Goal: Transaction & Acquisition: Purchase product/service

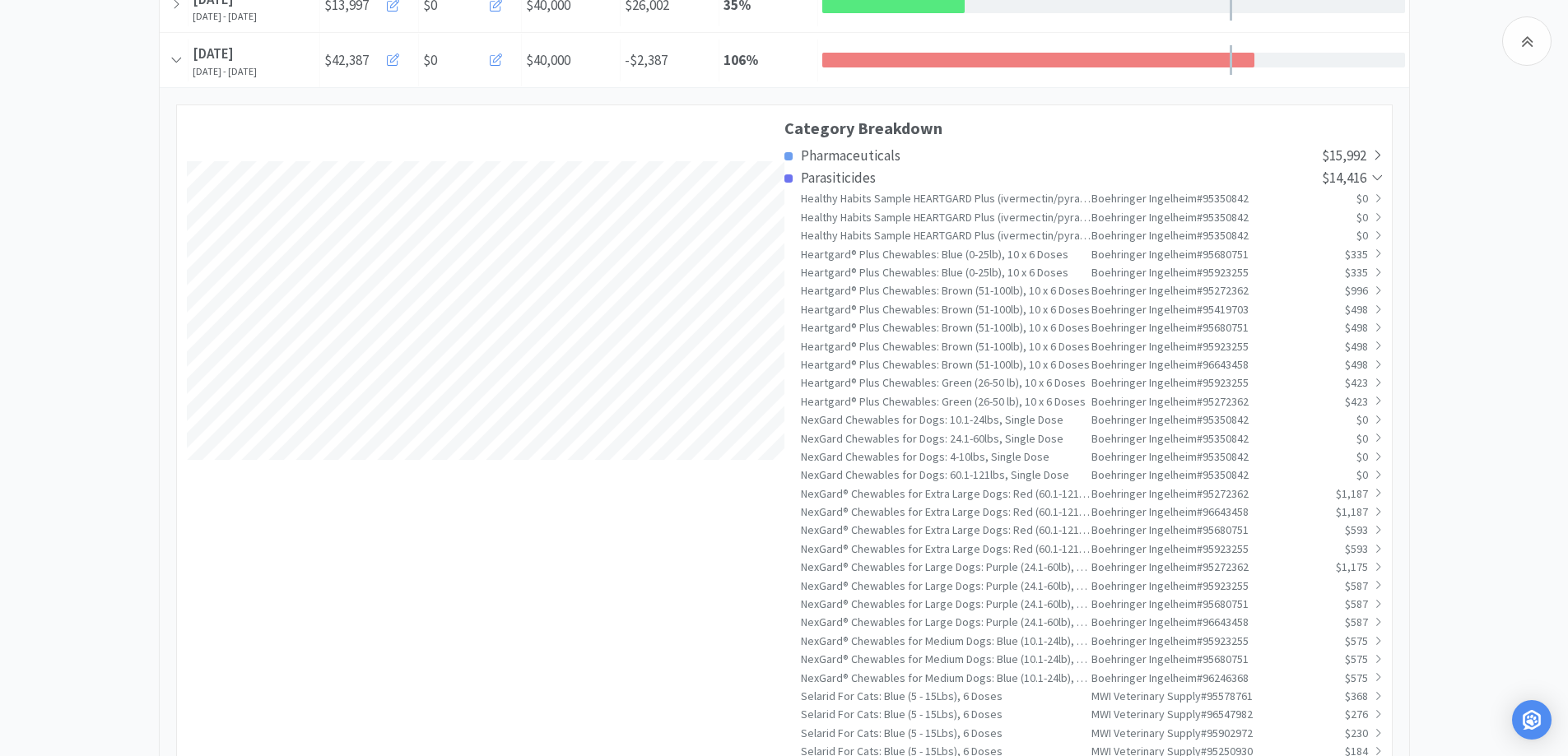
scroll to position [4077, 1250]
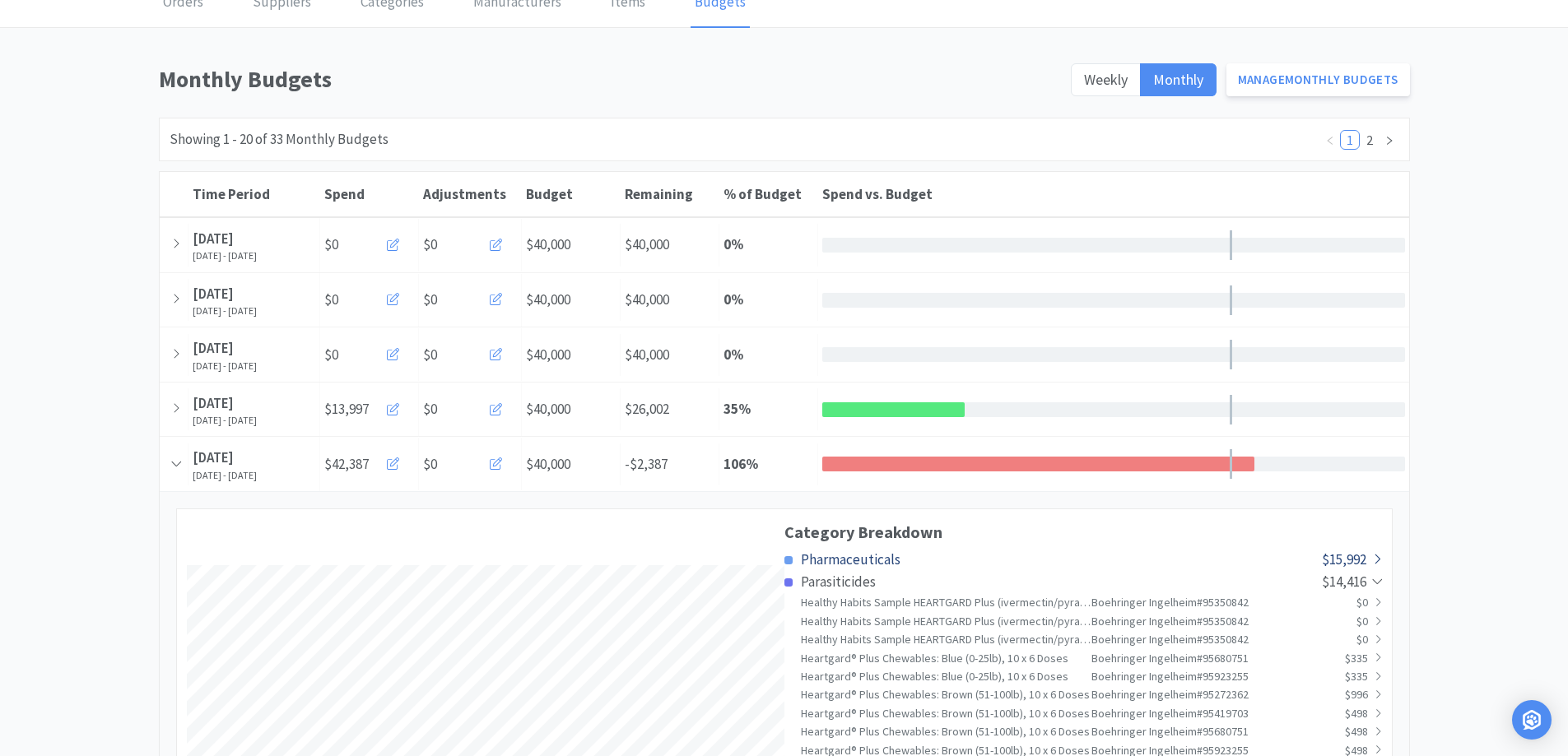
scroll to position [0, 0]
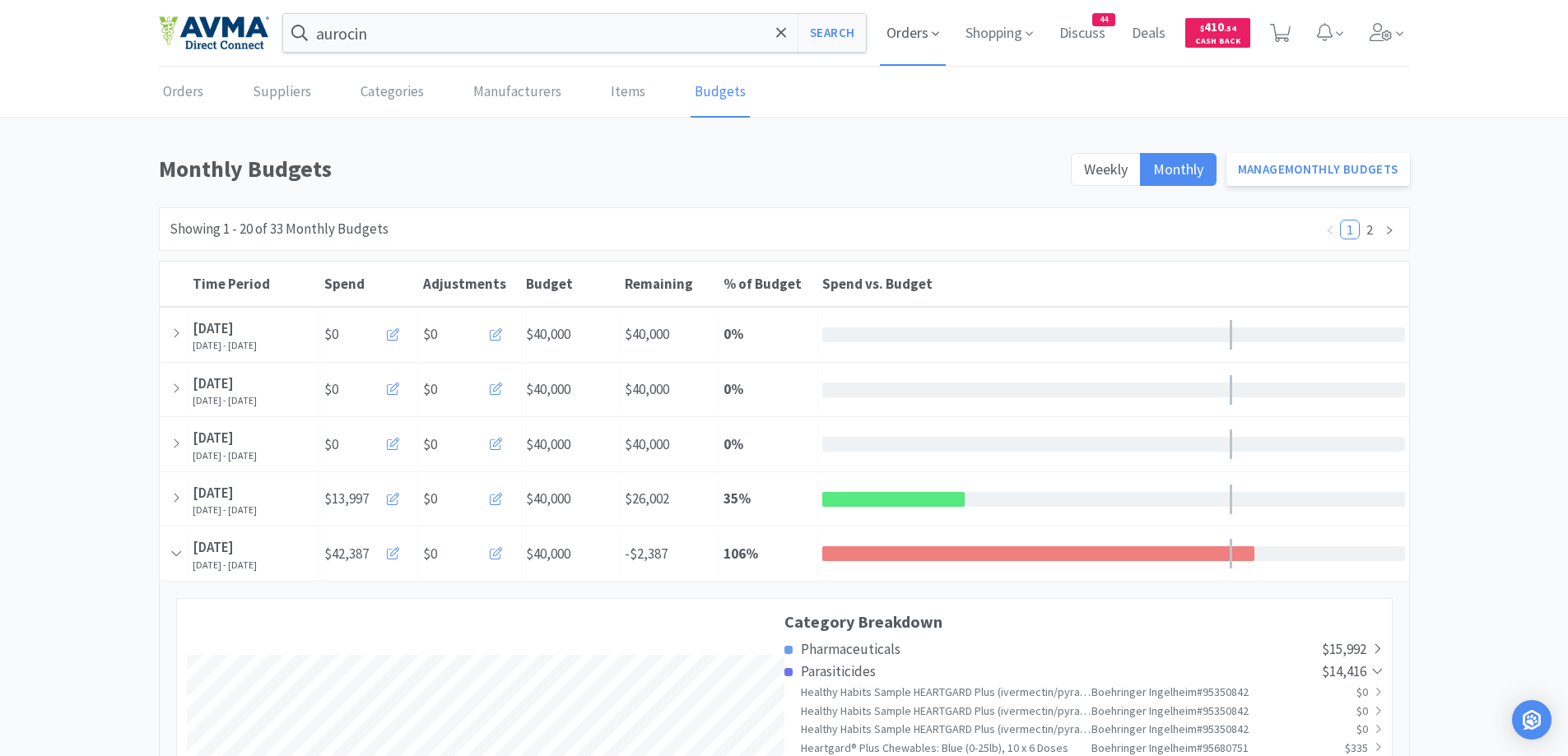
click at [896, 25] on span "Orders" at bounding box center [912, 33] width 66 height 66
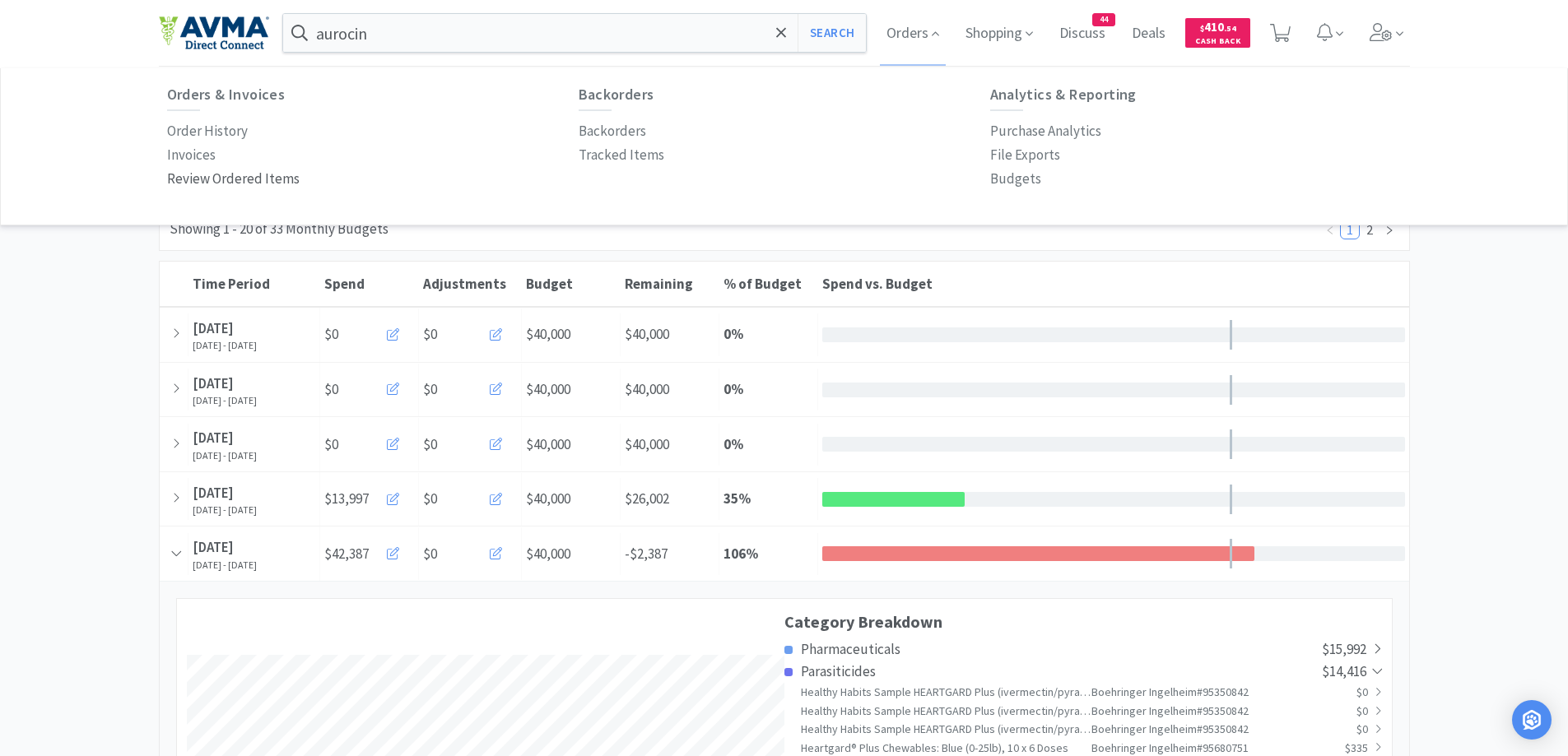
drag, startPoint x: 194, startPoint y: 128, endPoint x: 272, endPoint y: 183, distance: 95.4
click at [194, 127] on p "Order History" at bounding box center [208, 131] width 81 height 22
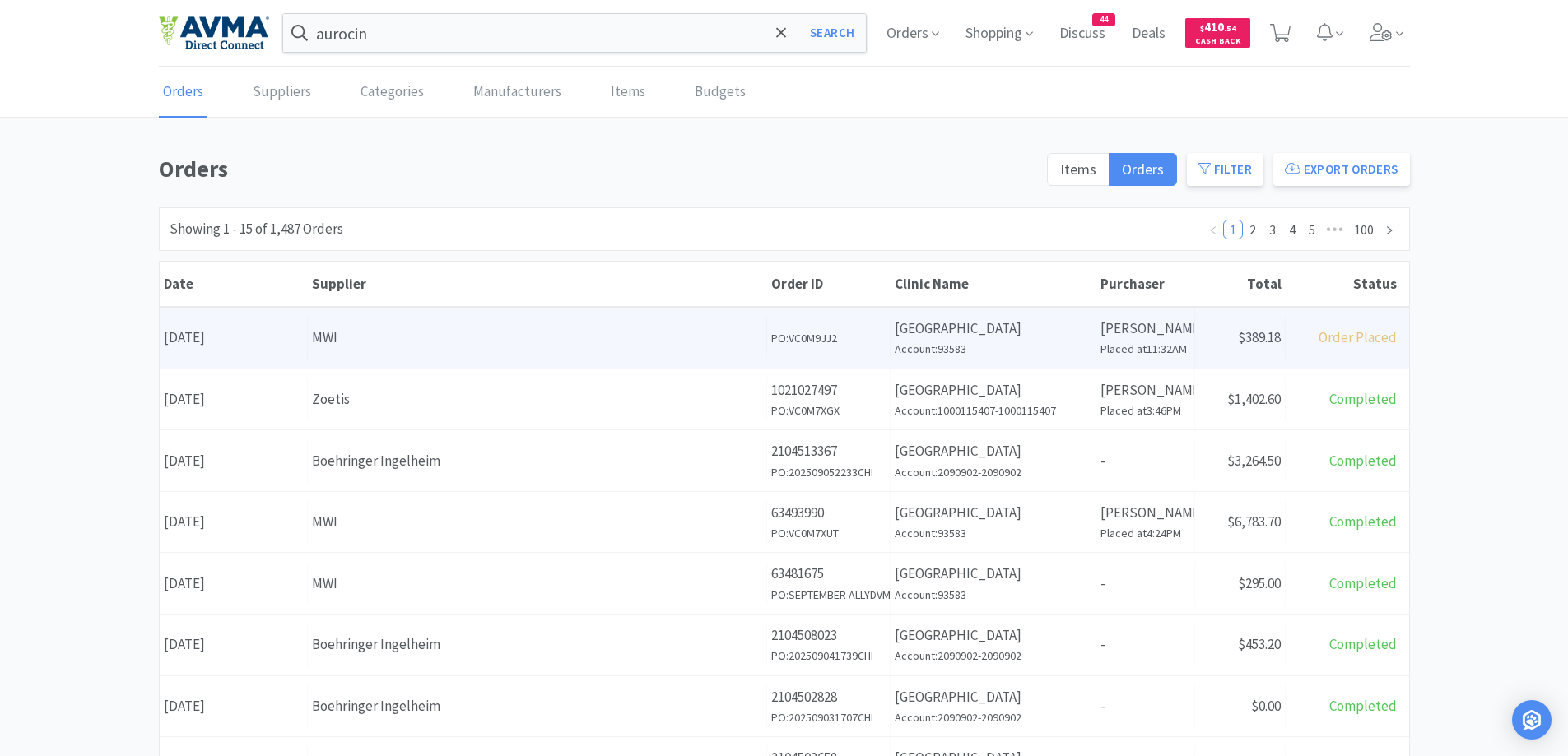
click at [1140, 330] on p "[PERSON_NAME]" at bounding box center [1145, 328] width 90 height 22
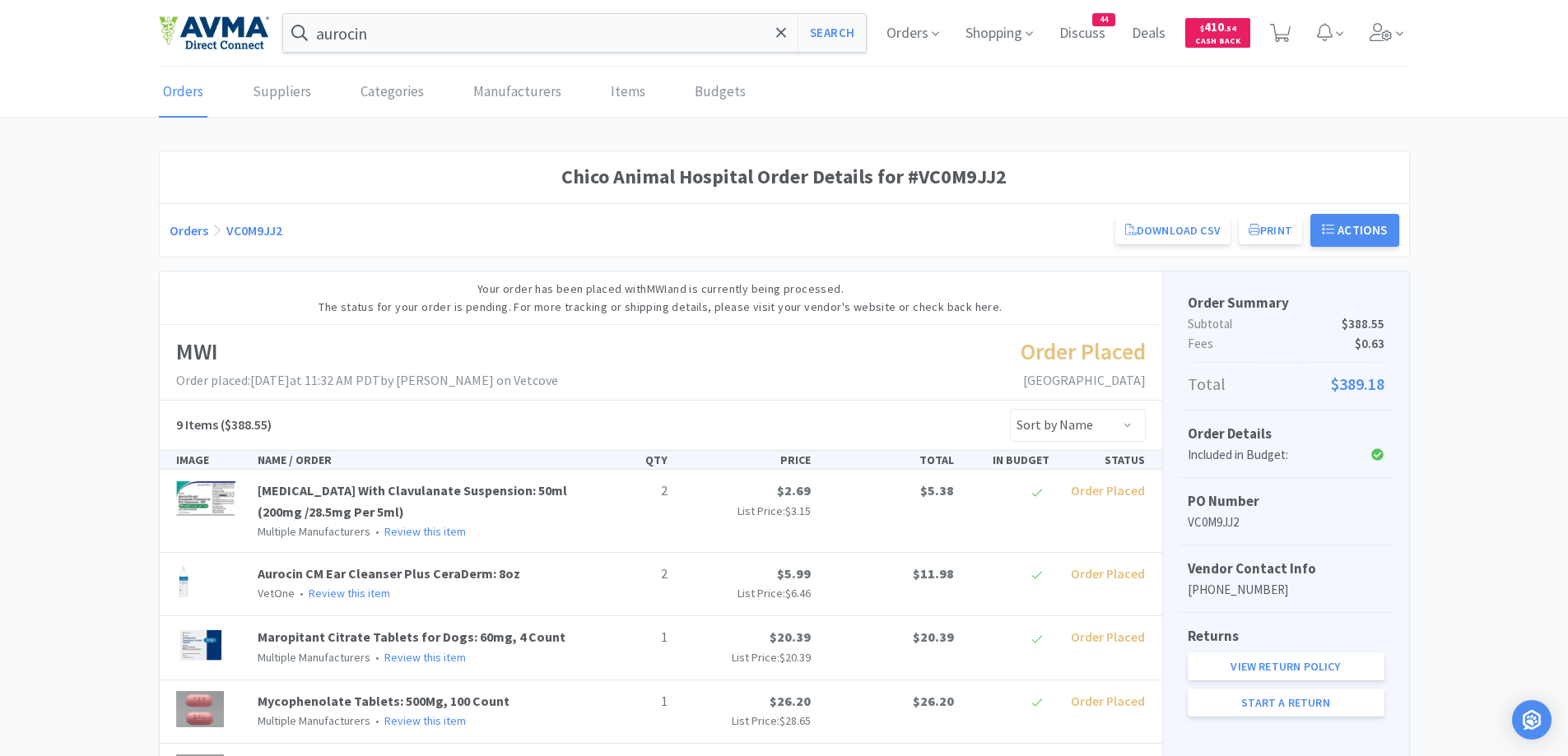
click at [139, 418] on div "Chico Animal Hospital Order Details for #VC0M9JJ2 Orders VC0M9JJ2 Download CSV …" at bounding box center [784, 660] width 1568 height 1020
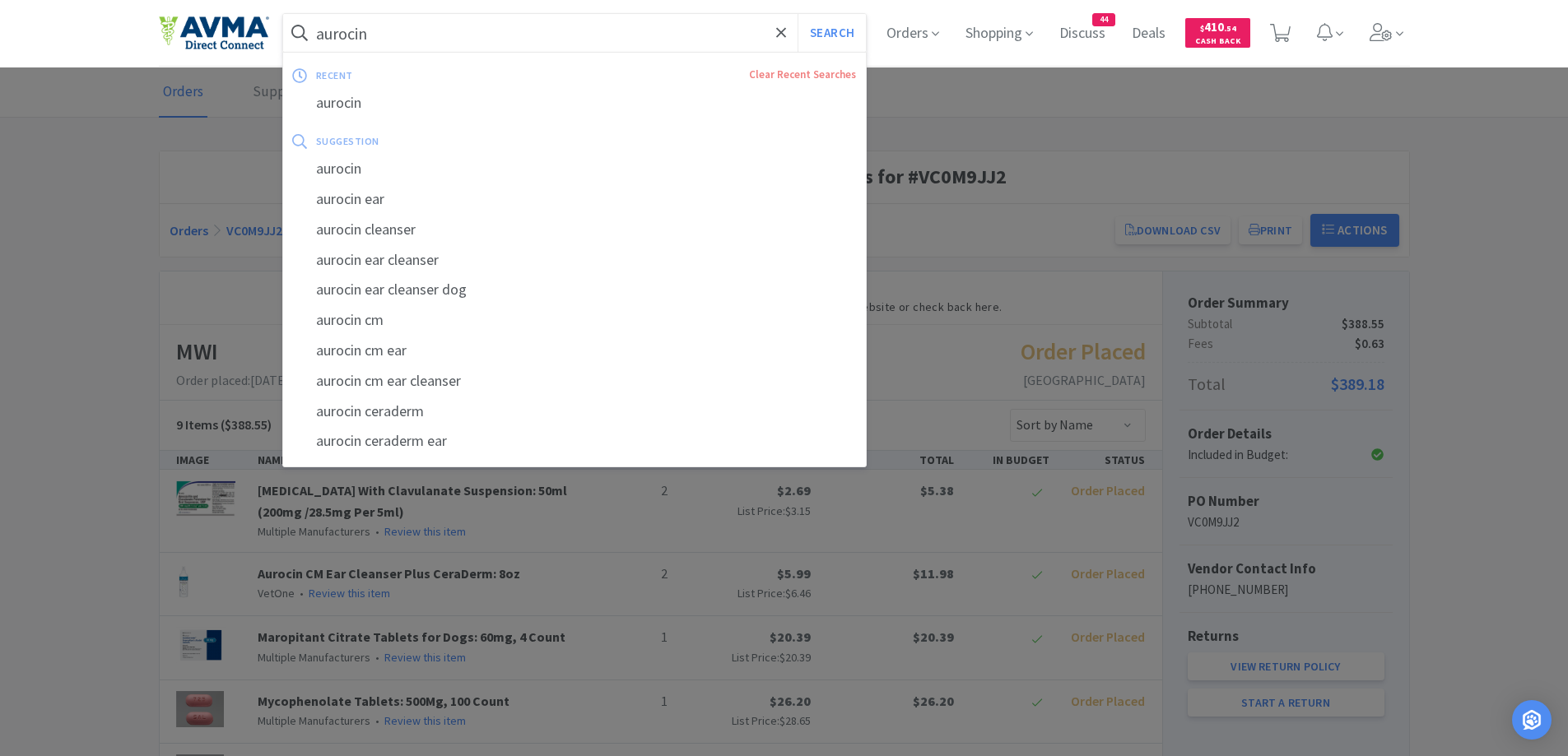
click at [520, 33] on input "aurocin" at bounding box center [575, 33] width 584 height 38
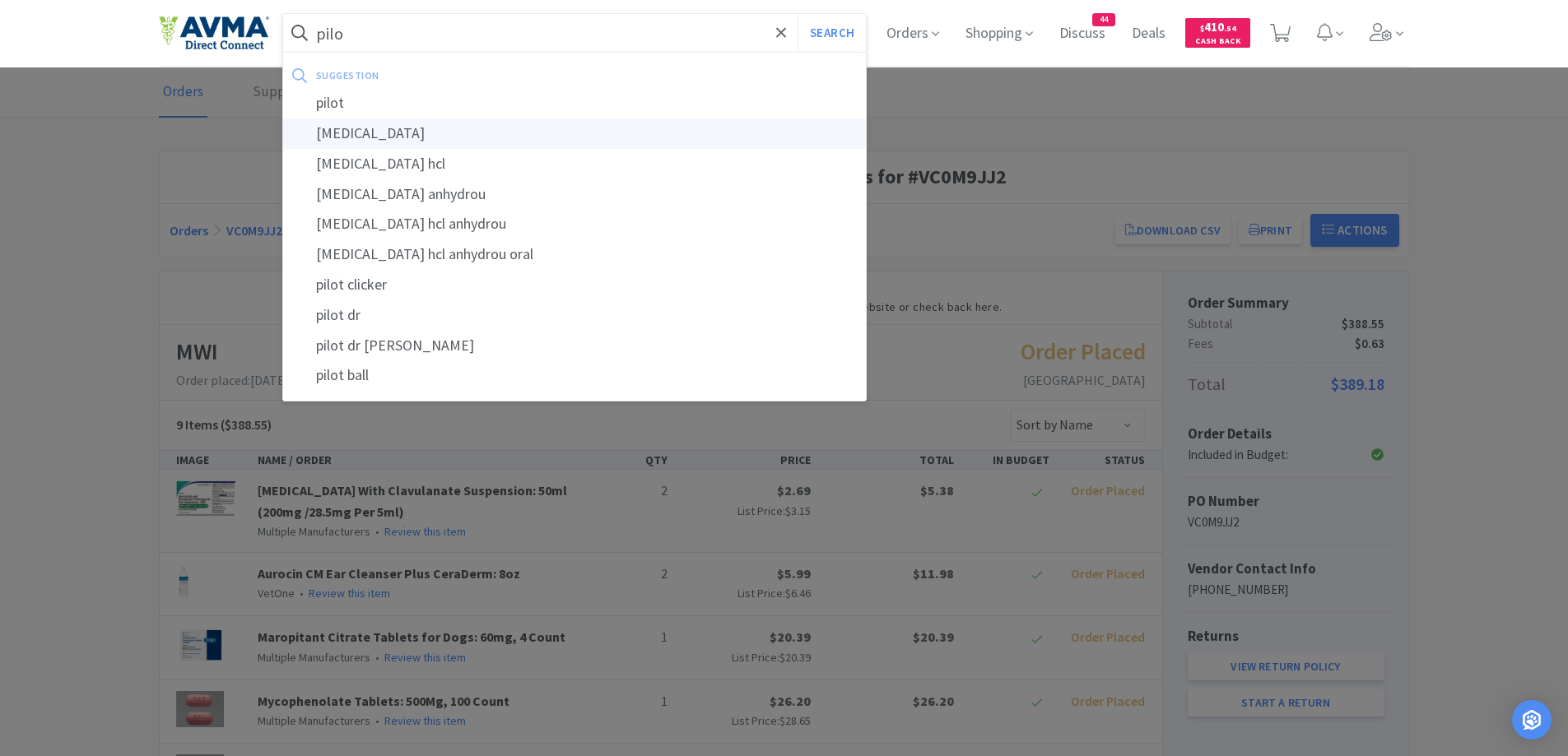
type input "pilocarpine"
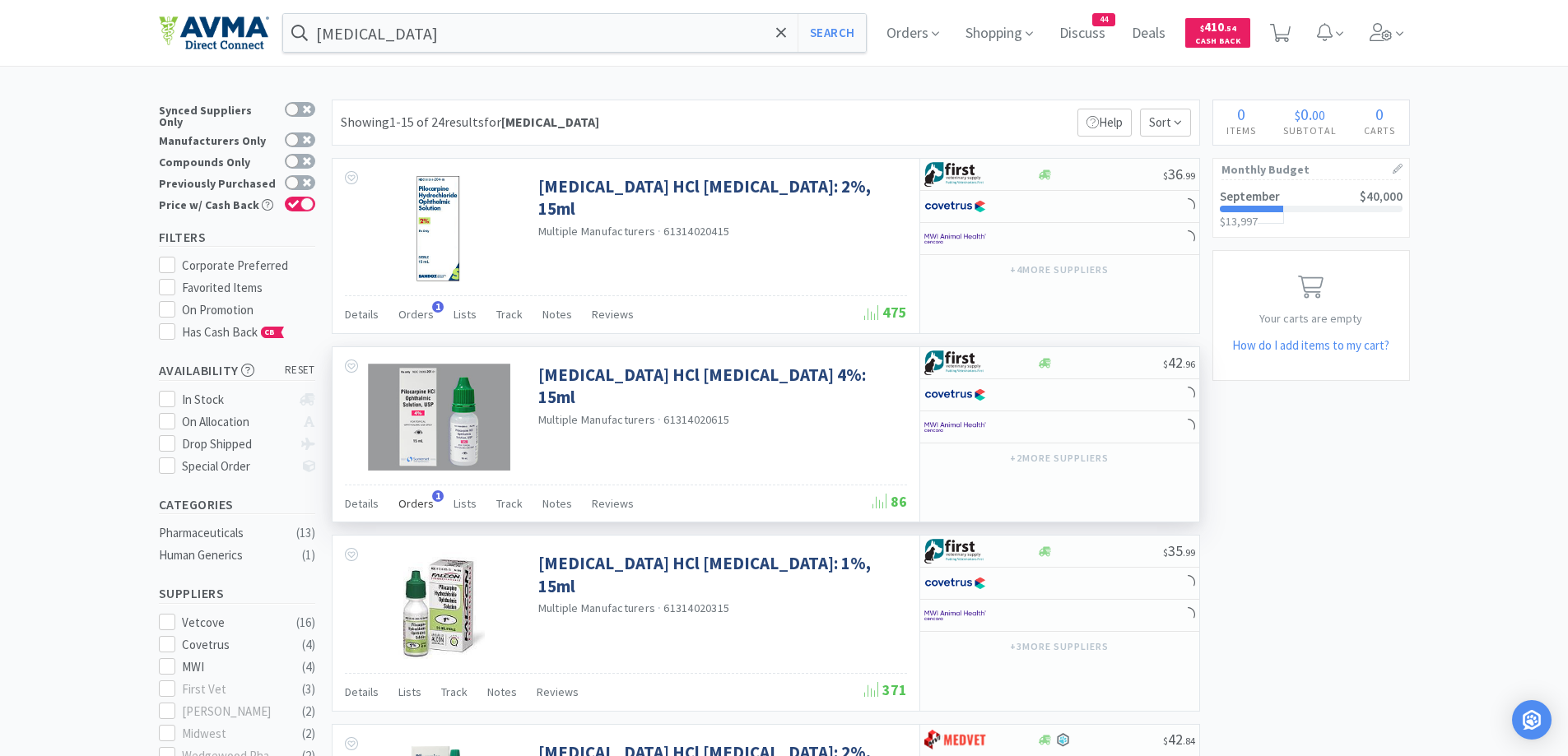
click at [409, 507] on span "Orders" at bounding box center [416, 503] width 35 height 15
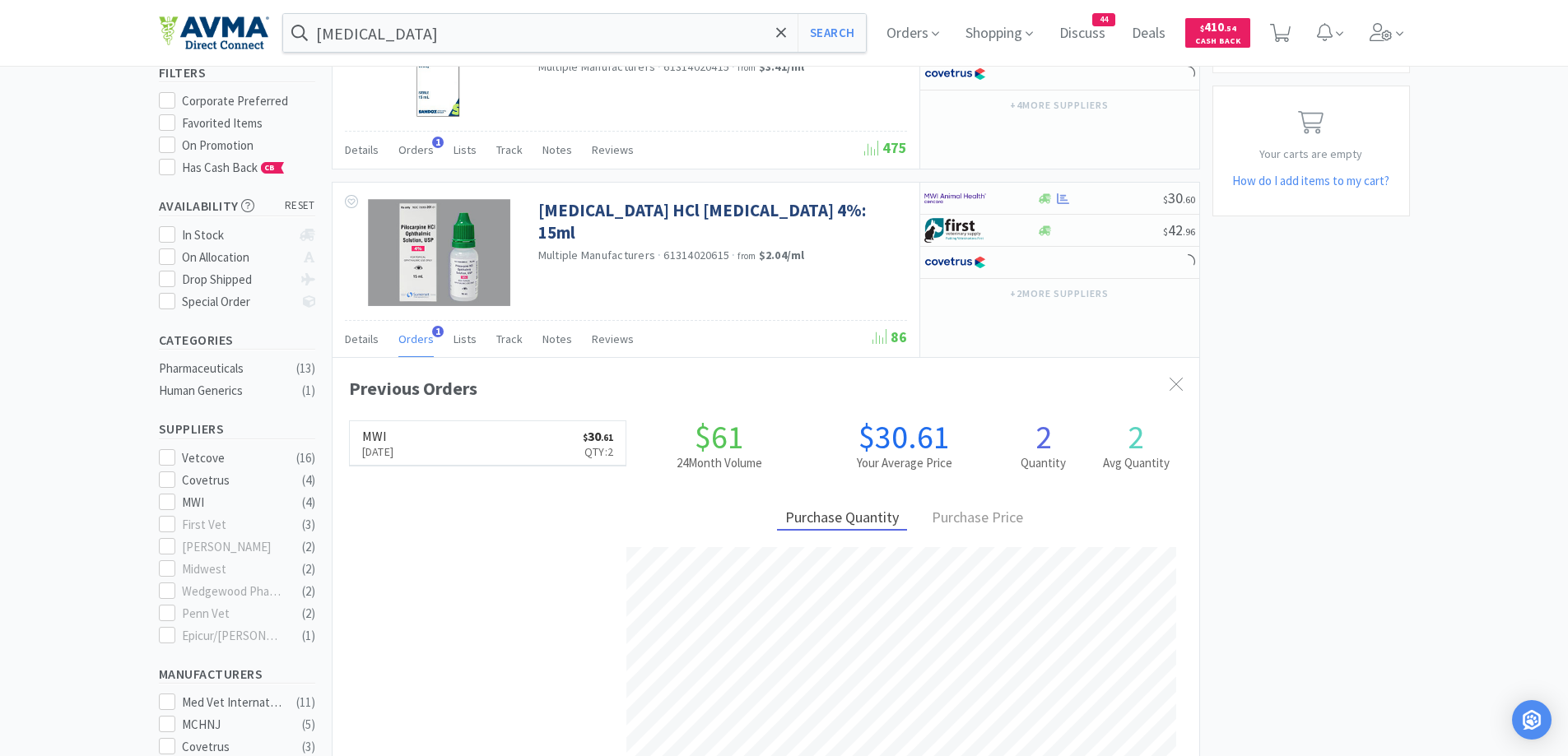
scroll to position [426, 867]
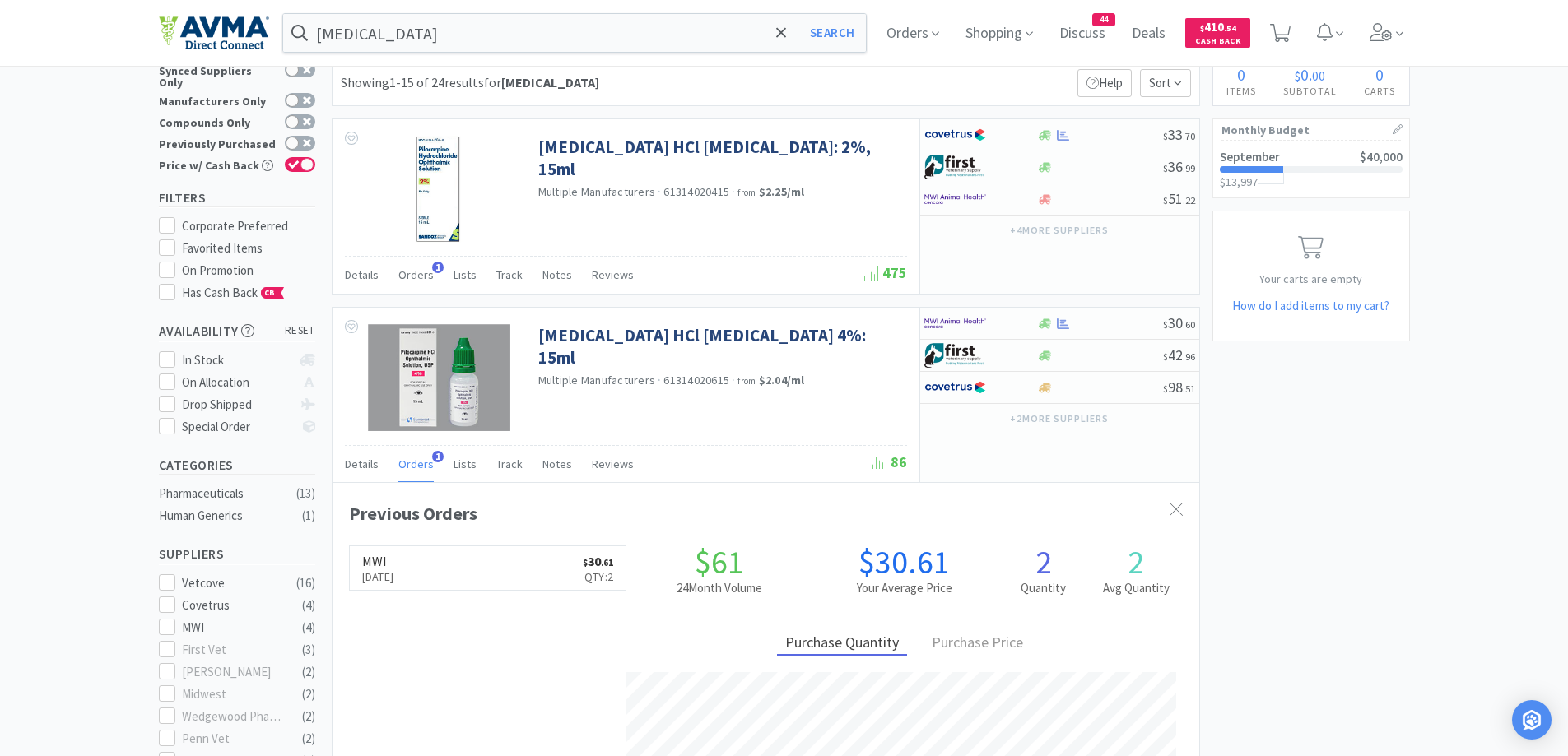
scroll to position [0, 0]
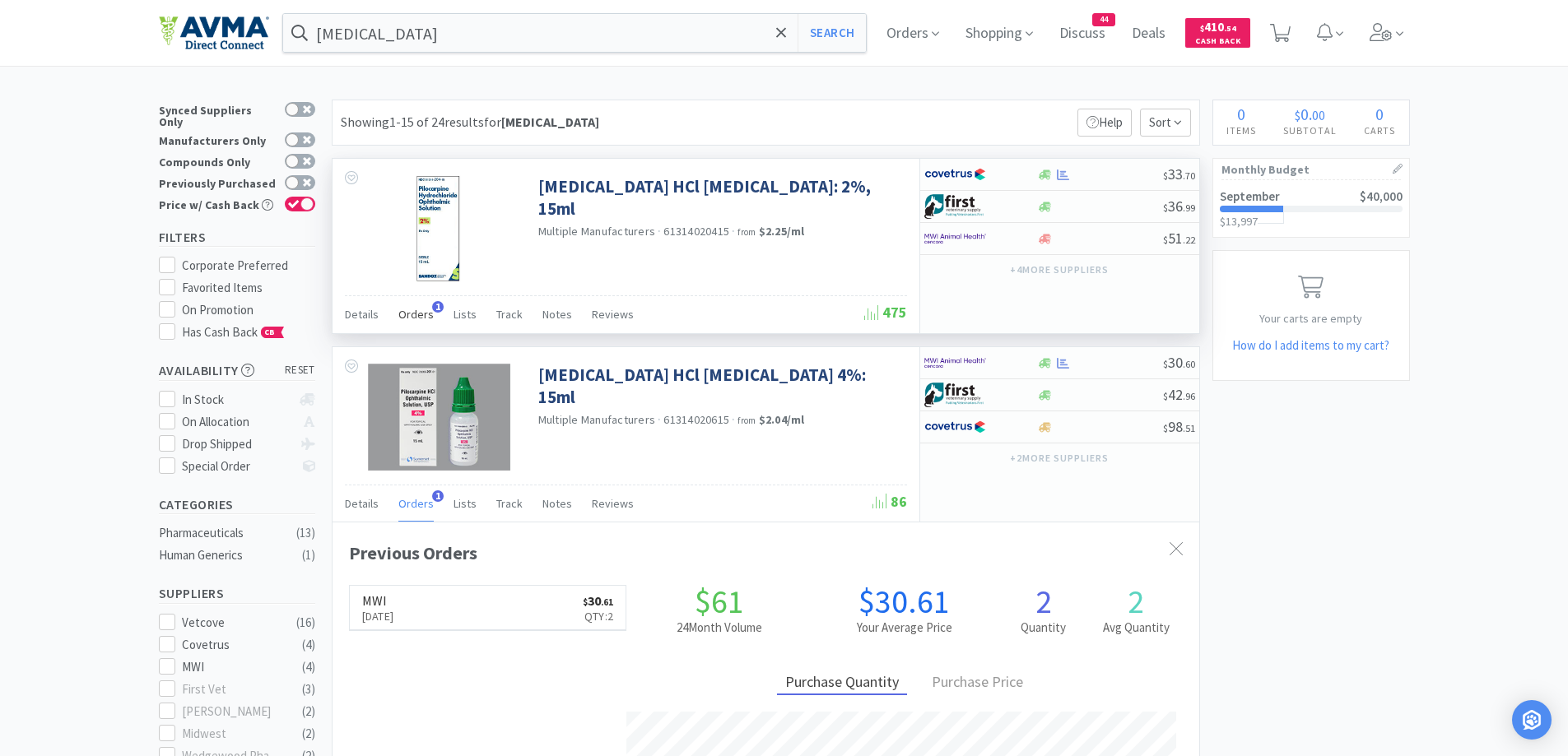
click at [411, 315] on span "Orders" at bounding box center [416, 314] width 35 height 15
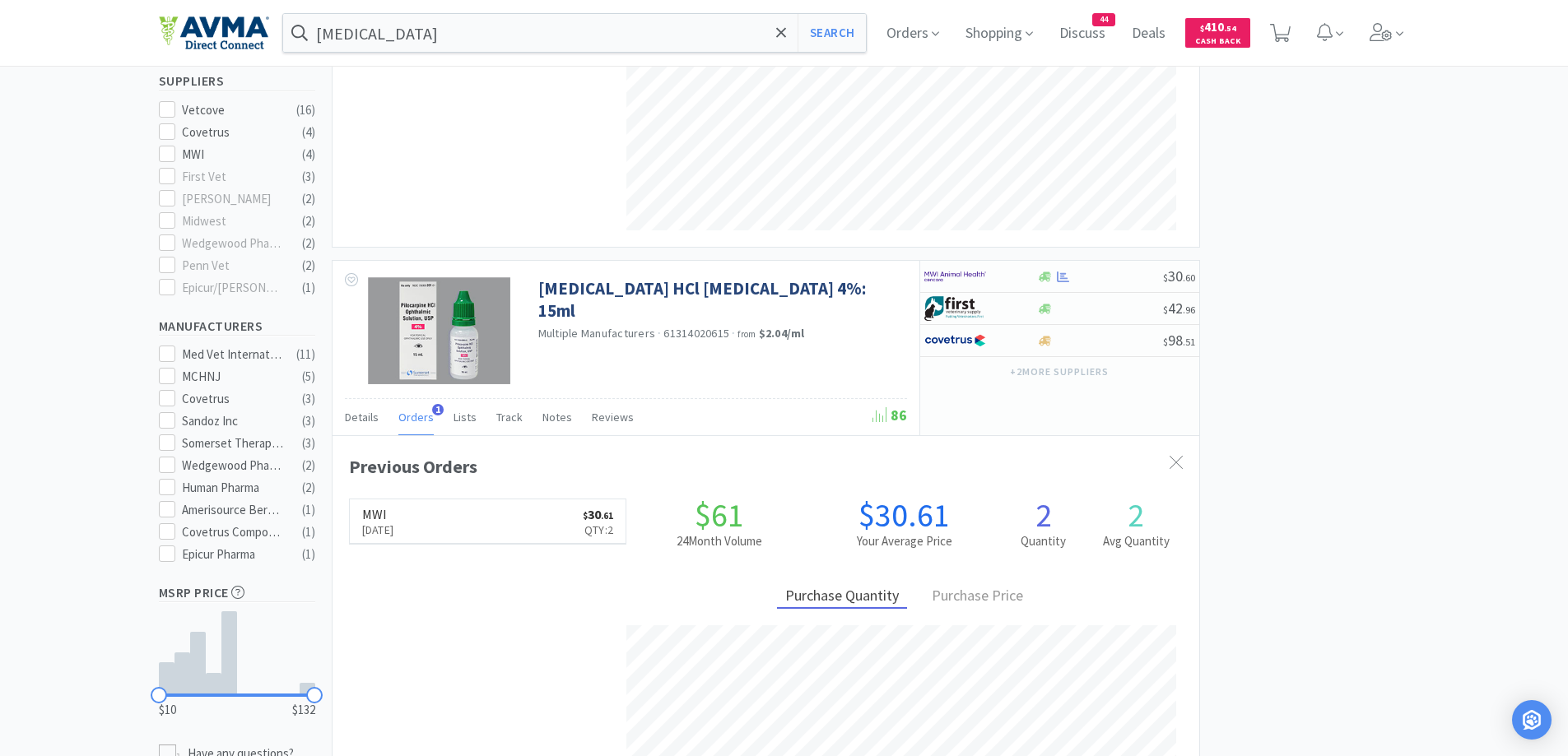
scroll to position [658, 0]
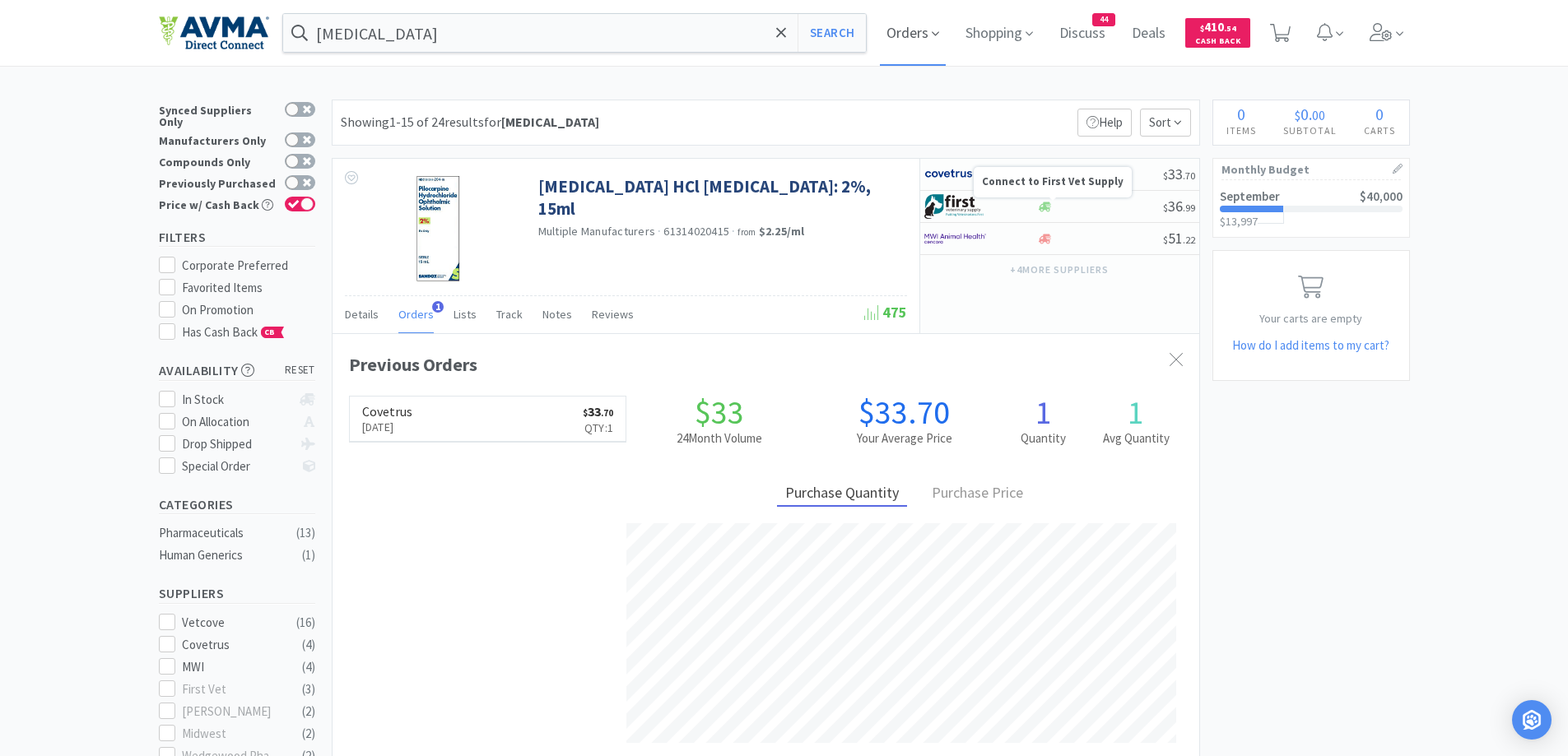
scroll to position [426, 867]
click at [923, 29] on span "Orders" at bounding box center [912, 33] width 66 height 66
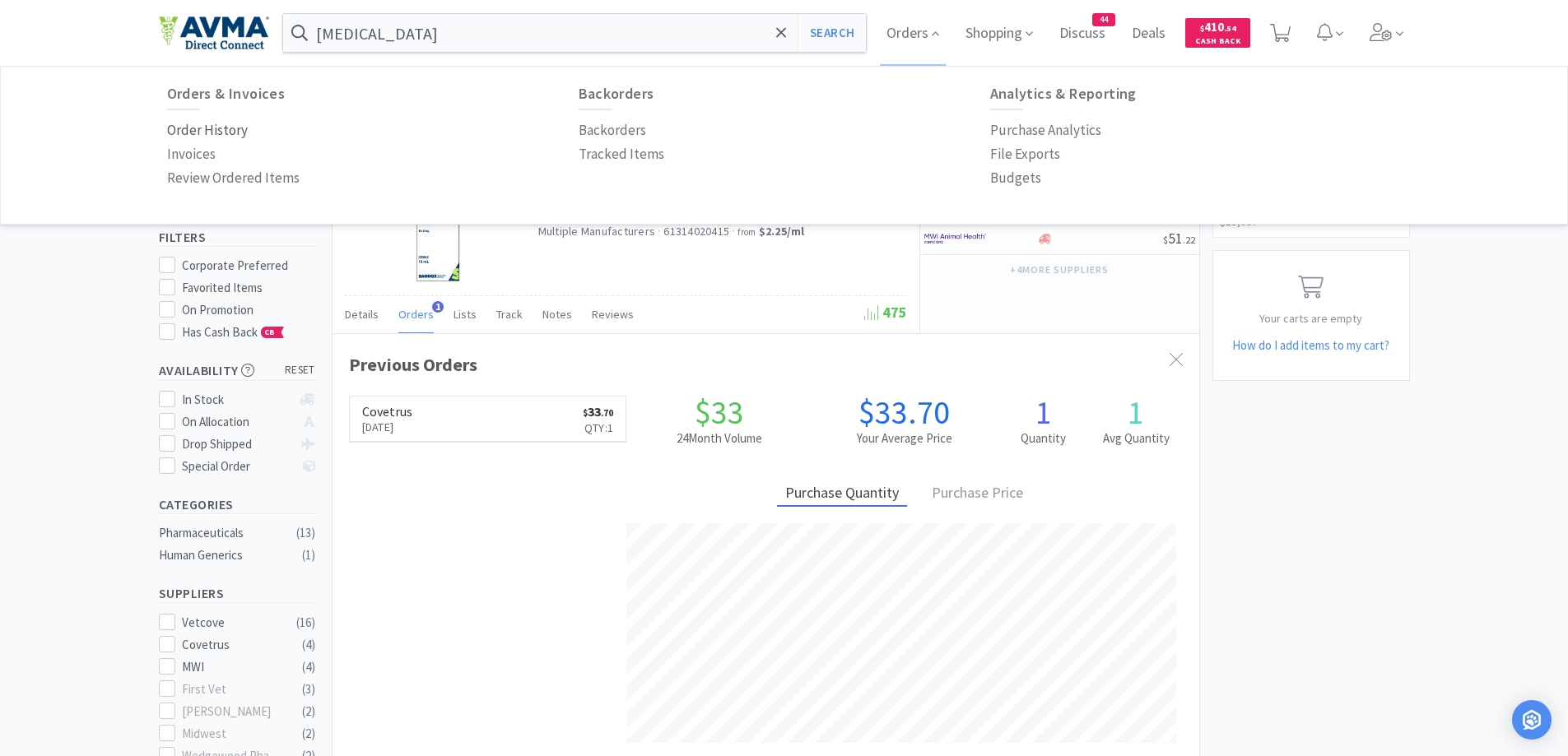
click at [208, 128] on p "Order History" at bounding box center [208, 130] width 81 height 22
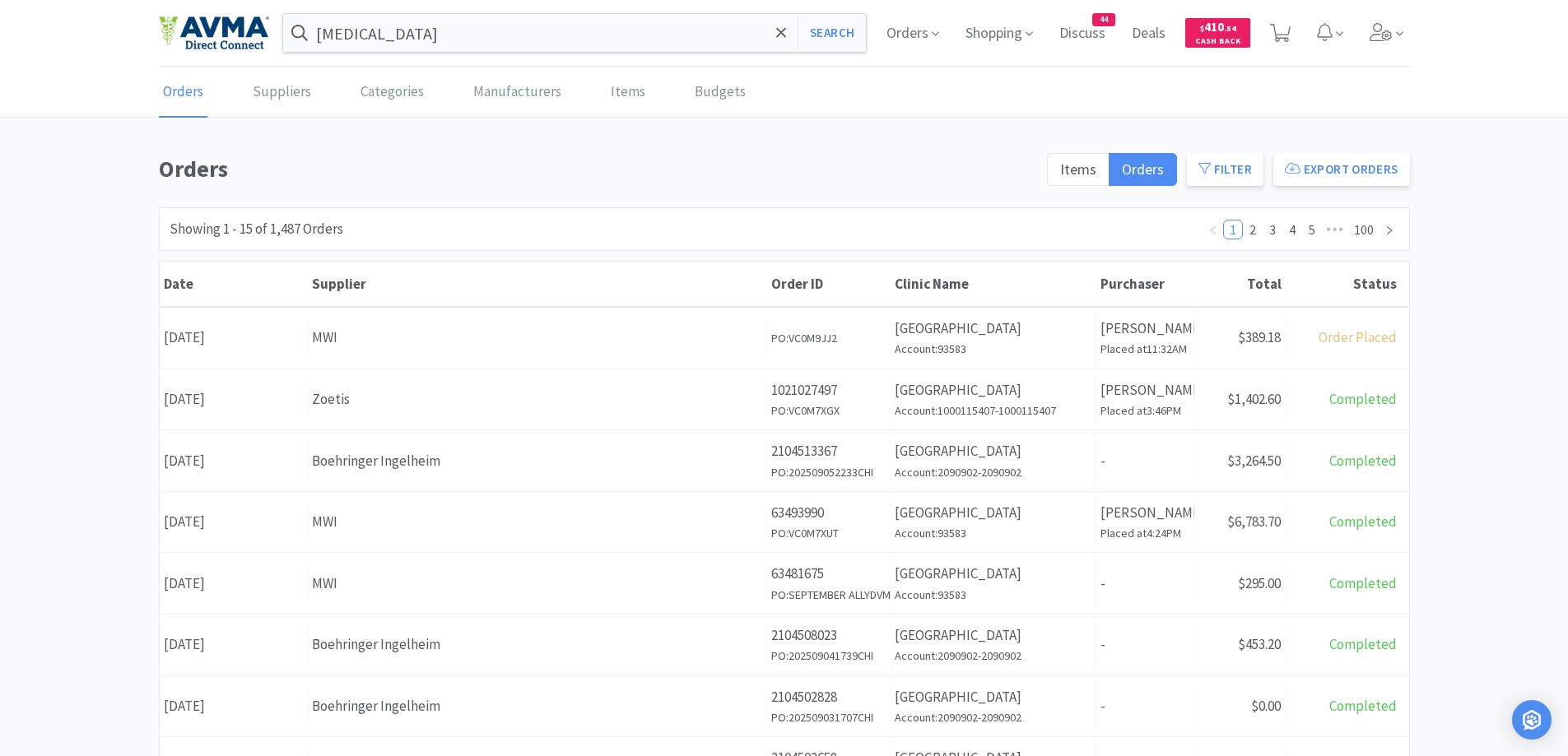
click at [1450, 276] on div "Orders Items Orders Filter Export Orders Filters Filter Suppliers All Suppliers…" at bounding box center [784, 718] width 1568 height 1136
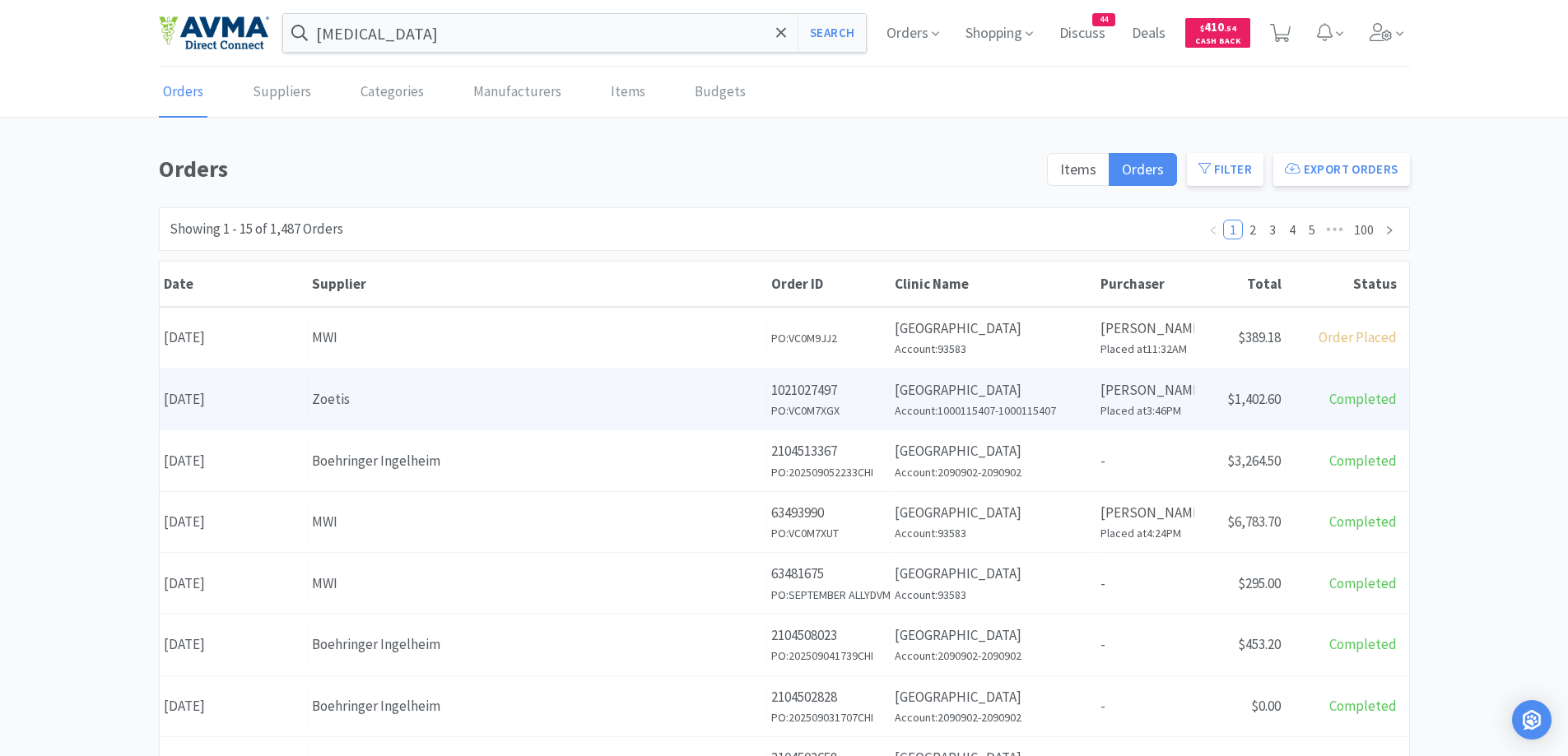
click at [557, 418] on div "Supplier Zoetis" at bounding box center [537, 400] width 459 height 42
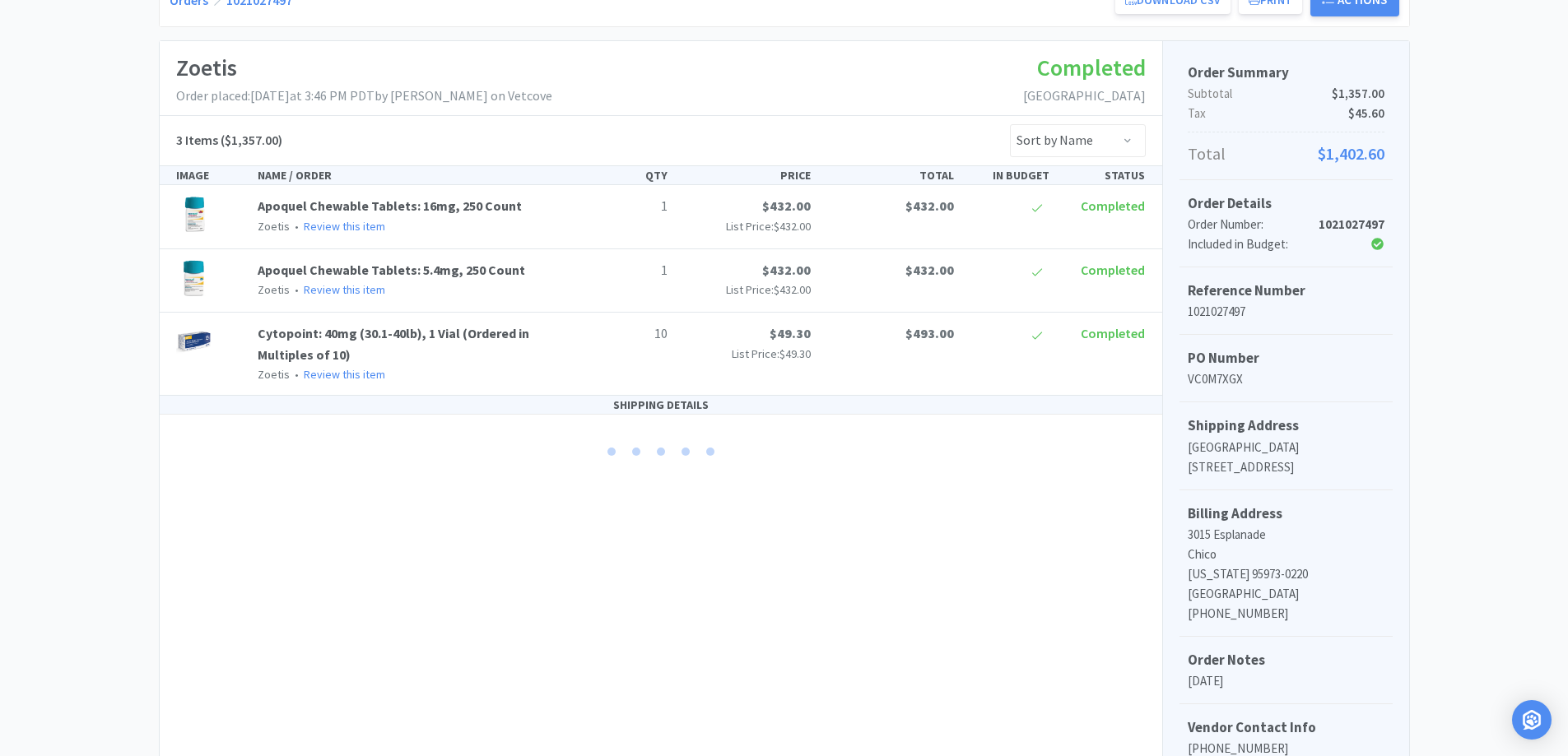
scroll to position [329, 0]
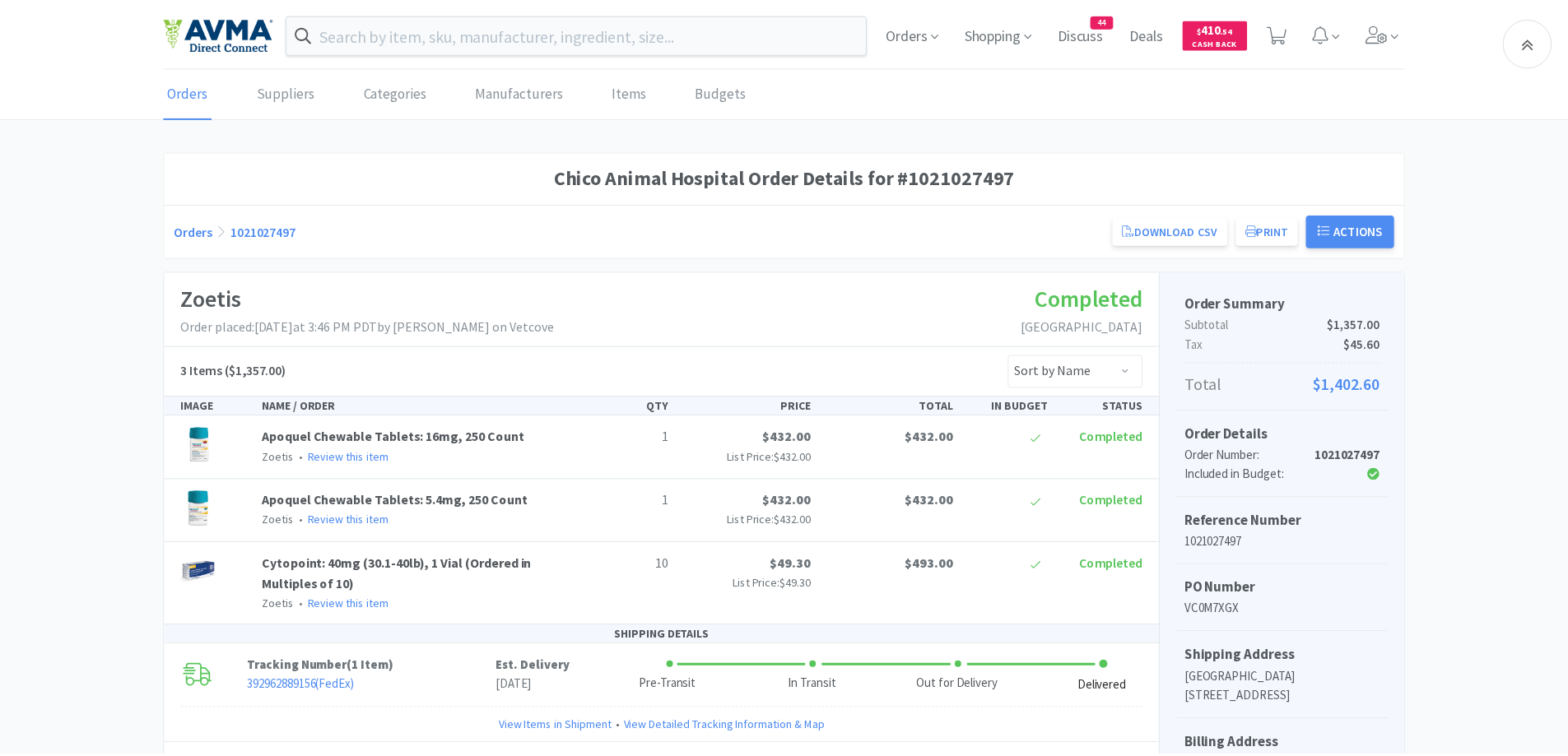
scroll to position [327, 0]
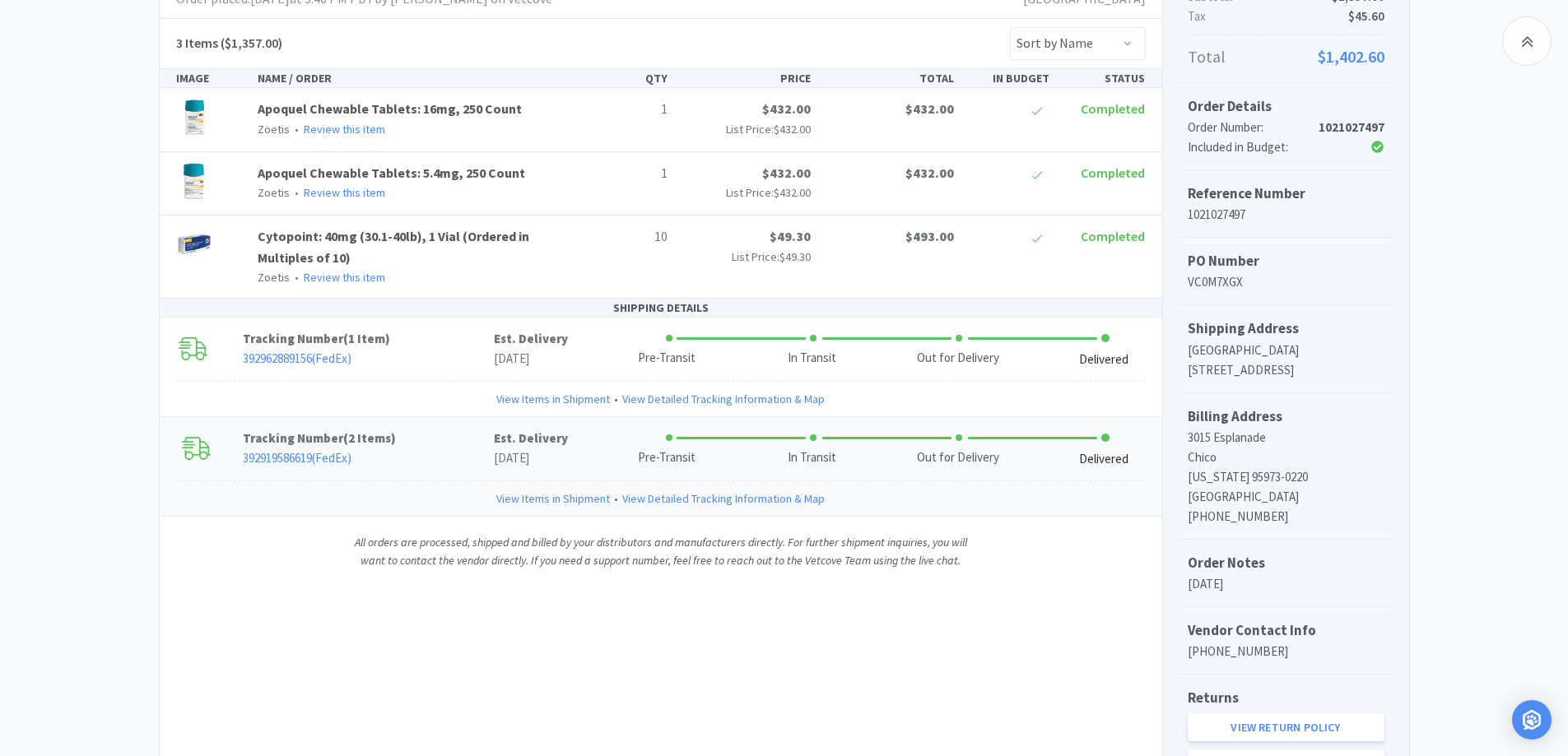
click at [418, 462] on p "392919586619 ( FedEx )" at bounding box center [368, 458] width 251 height 19
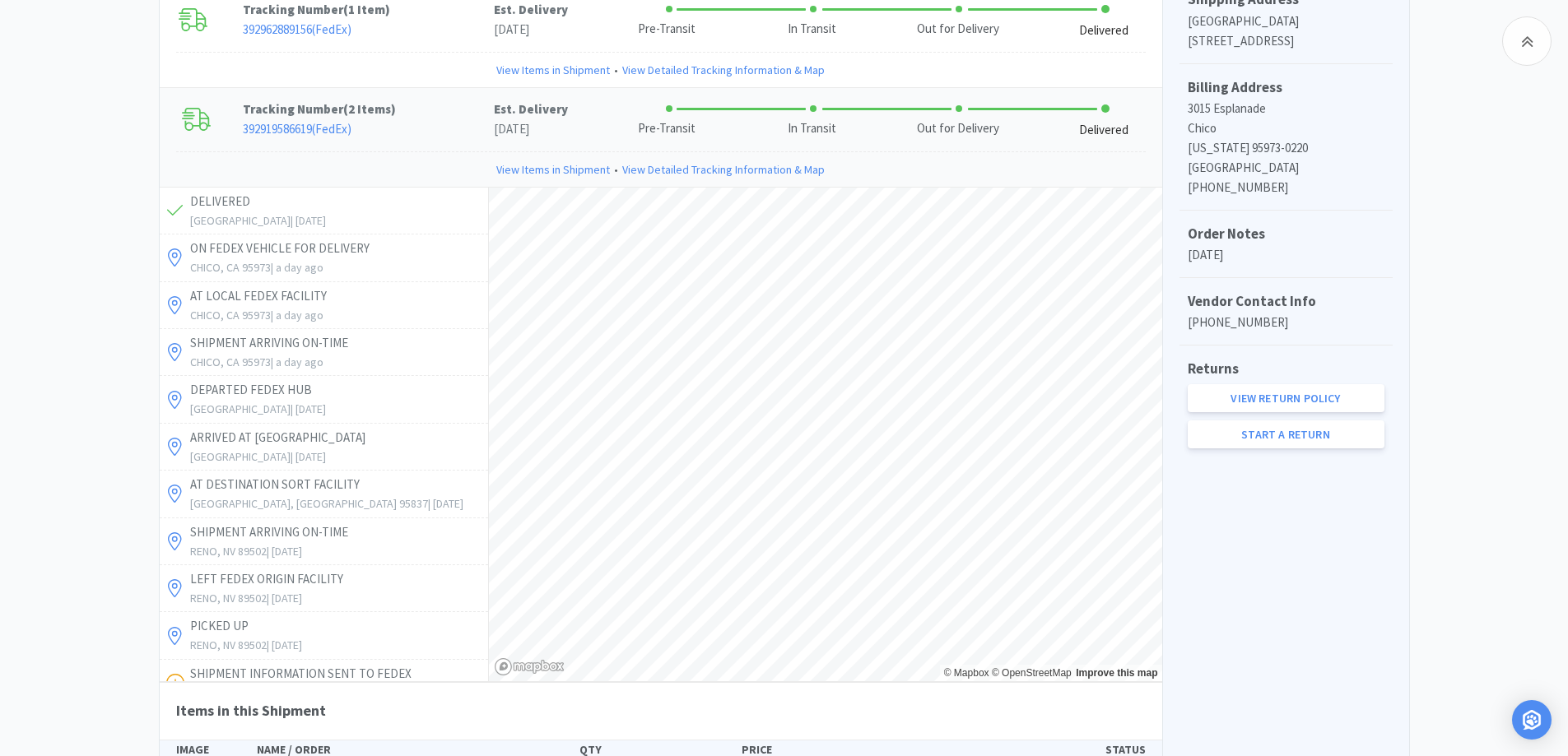
scroll to position [904, 0]
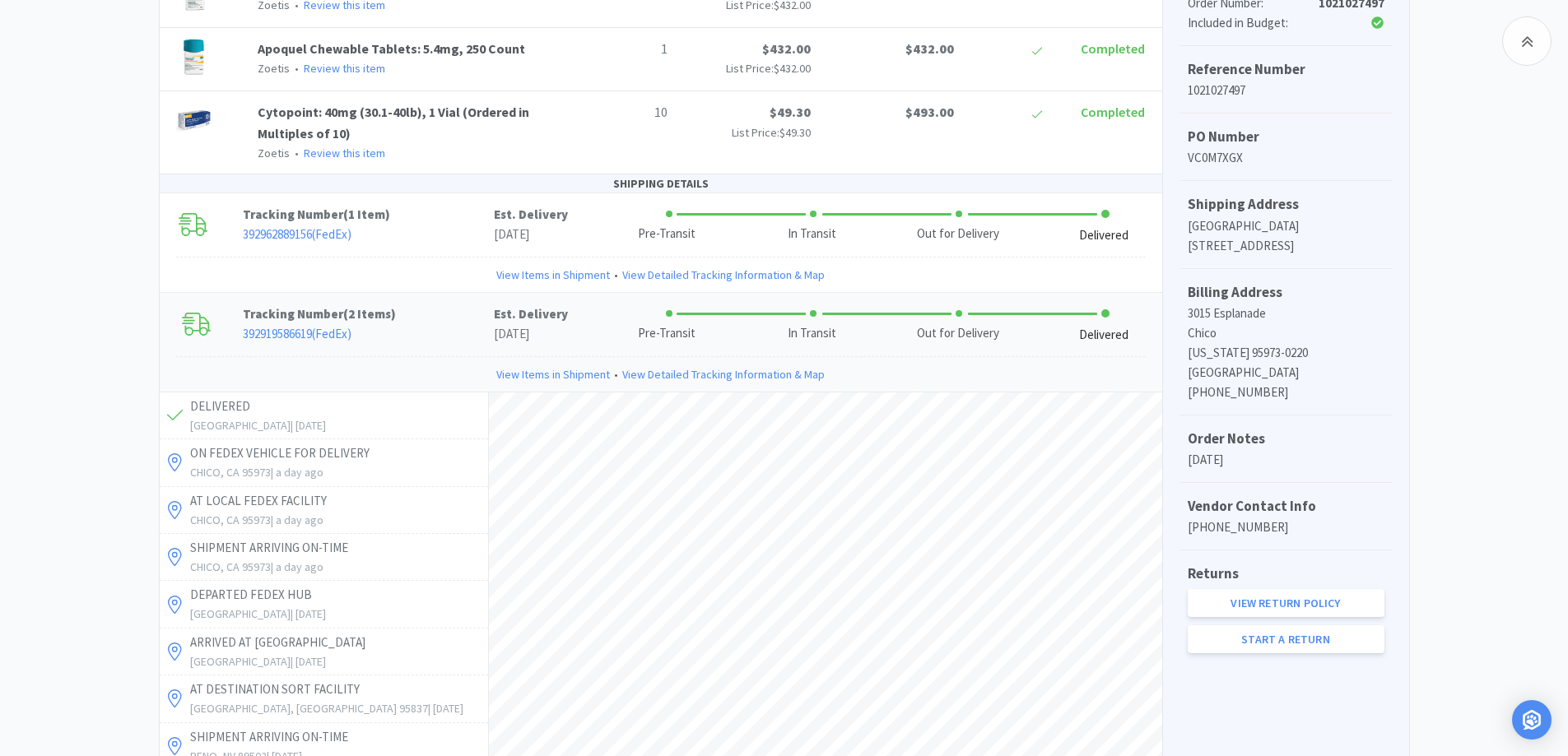
scroll to position [245, 0]
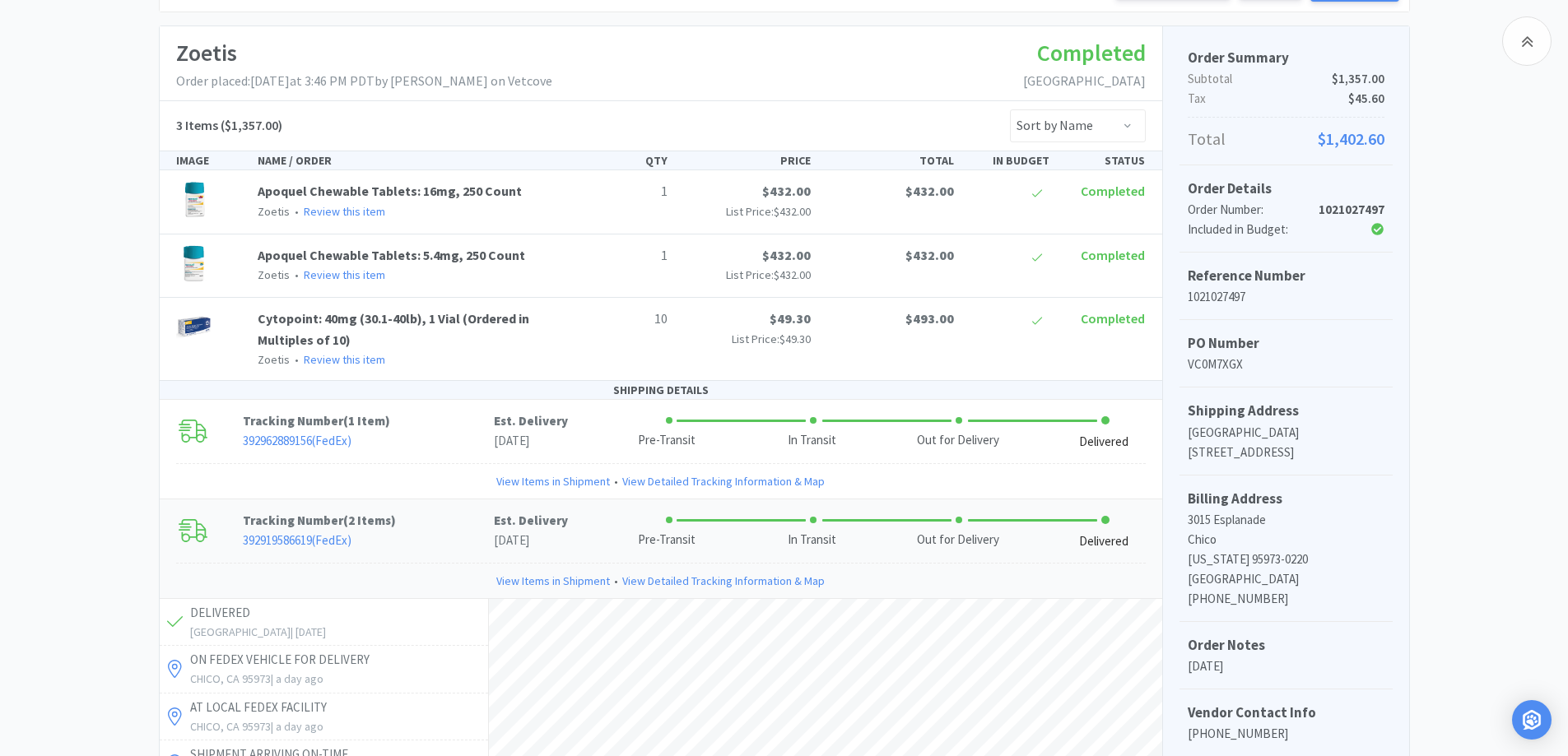
click at [1432, 347] on div "Chico Animal Hospital Order Details for #1021027497 Orders 1021027497 Download …" at bounding box center [784, 635] width 1568 height 1459
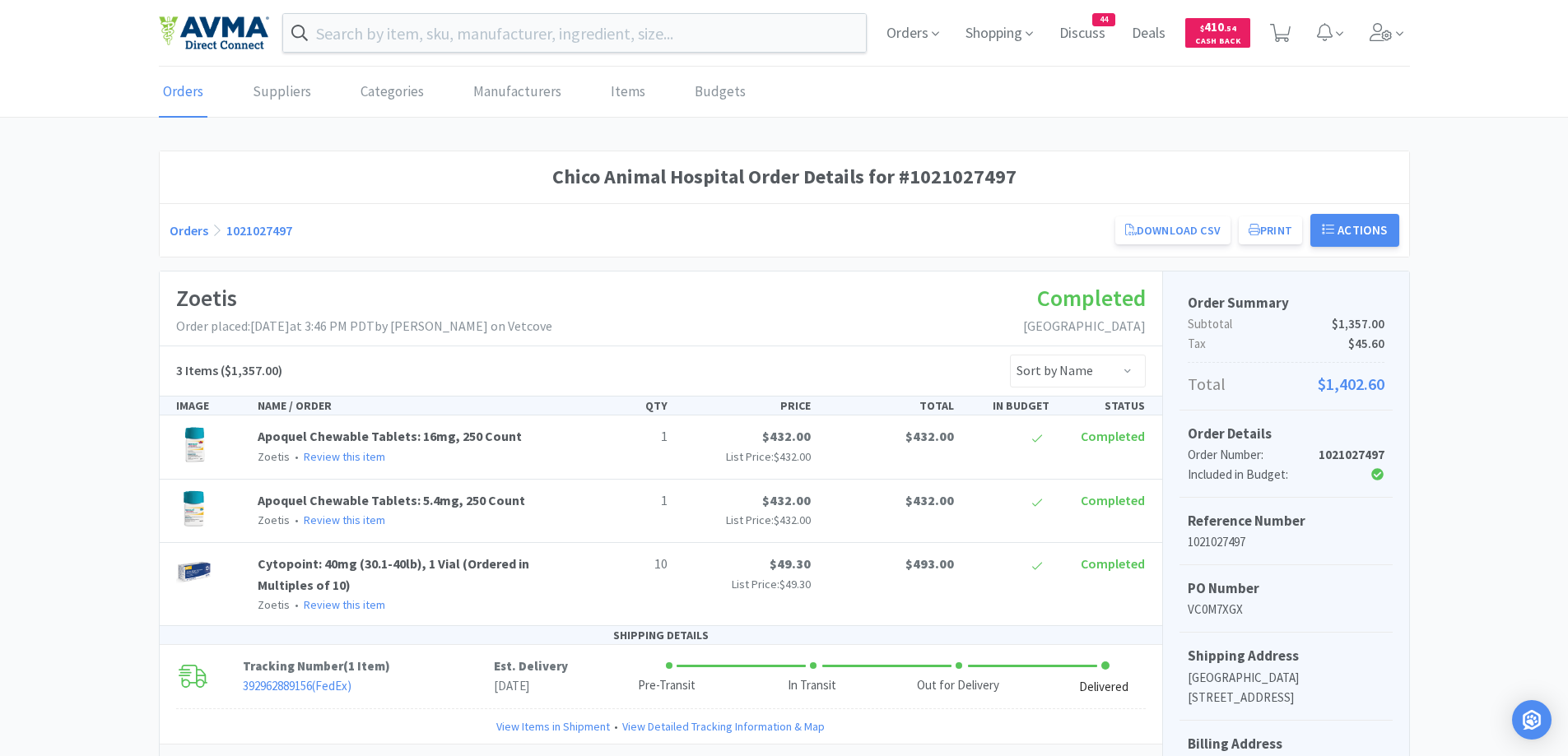
click at [179, 226] on link "Orders" at bounding box center [189, 230] width 39 height 17
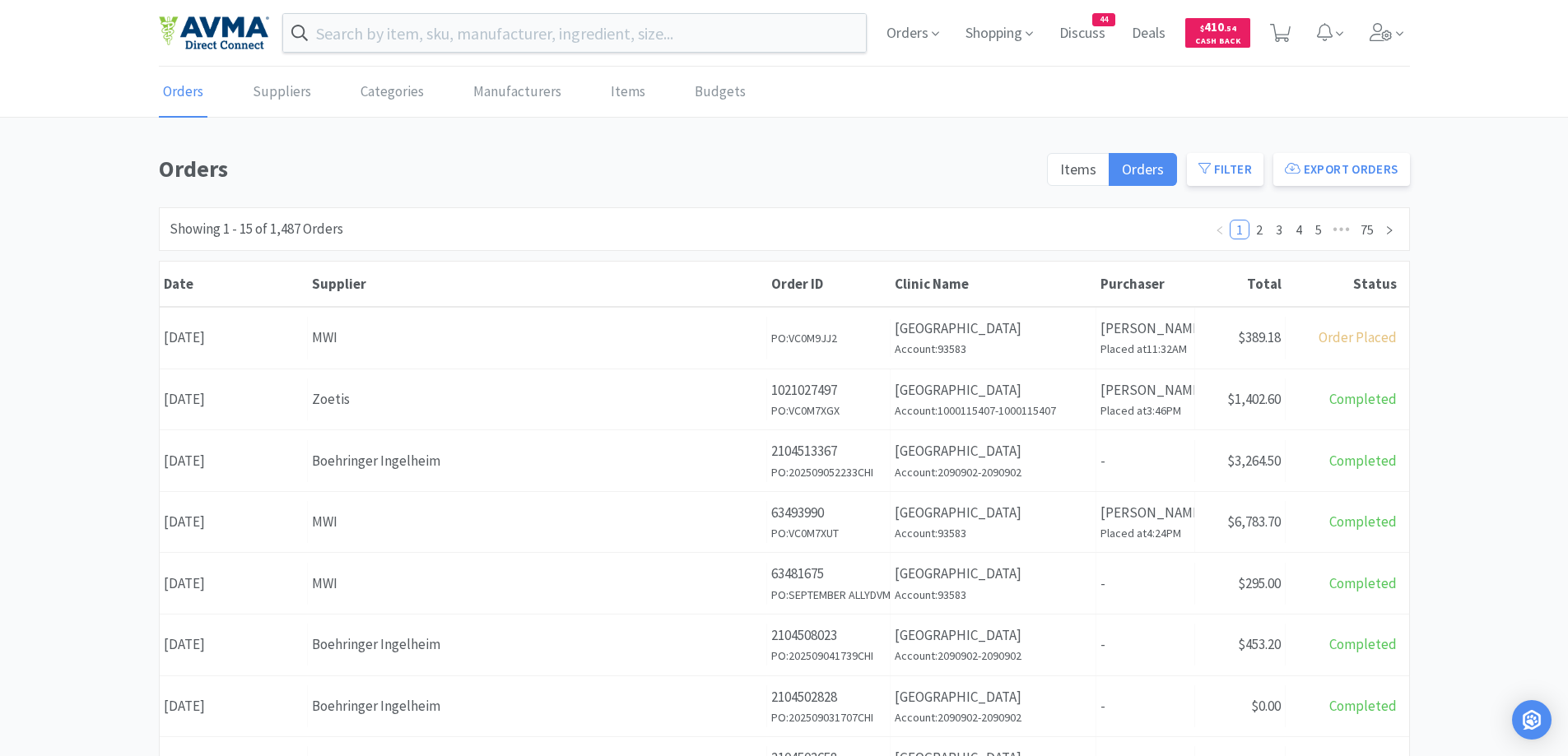
drag, startPoint x: 107, startPoint y: 238, endPoint x: 69, endPoint y: 241, distance: 38.1
click at [107, 239] on div "Orders Items Orders Filter Export Orders Filters Filter Suppliers All Suppliers…" at bounding box center [784, 718] width 1568 height 1136
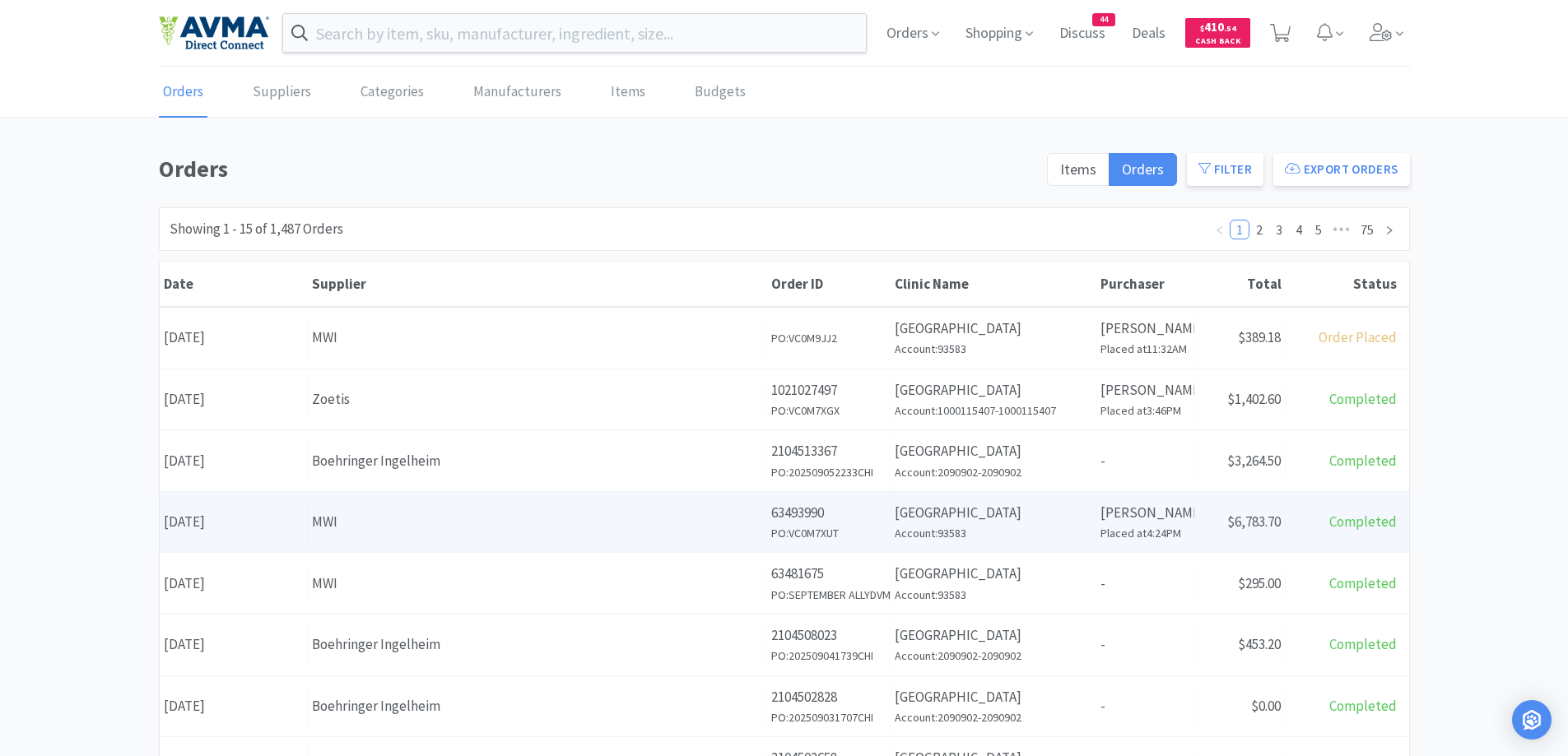
click at [421, 507] on div "Supplier MWI" at bounding box center [537, 522] width 459 height 42
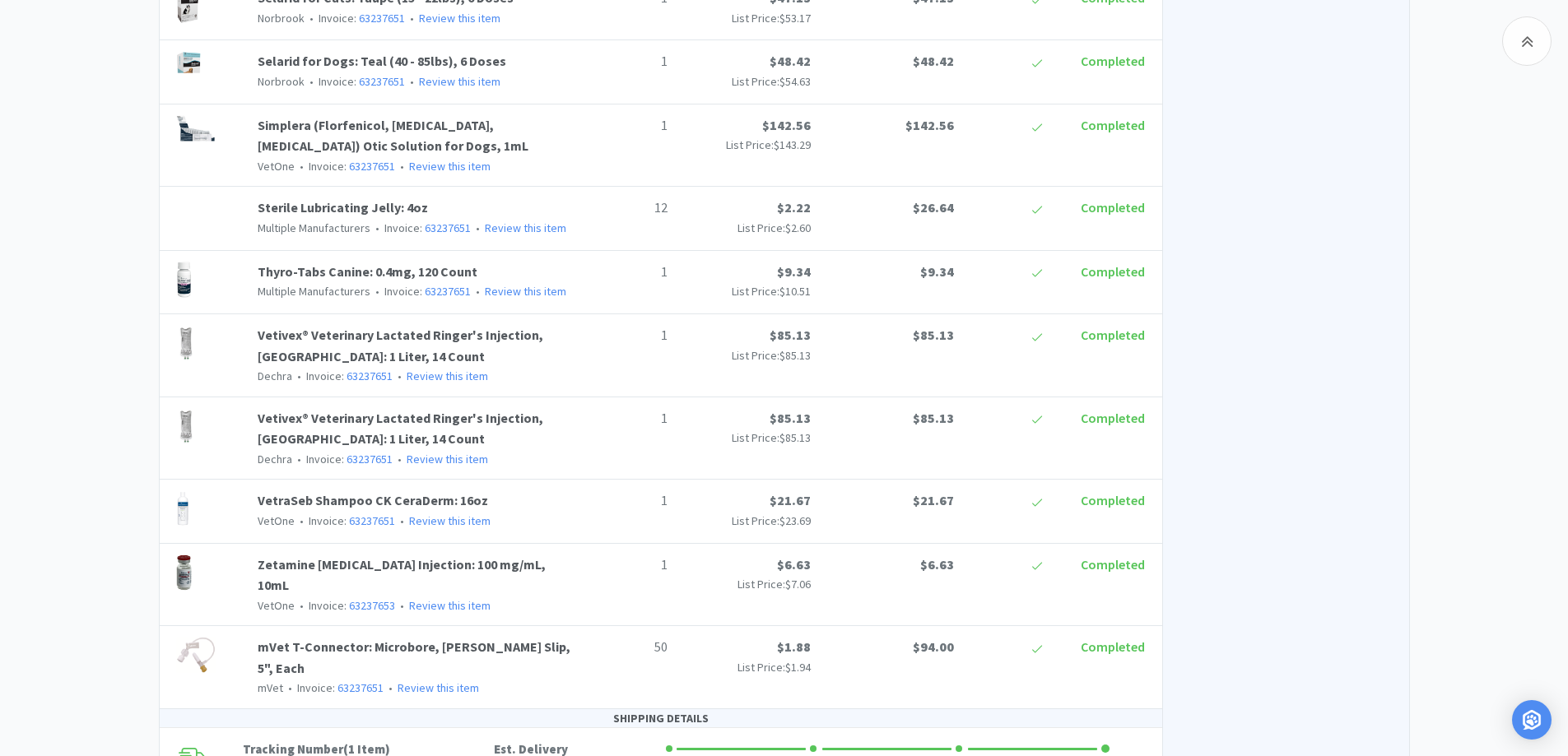
scroll to position [2935, 0]
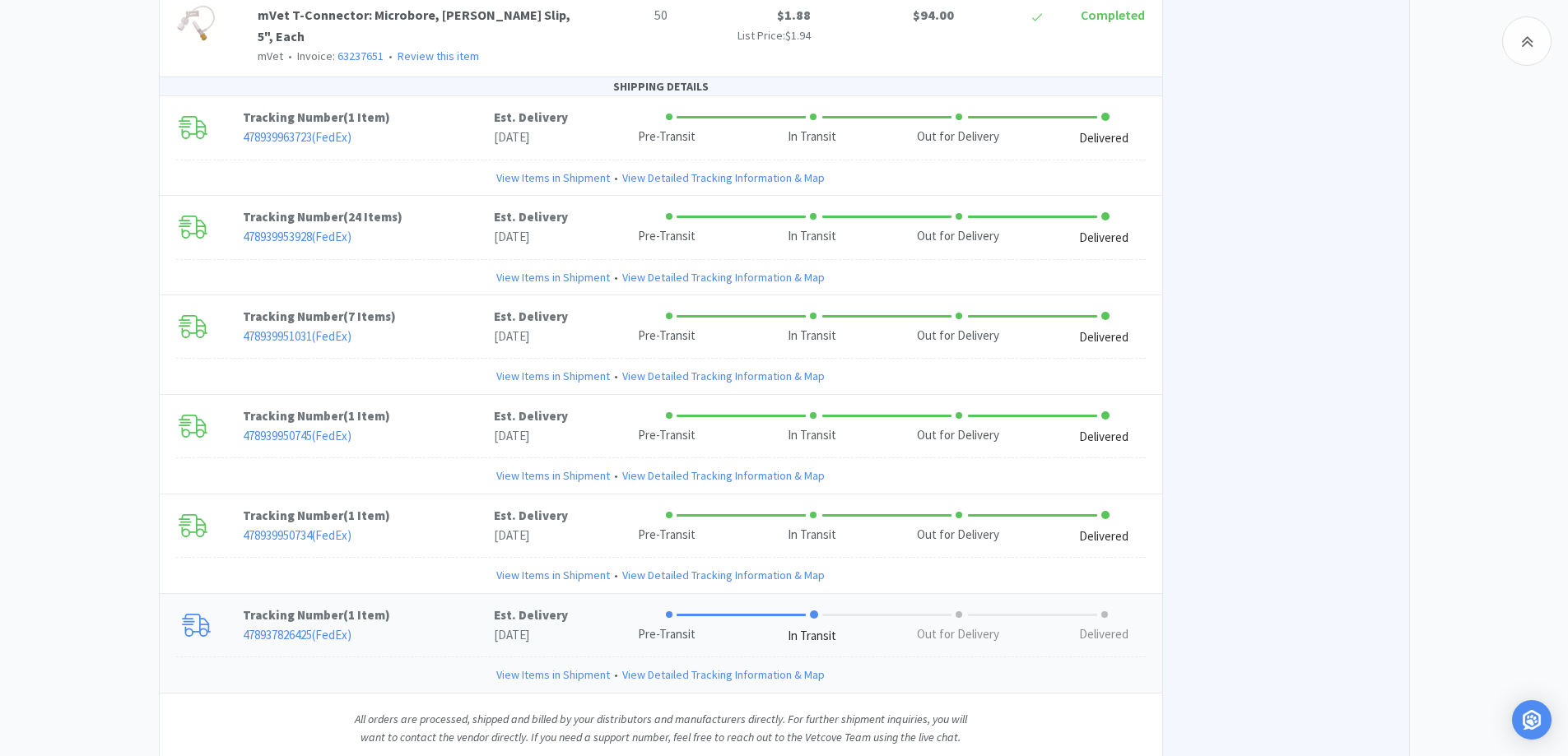
click at [448, 606] on p "Tracking Number ( 1 Item )" at bounding box center [368, 615] width 251 height 19
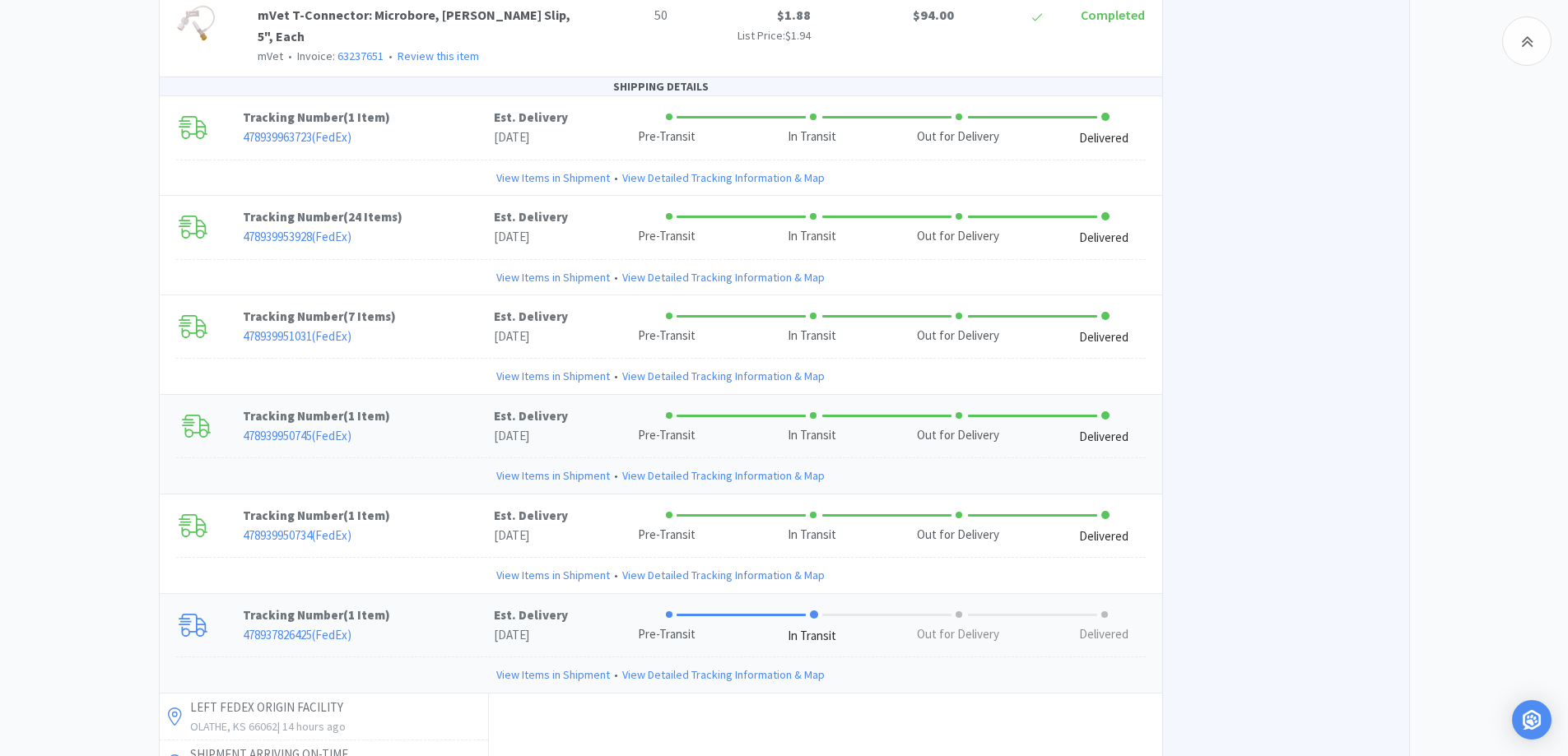
scroll to position [3429, 0]
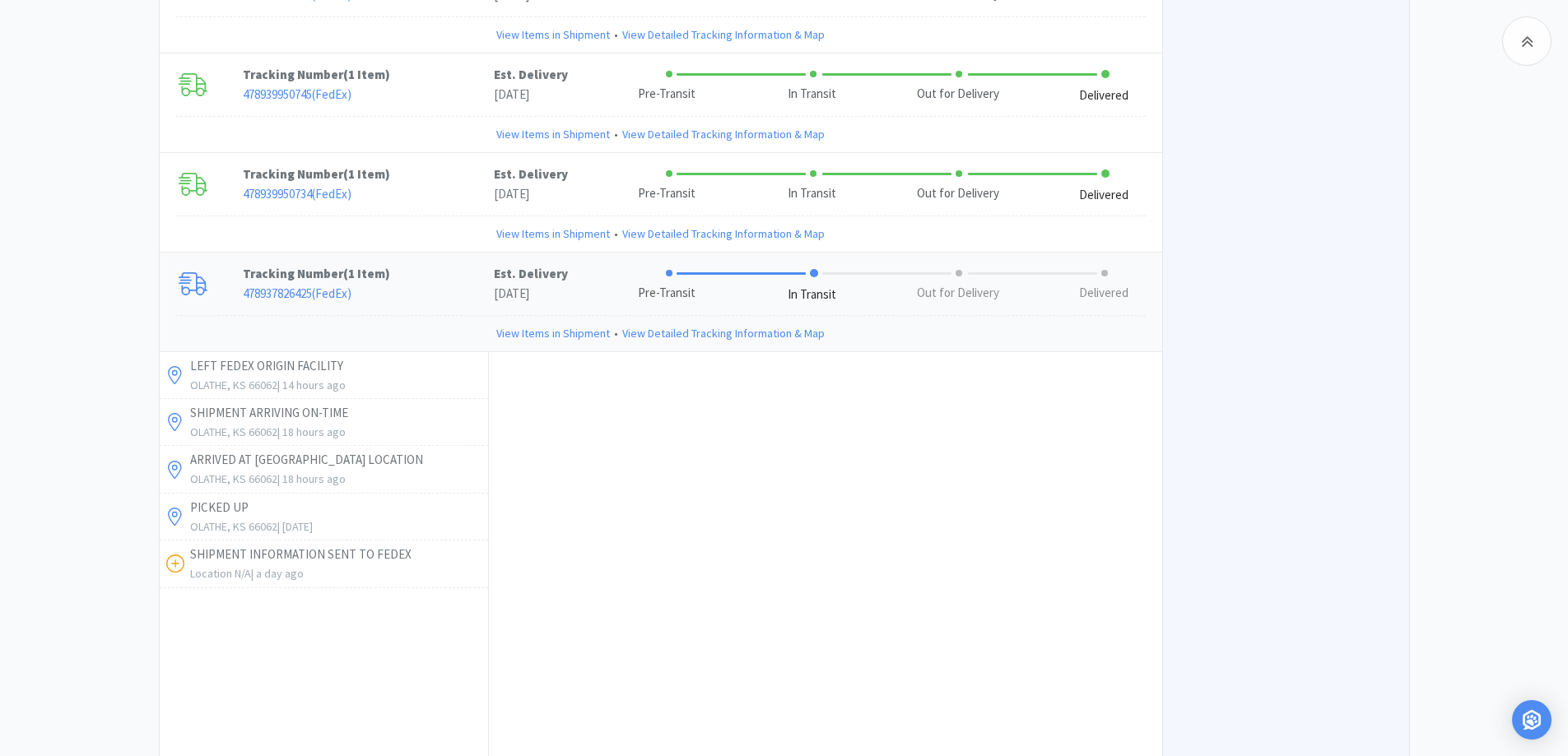
scroll to position [3240, 0]
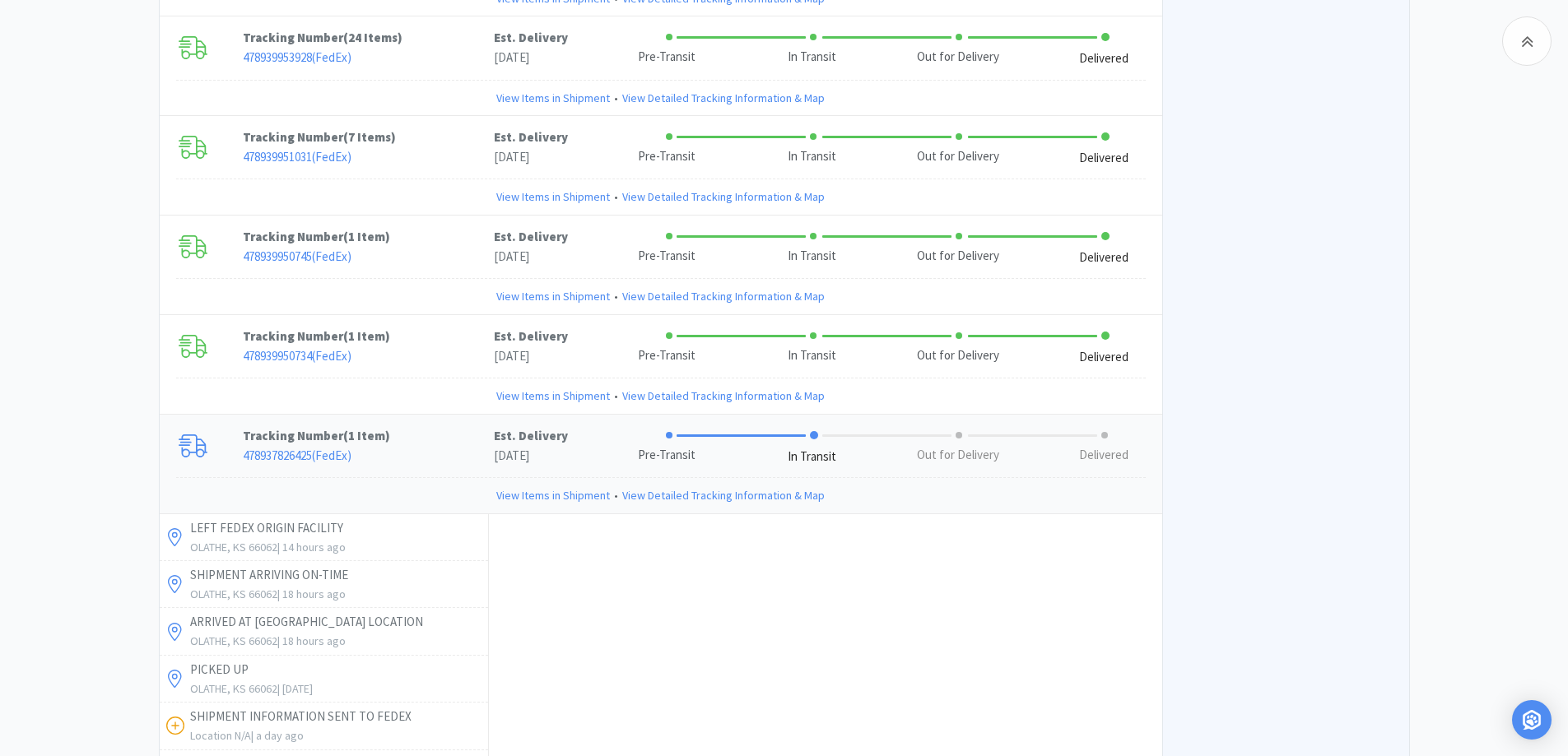
scroll to position [3075, 0]
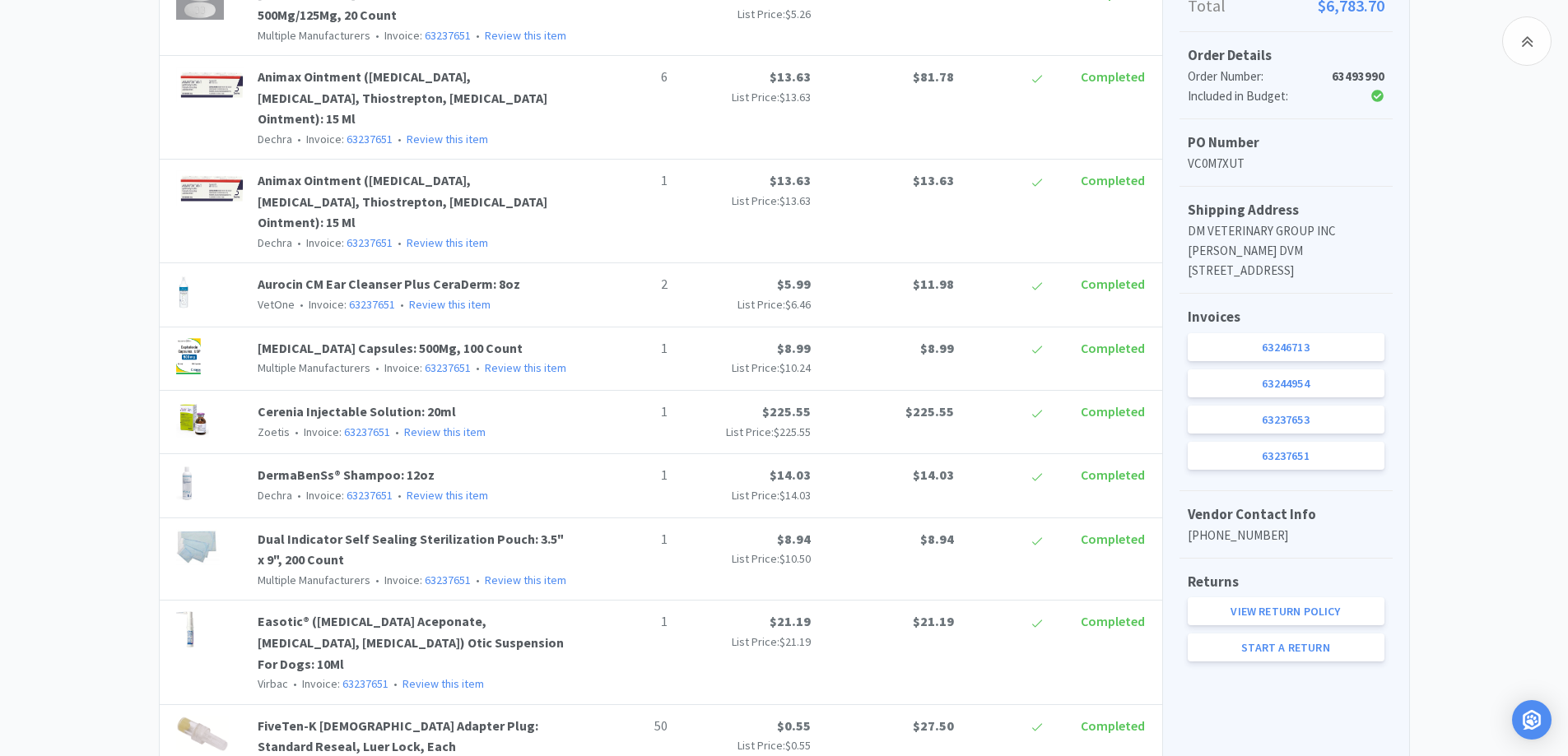
scroll to position [0, 0]
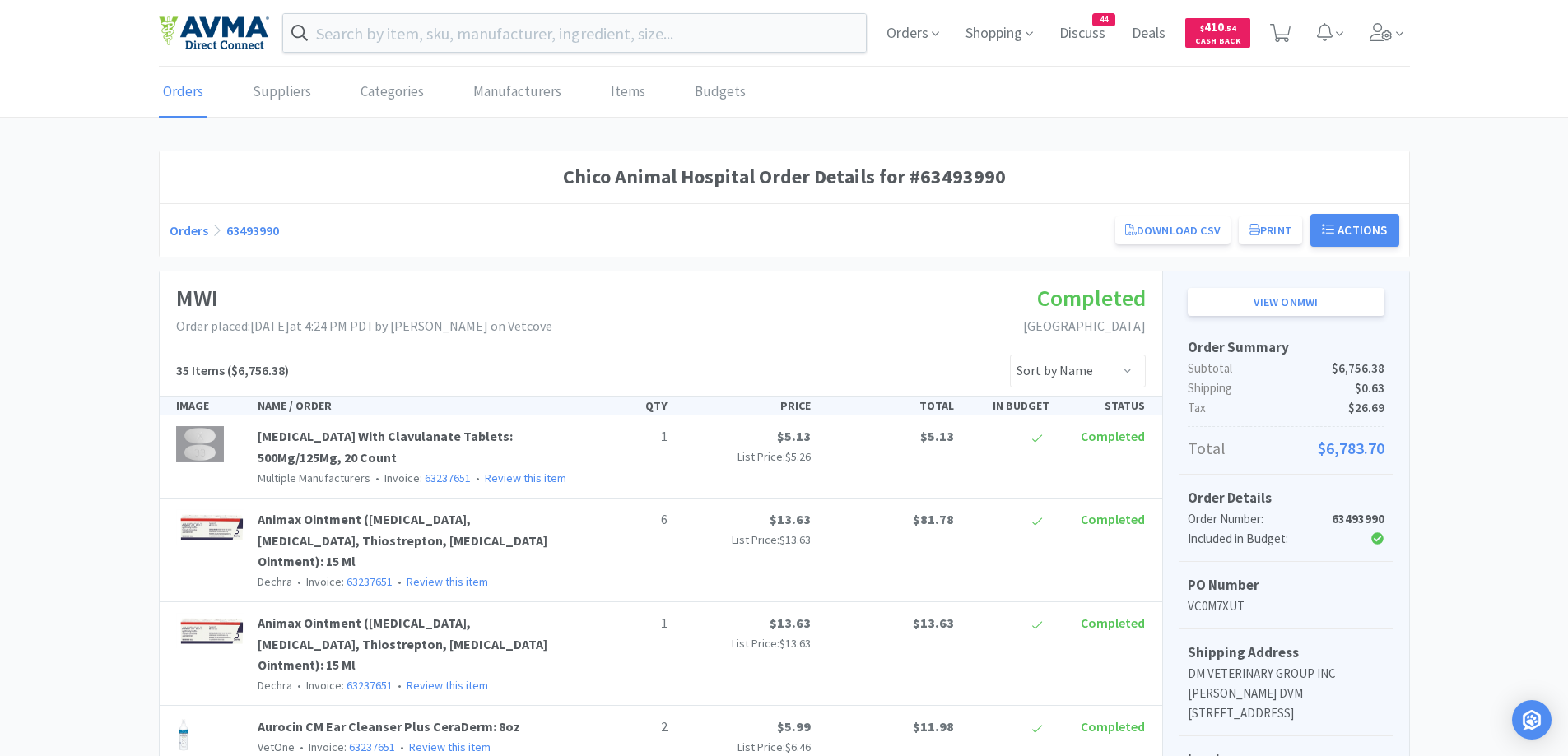
click at [164, 227] on div "Orders 63493990 Download CSV Print Chico Animal Hospital Order for MWI PO Numbe…" at bounding box center [784, 229] width 1250 height 54
click at [174, 227] on link "Orders" at bounding box center [189, 230] width 39 height 17
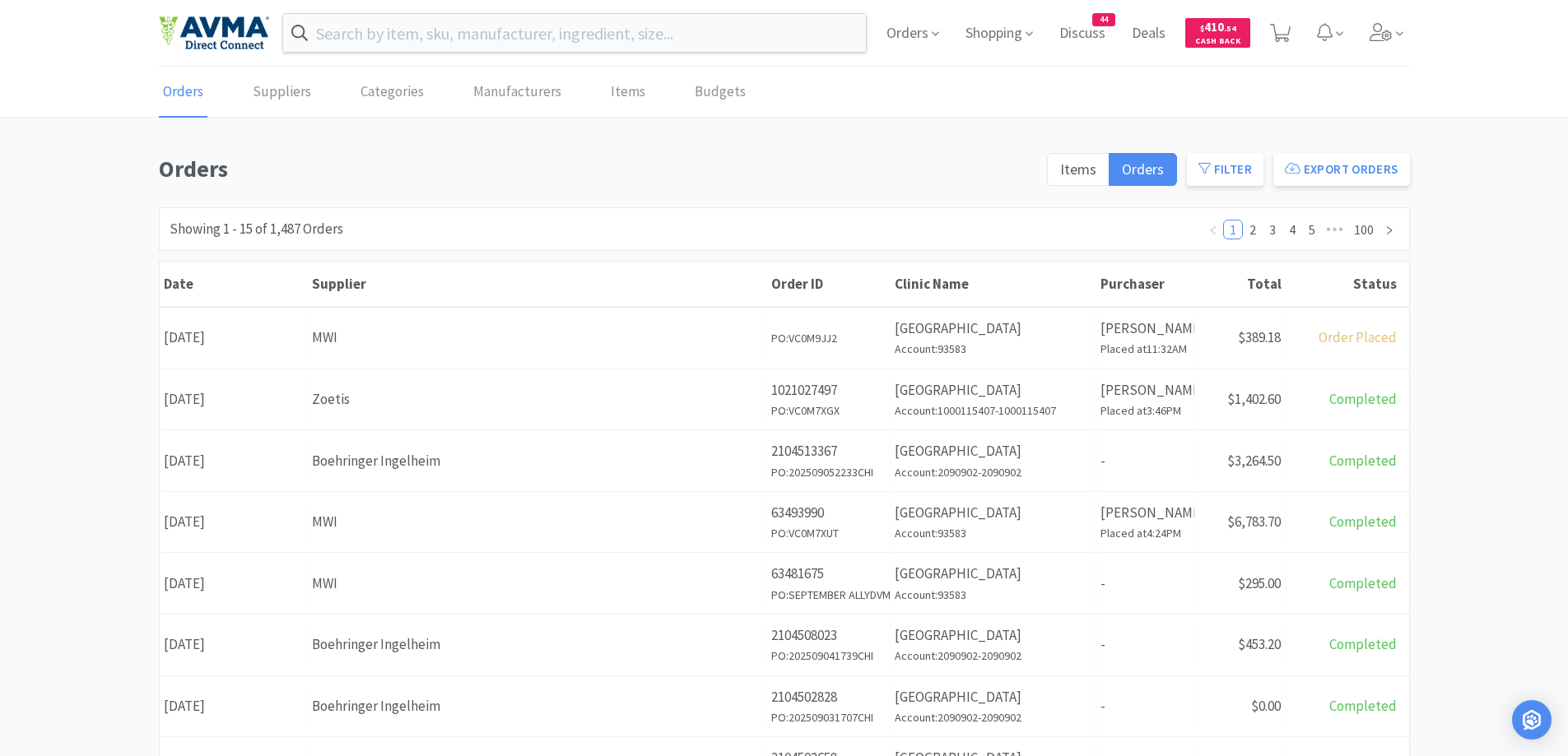
click at [1525, 374] on div "Orders Items Orders Filter Export Orders Filters Filter Suppliers All Suppliers…" at bounding box center [784, 718] width 1568 height 1136
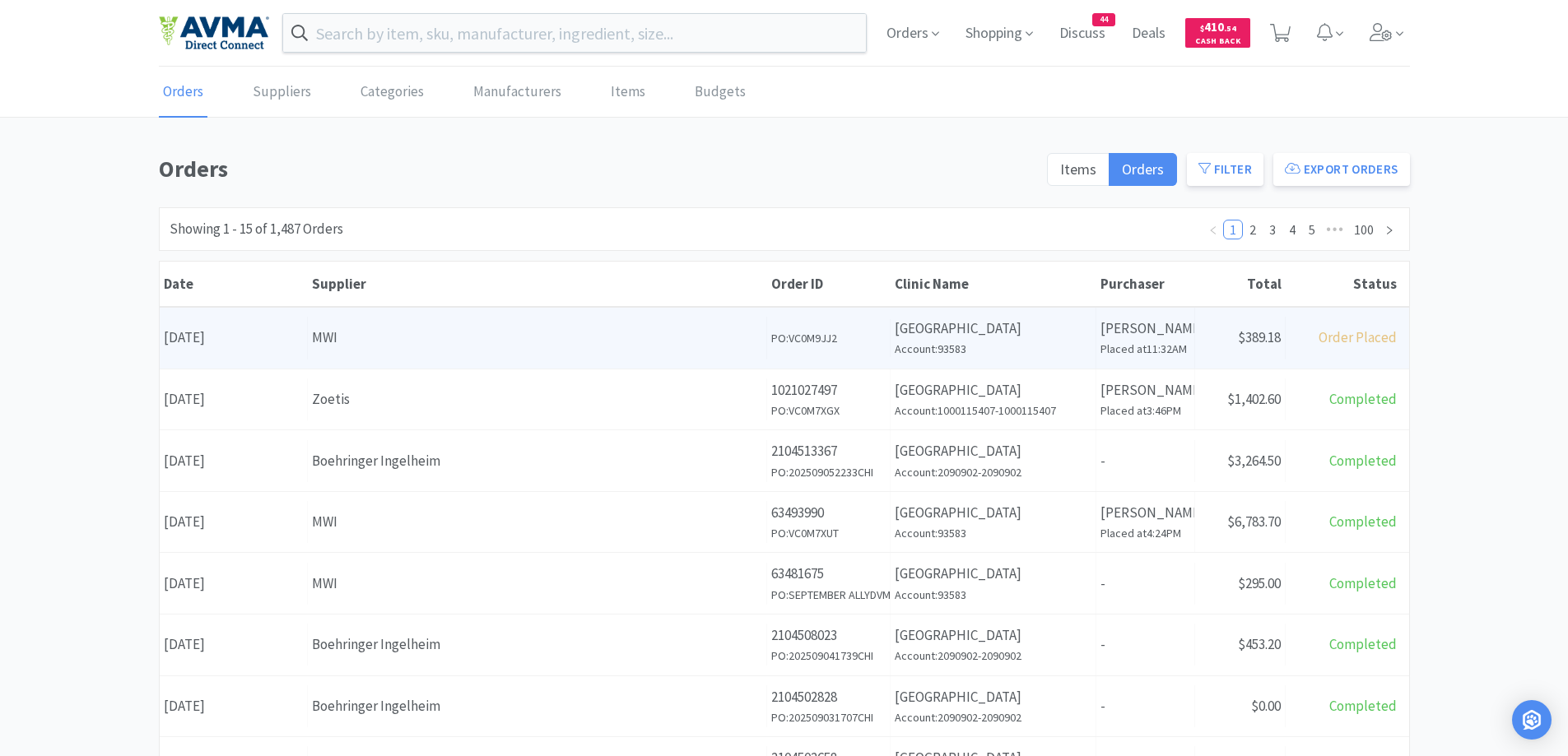
click at [514, 359] on div "Supplier MWI" at bounding box center [537, 338] width 459 height 42
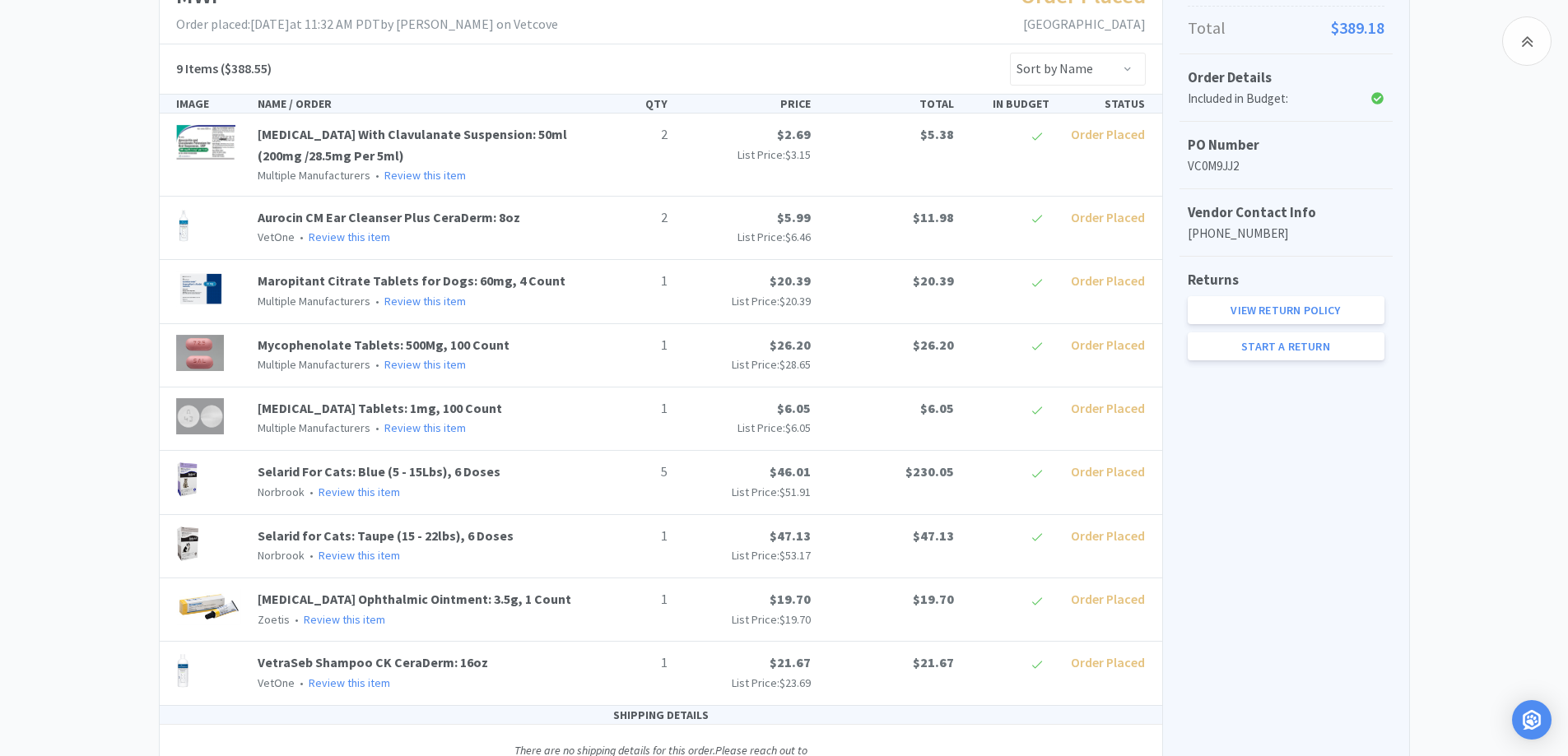
scroll to position [299, 0]
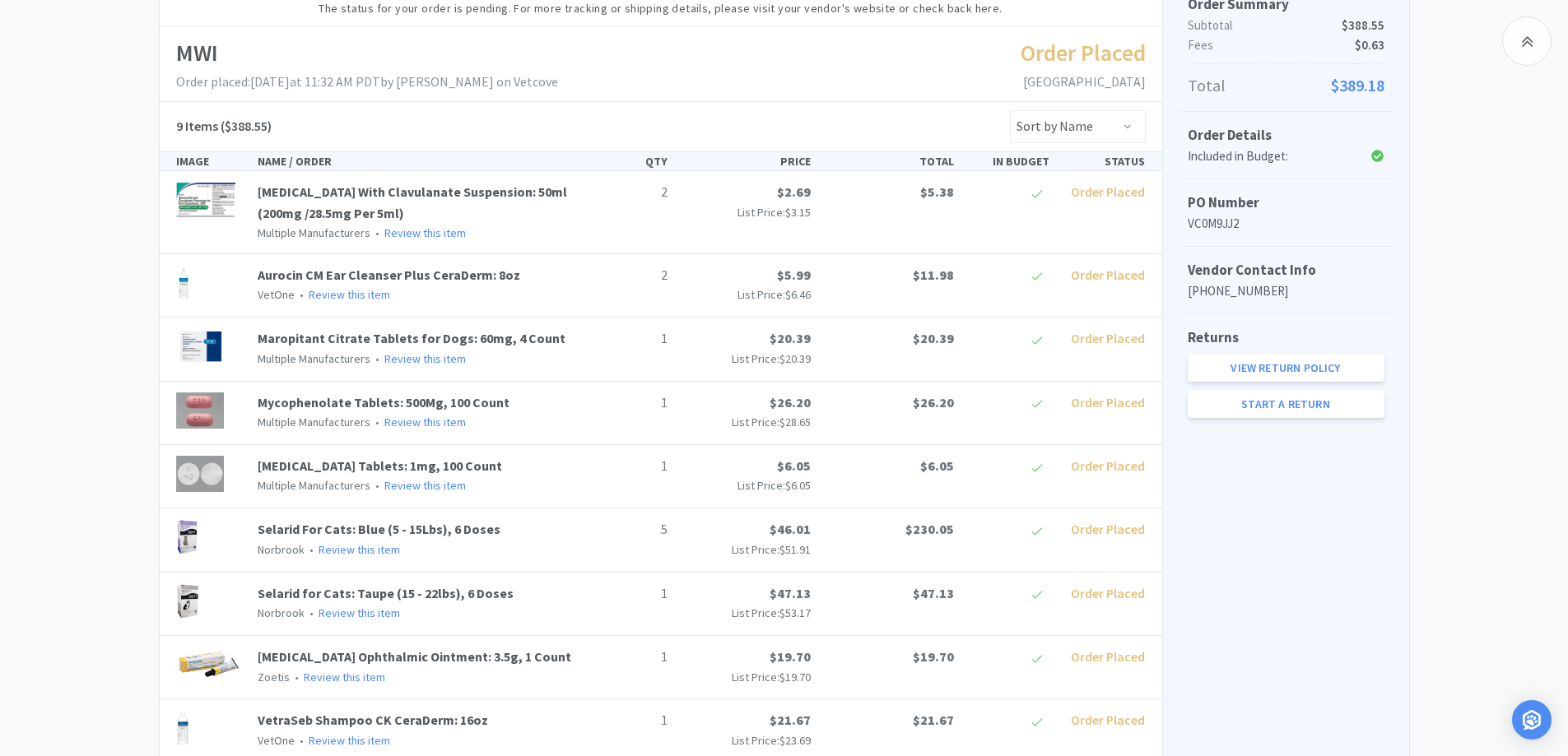
click at [51, 313] on div "Chico Animal Hospital Order Details for #VC0M9JJ2 Orders VC0M9JJ2 Download CSV …" at bounding box center [784, 362] width 1568 height 1020
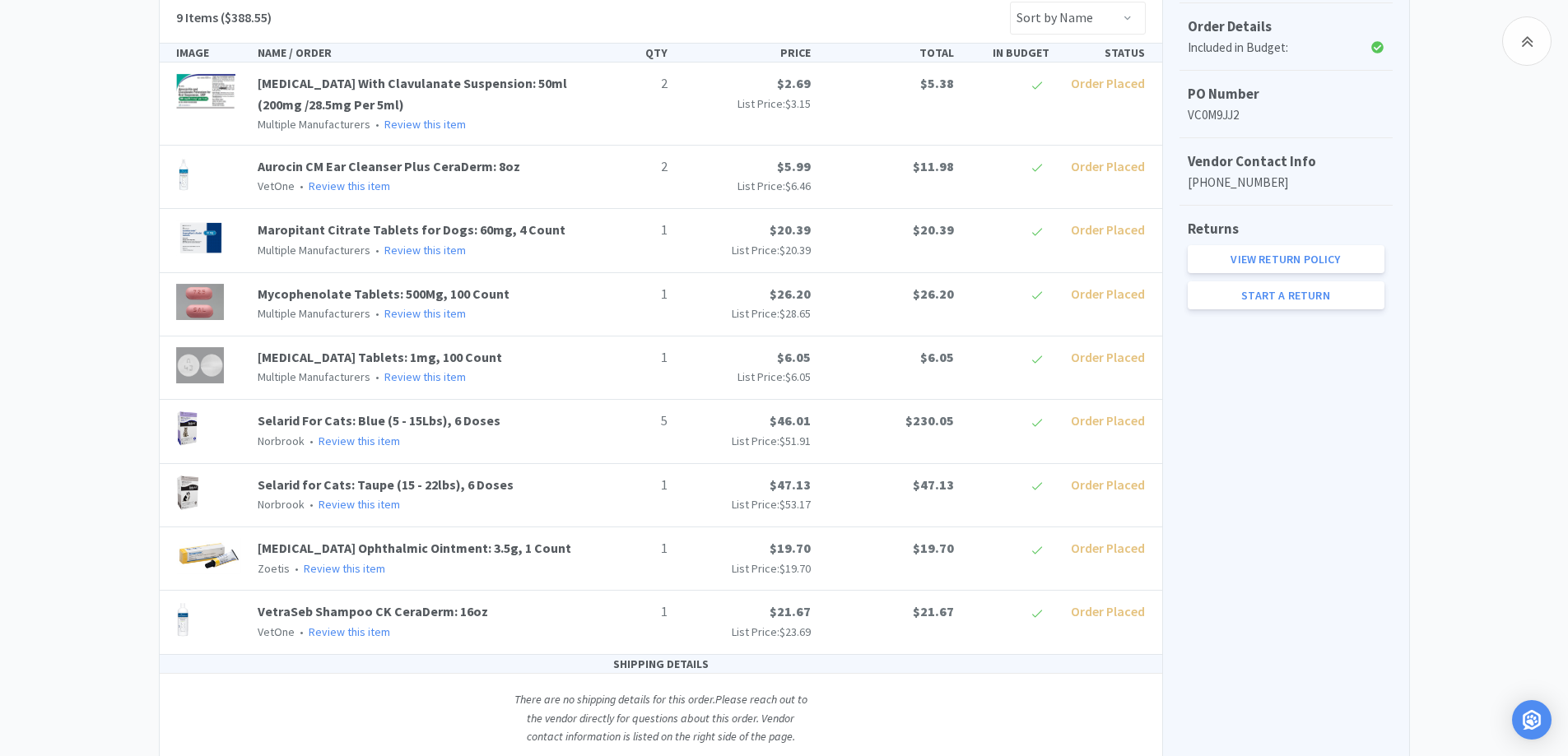
scroll to position [463, 0]
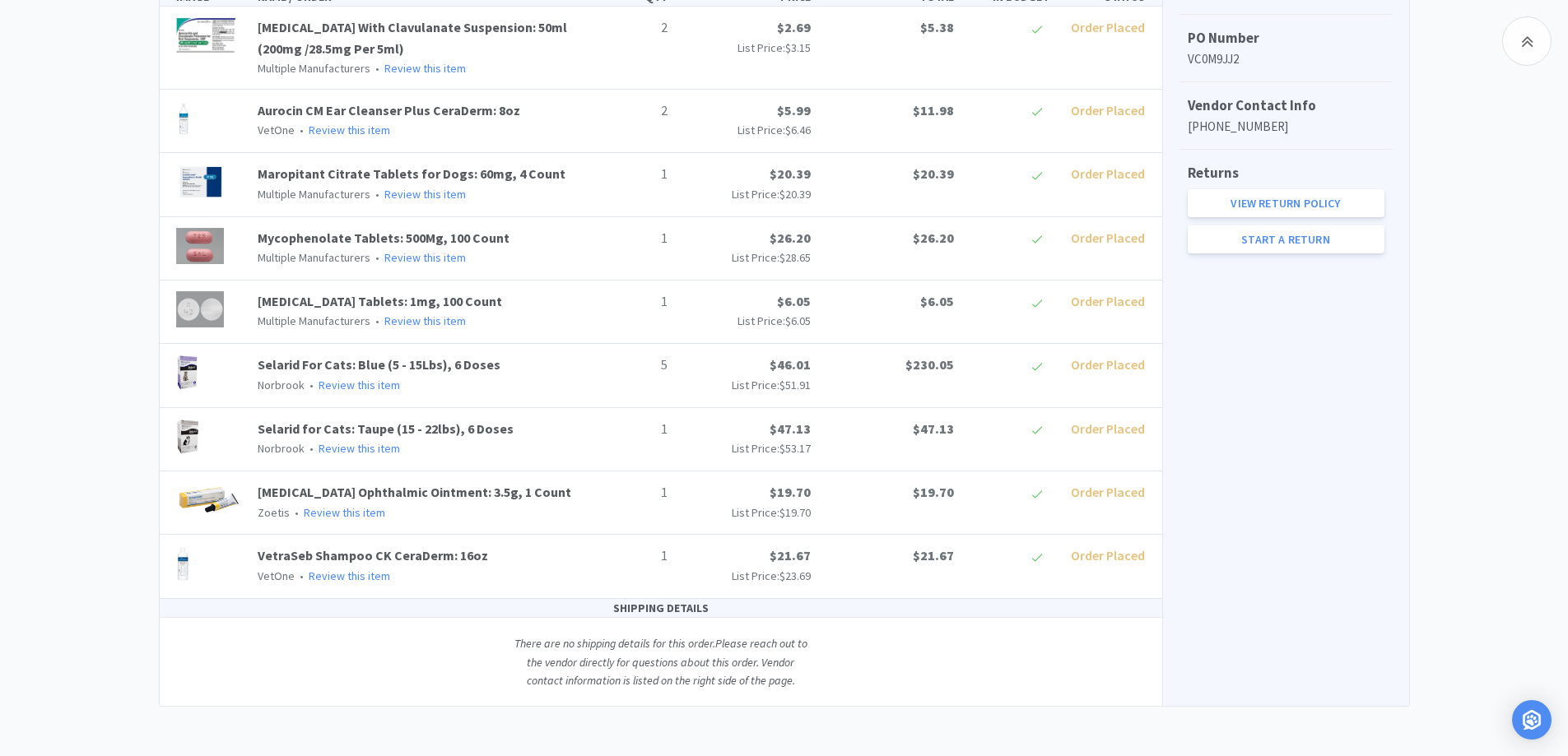
click at [37, 388] on div "Chico Animal Hospital Order Details for #VC0M9JJ2 Orders VC0M9JJ2 Download CSV …" at bounding box center [784, 197] width 1568 height 1020
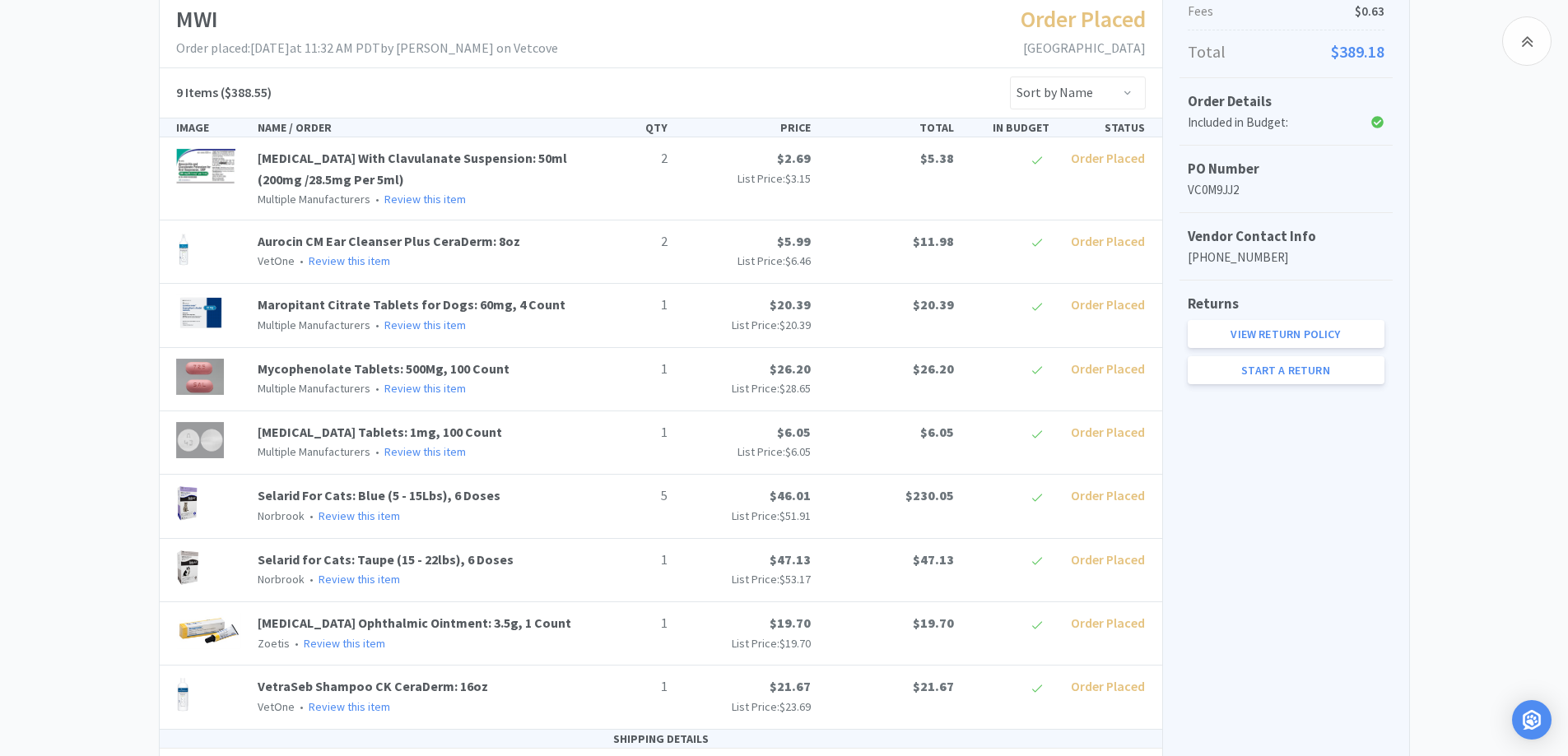
scroll to position [299, 0]
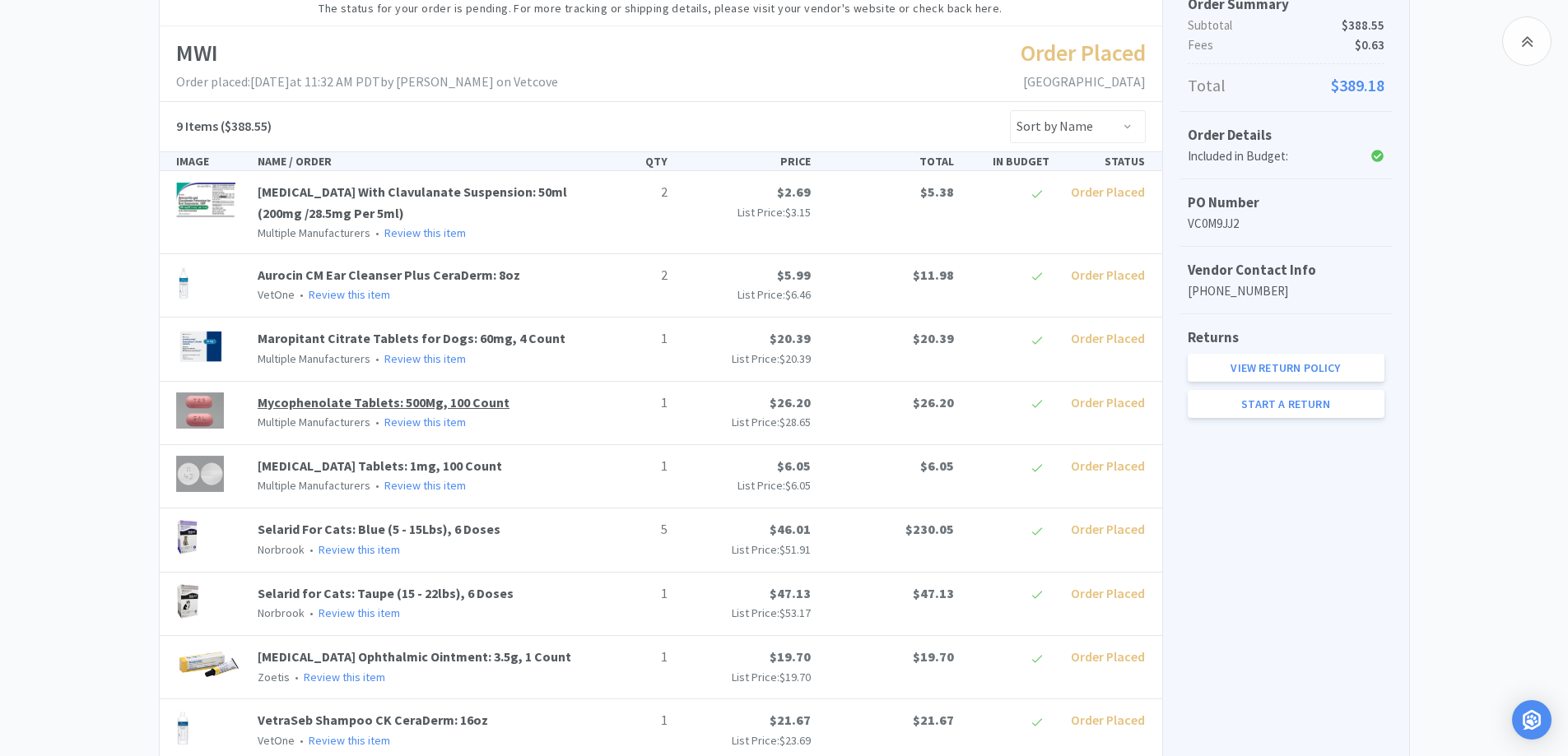
click at [346, 403] on link "Mycophenolate Tablets: 500Mg, 100 Count" at bounding box center [383, 402] width 252 height 17
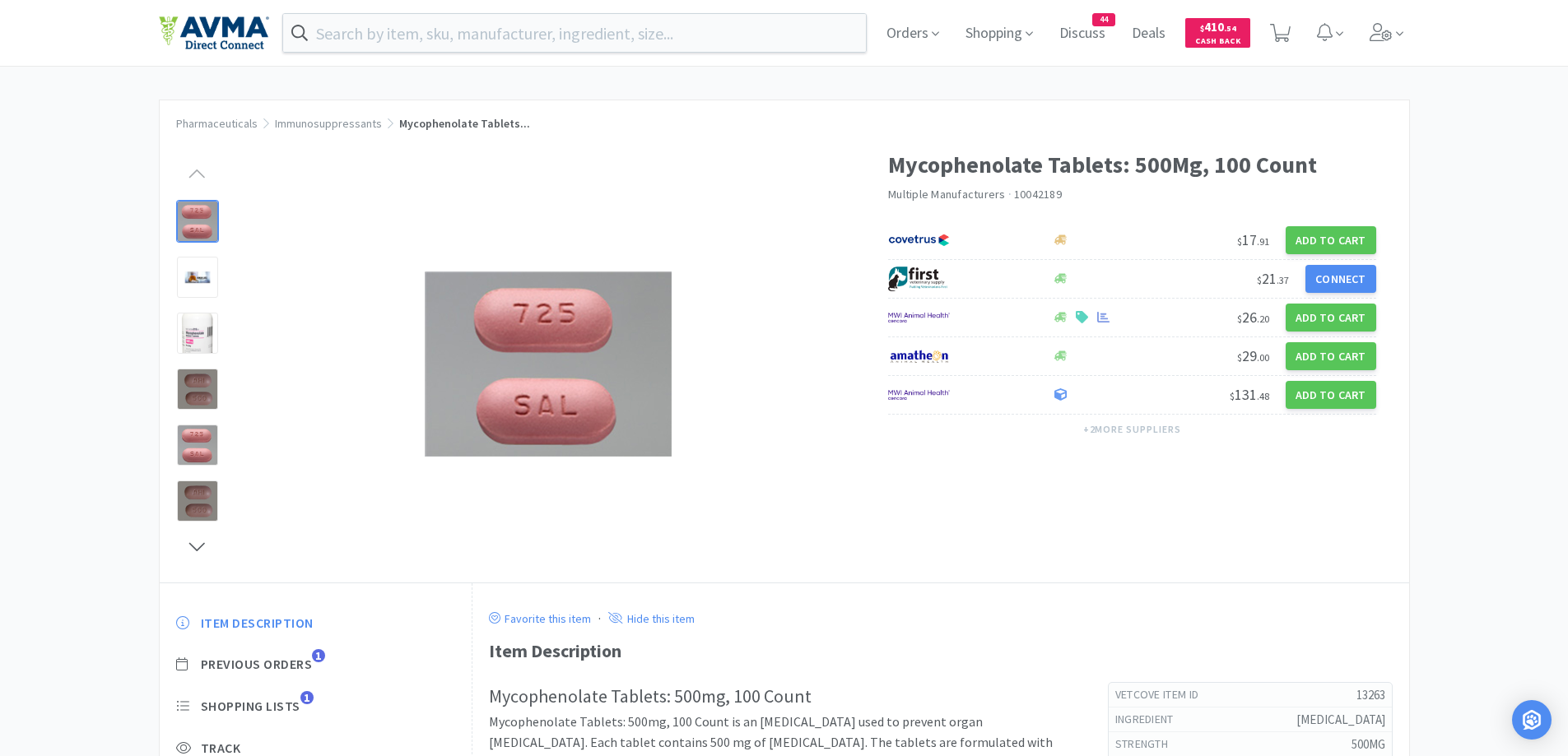
click at [1513, 212] on div "Pharmaceuticals Immunosuppressants Mycophenolate Tablets... Mycophenolate Table…" at bounding box center [784, 530] width 1568 height 861
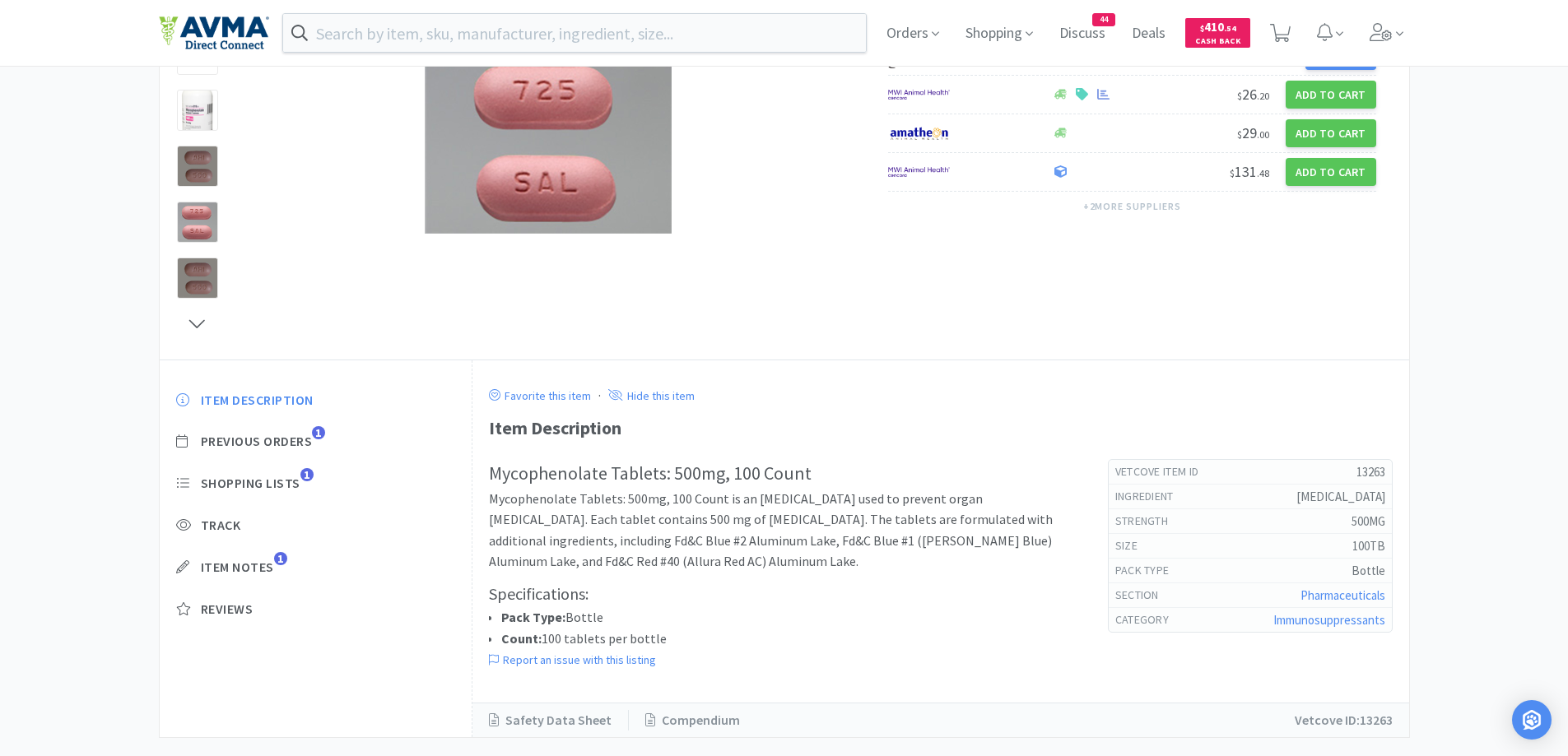
scroll to position [254, 0]
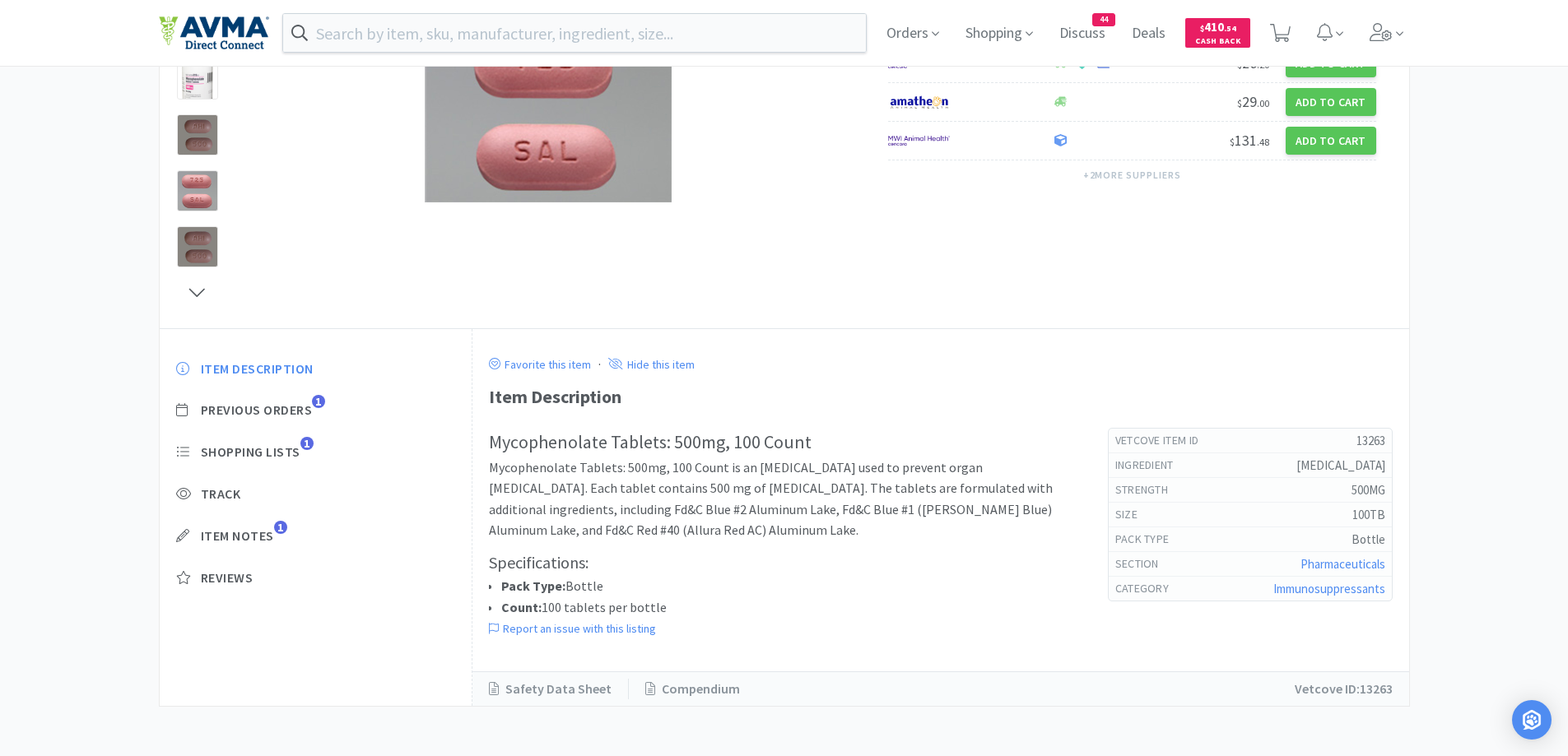
click at [1455, 503] on div "Pharmaceuticals Immunosuppressants Mycophenolate Tablets... Mycophenolate Table…" at bounding box center [784, 276] width 1568 height 861
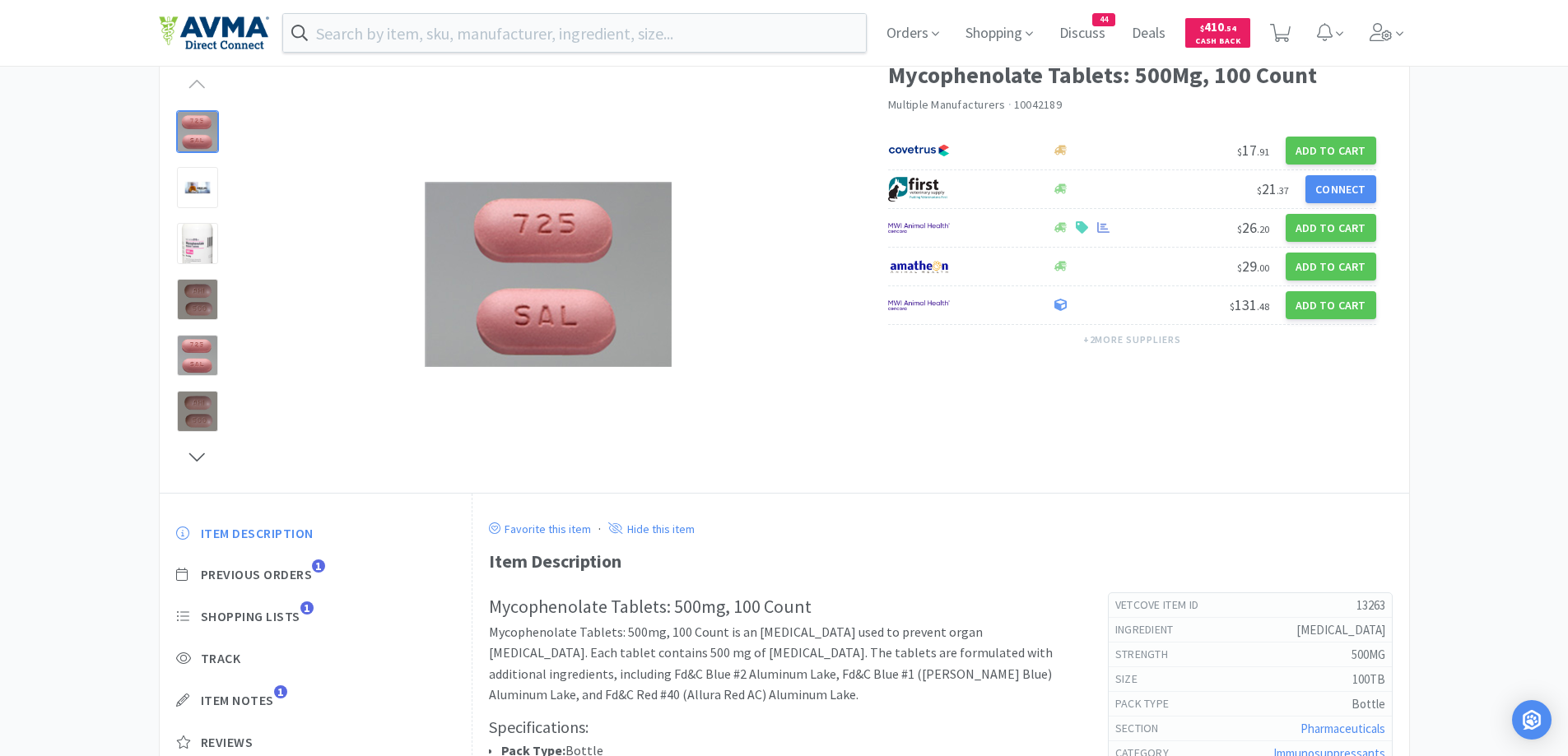
click at [1455, 502] on div "Pharmaceuticals Immunosuppressants Mycophenolate Tablets... Mycophenolate Table…" at bounding box center [784, 440] width 1568 height 861
click at [925, 40] on span "Orders" at bounding box center [912, 33] width 66 height 66
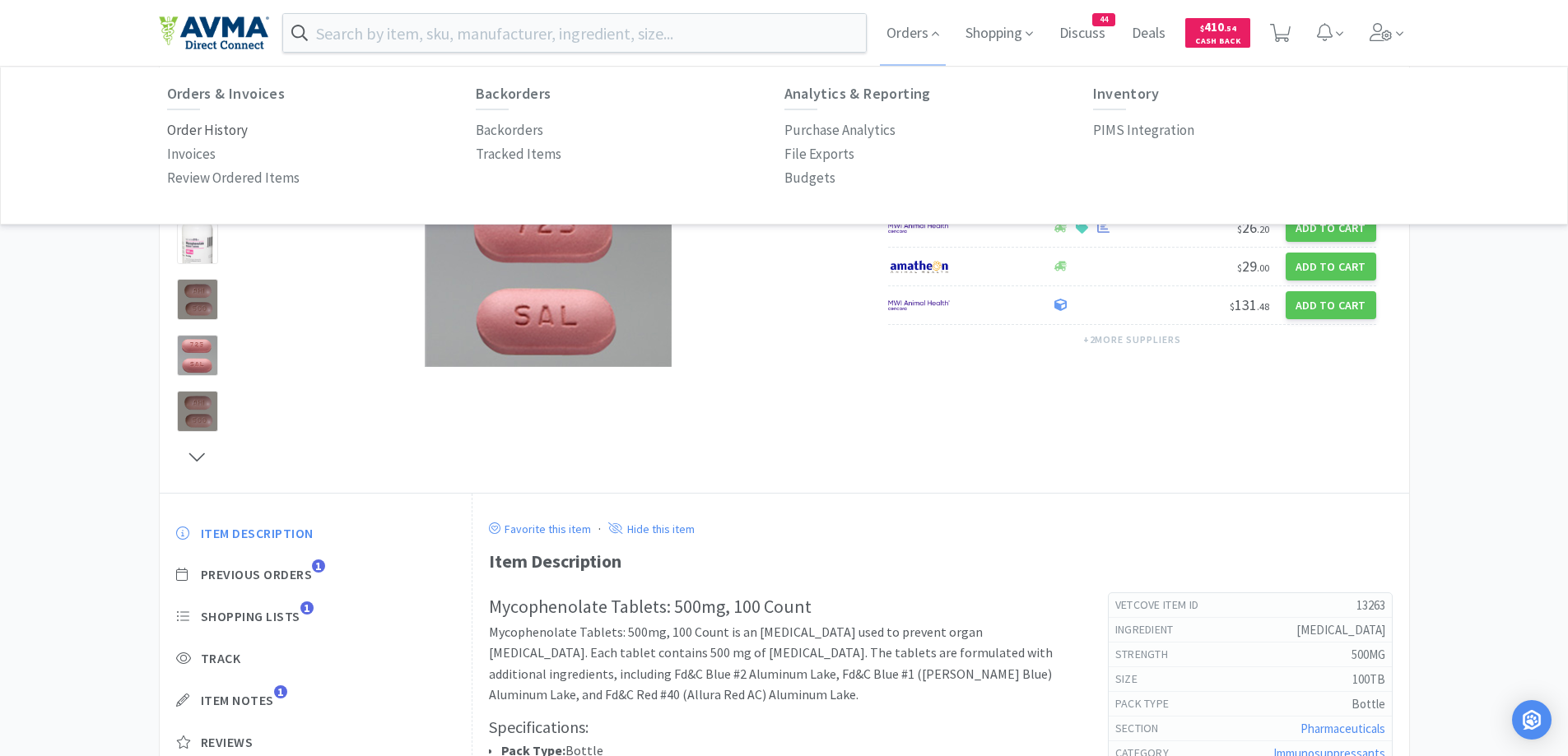
click at [218, 124] on p "Order History" at bounding box center [208, 130] width 81 height 22
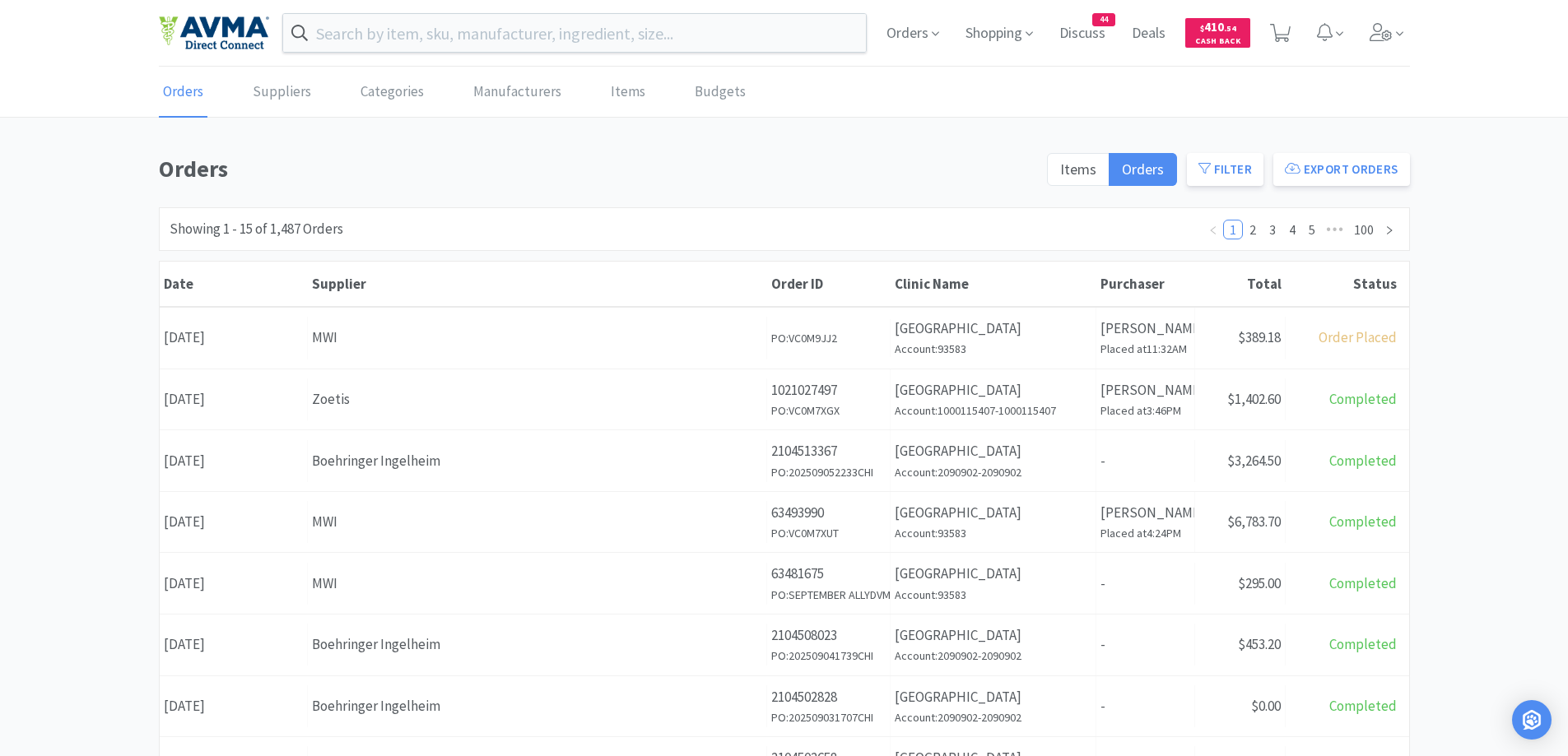
click at [1470, 296] on div "Orders Items Orders Filter Export Orders Filters Filter Suppliers All Suppliers…" at bounding box center [784, 718] width 1568 height 1136
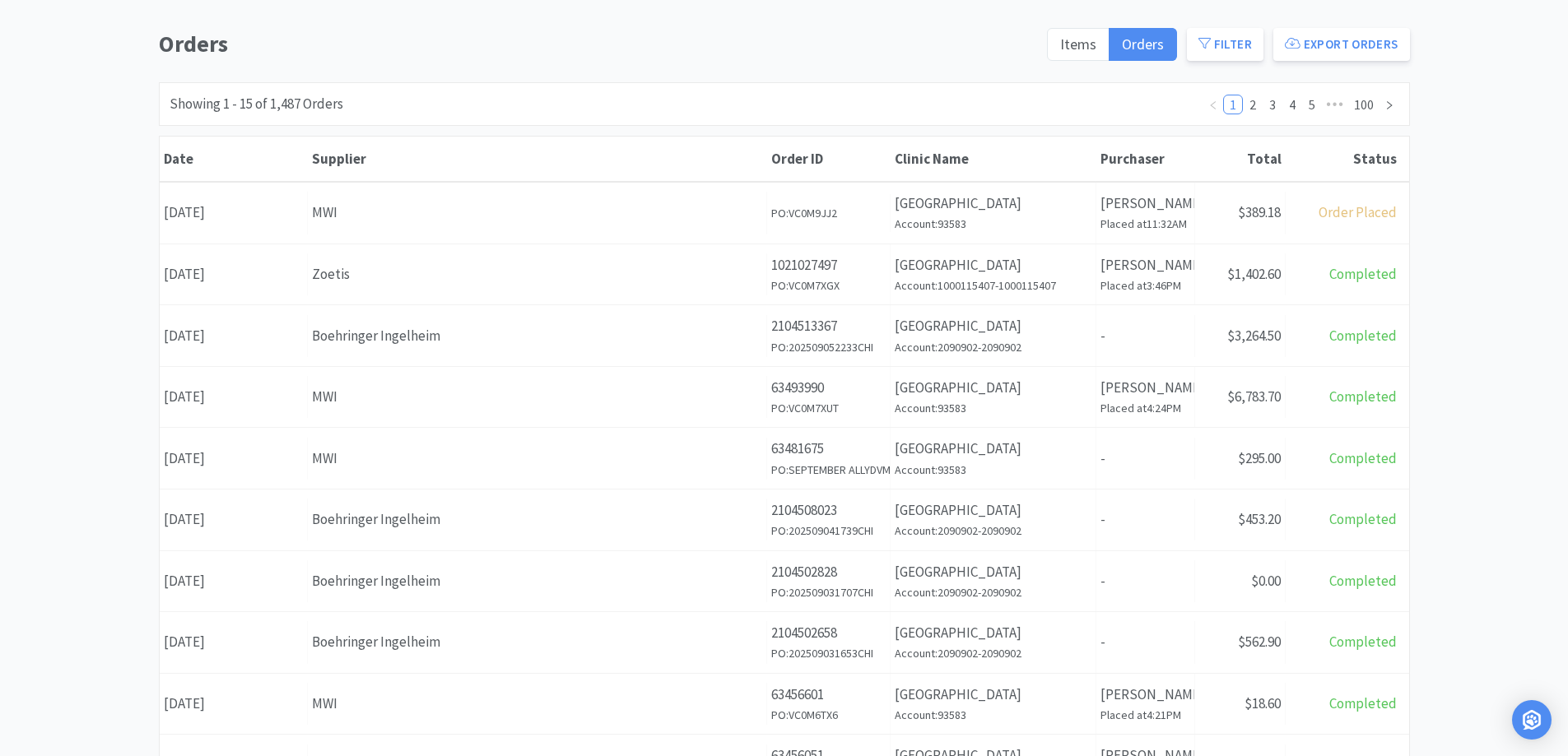
scroll to position [164, 0]
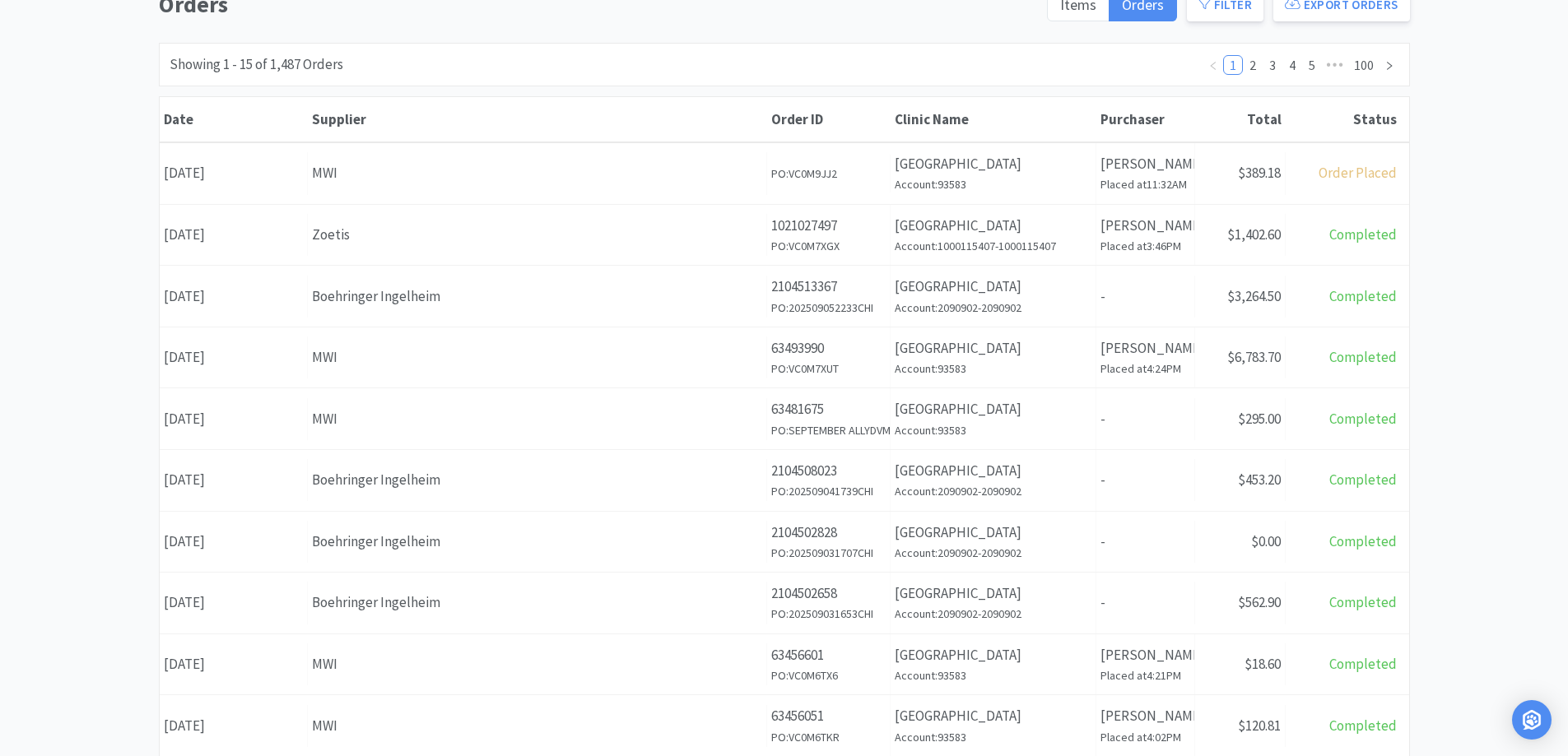
click at [83, 255] on div "Orders Items Orders Filter Export Orders Filters Filter Suppliers All Suppliers…" at bounding box center [784, 554] width 1568 height 1136
click at [74, 263] on div "Orders Items Orders Filter Export Orders Filters Filter Suppliers All Suppliers…" at bounding box center [784, 554] width 1568 height 1136
click at [1506, 190] on div "Orders Items Orders Filter Export Orders Filters Filter Suppliers All Suppliers…" at bounding box center [784, 554] width 1568 height 1136
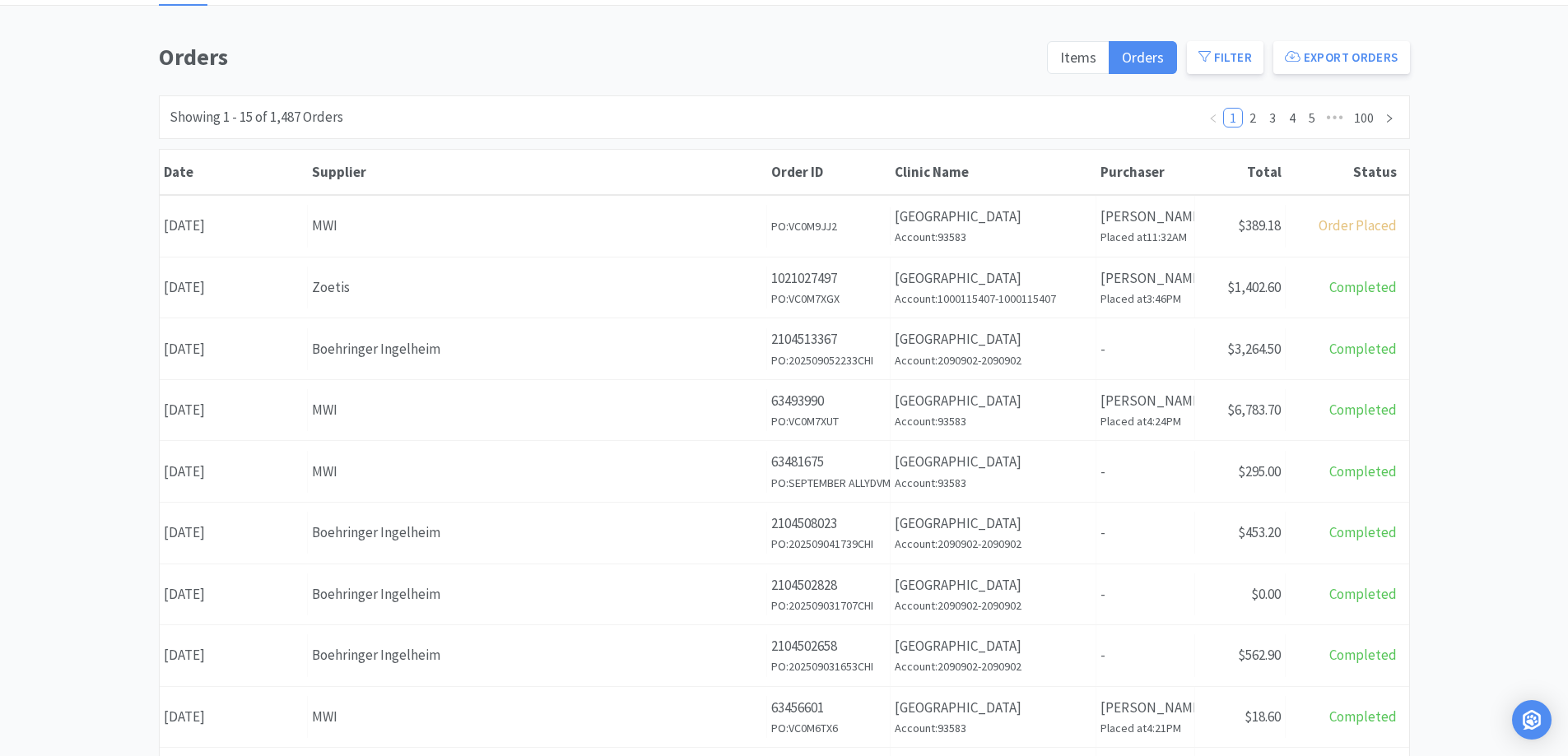
scroll to position [0, 0]
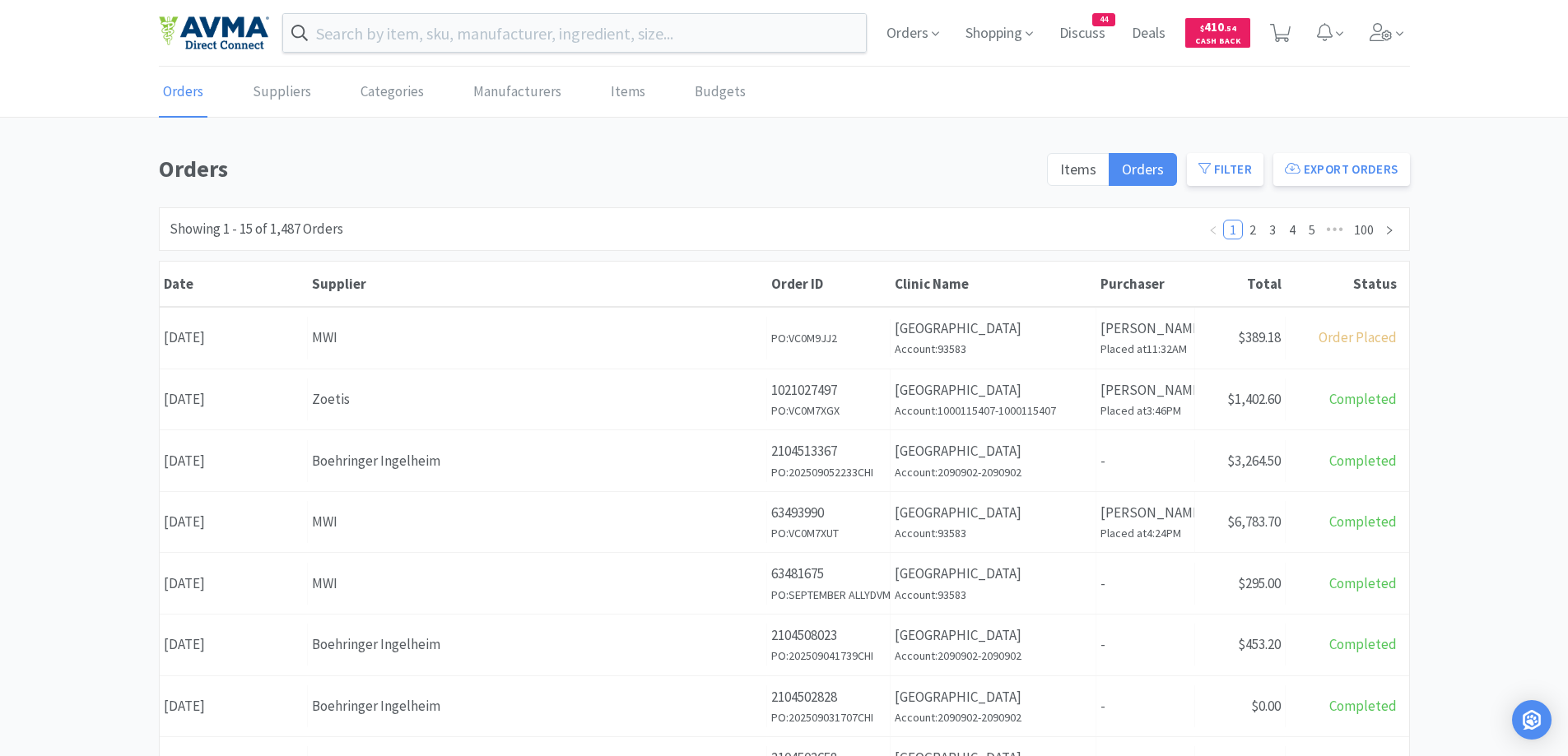
click at [633, 136] on div "Orders Suppliers Categories Manufacturers Items Budgets Orders Items Orders Fil…" at bounding box center [784, 677] width 1568 height 1218
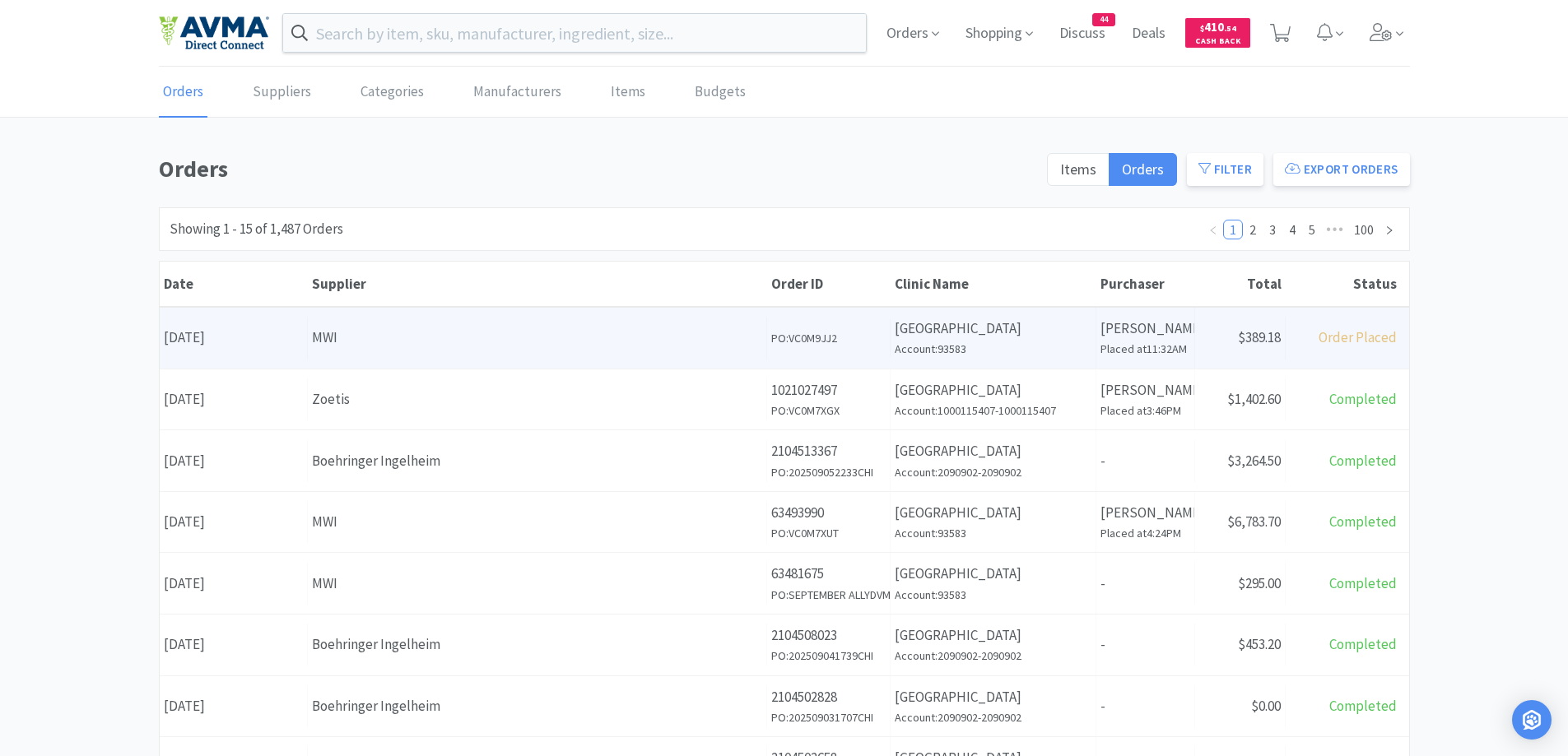
click at [669, 315] on div "Date [DATE] Supplier MWI Order ID PO: VC0M9JJ2 Clinic Name [GEOGRAPHIC_DATA] Ac…" at bounding box center [784, 338] width 1250 height 61
click at [387, 332] on div "MWI" at bounding box center [537, 338] width 450 height 22
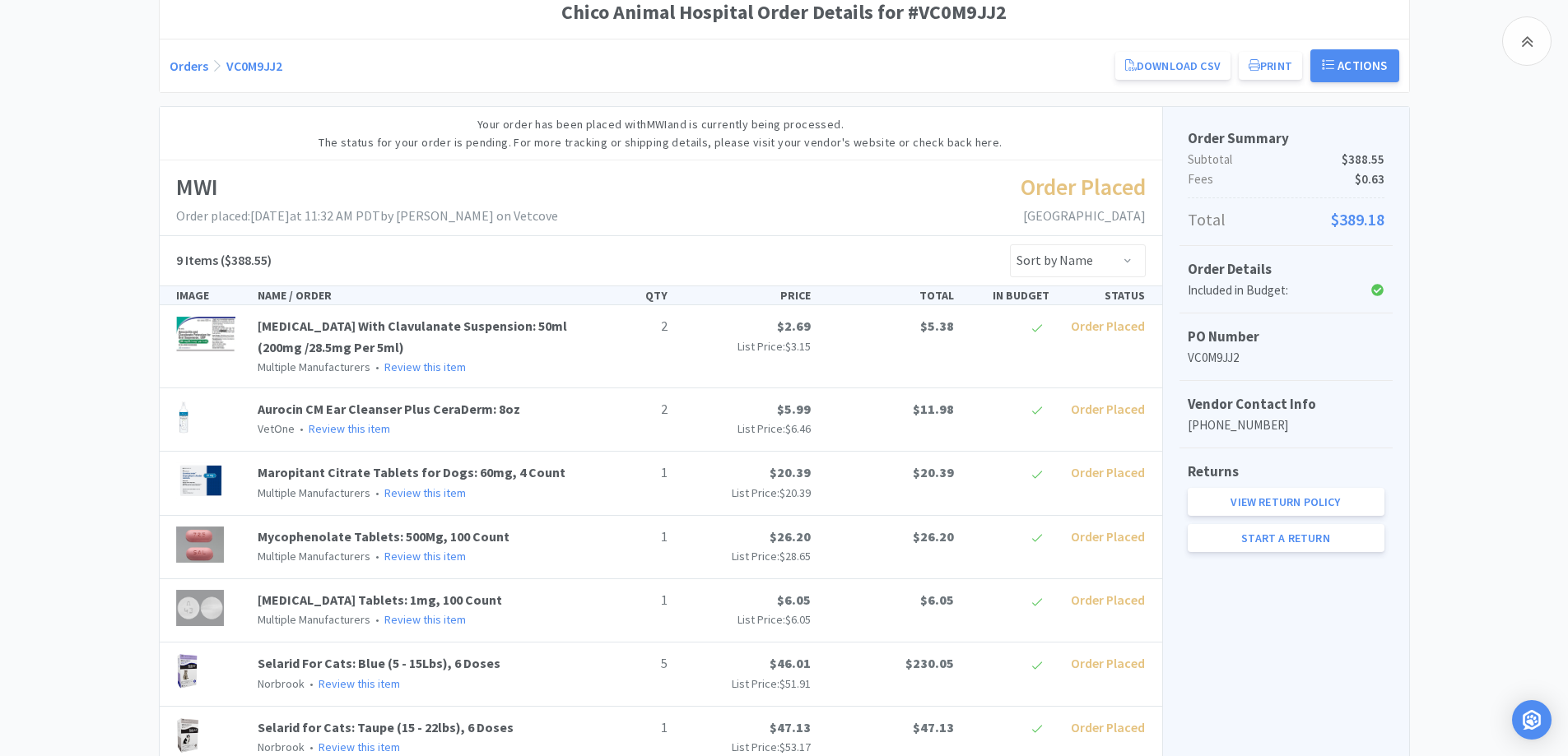
scroll to position [329, 0]
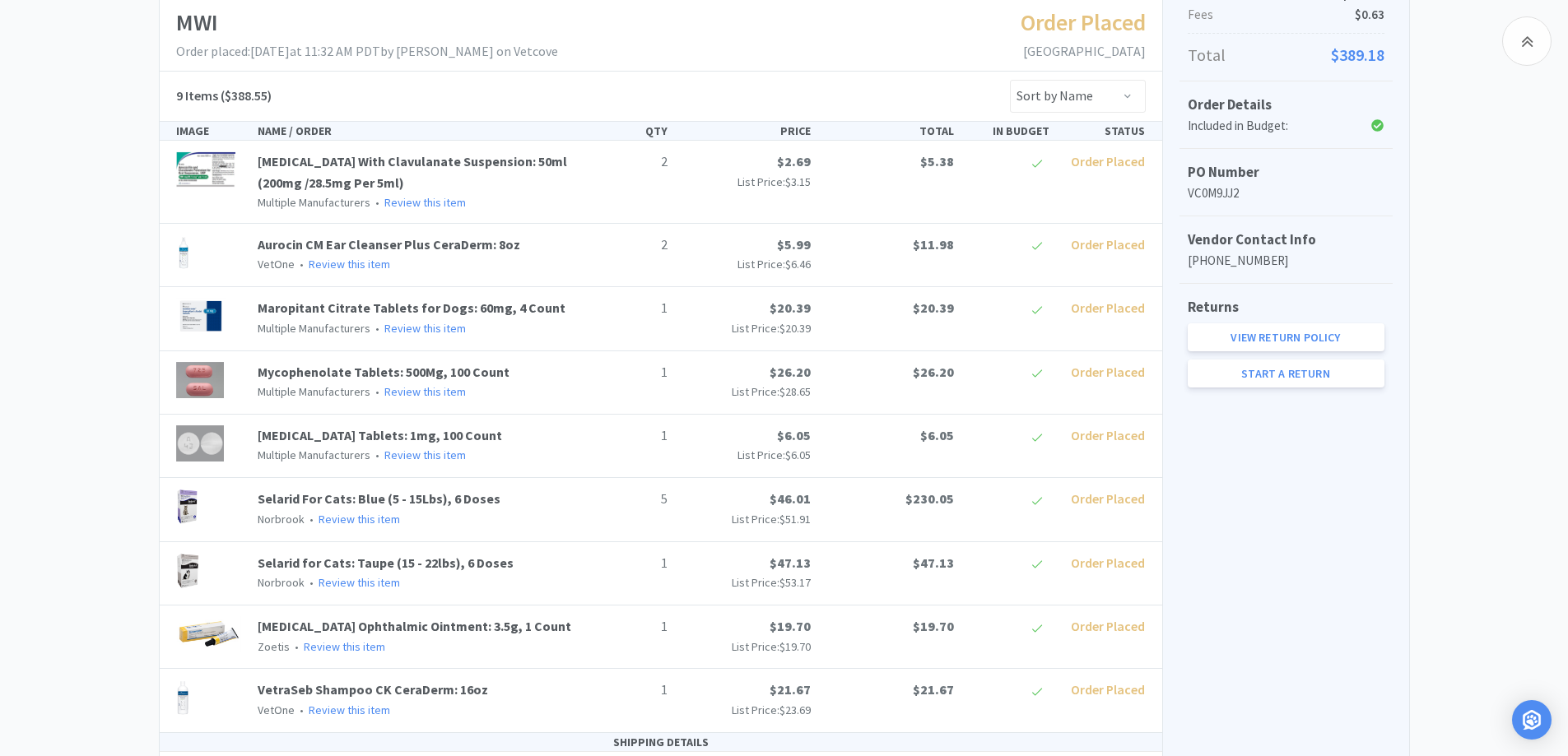
click at [1565, 408] on div "Chico Animal Hospital Order Details for #VC0M9JJ2 Orders VC0M9JJ2 Download CSV …" at bounding box center [784, 331] width 1568 height 1020
click at [113, 225] on div "Chico Animal Hospital Order Details for #VC0M9JJ2 Orders VC0M9JJ2 Download CSV …" at bounding box center [784, 331] width 1568 height 1020
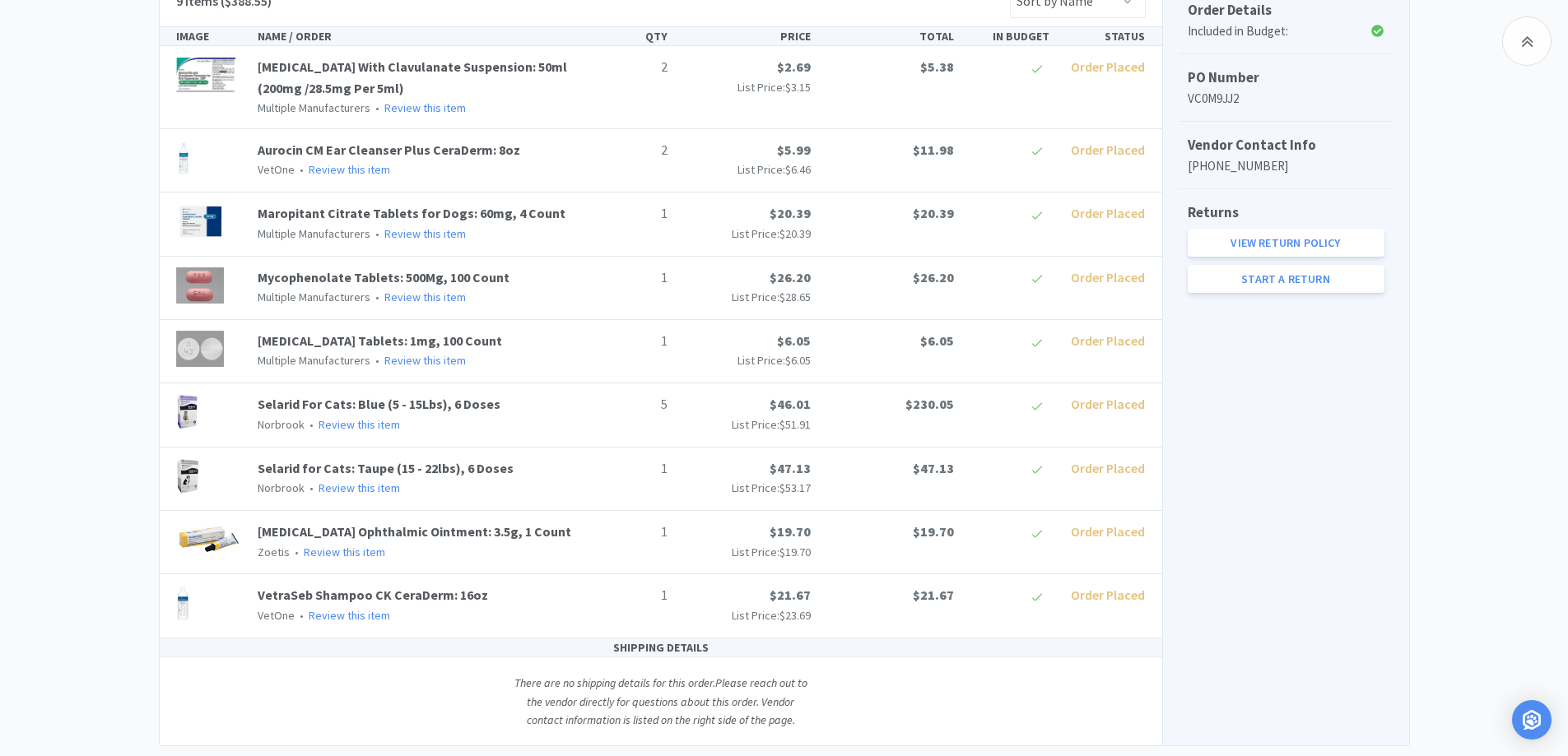
scroll to position [463, 0]
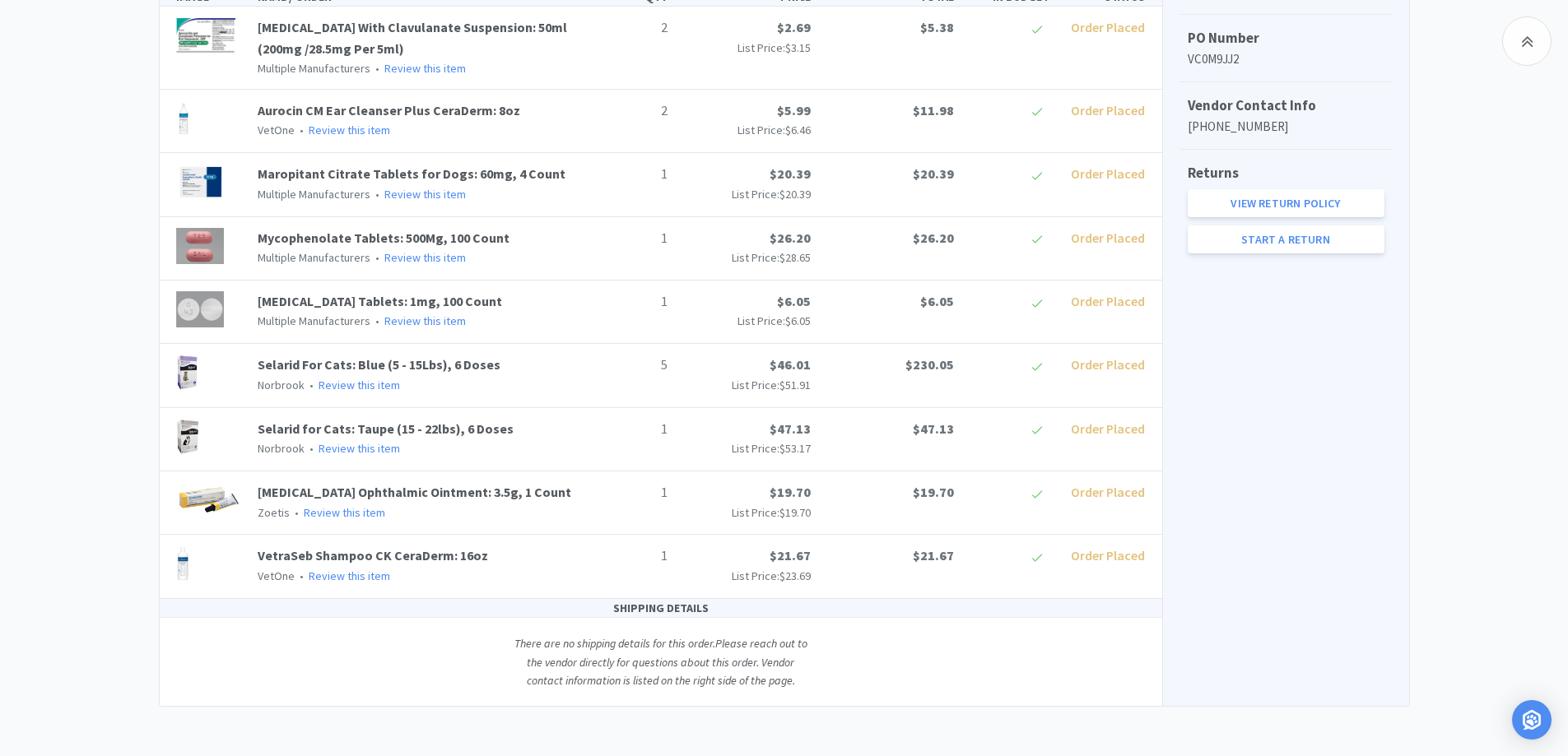
click at [45, 343] on div "Chico Animal Hospital Order Details for #VC0M9JJ2 Orders VC0M9JJ2 Download CSV …" at bounding box center [784, 197] width 1568 height 1020
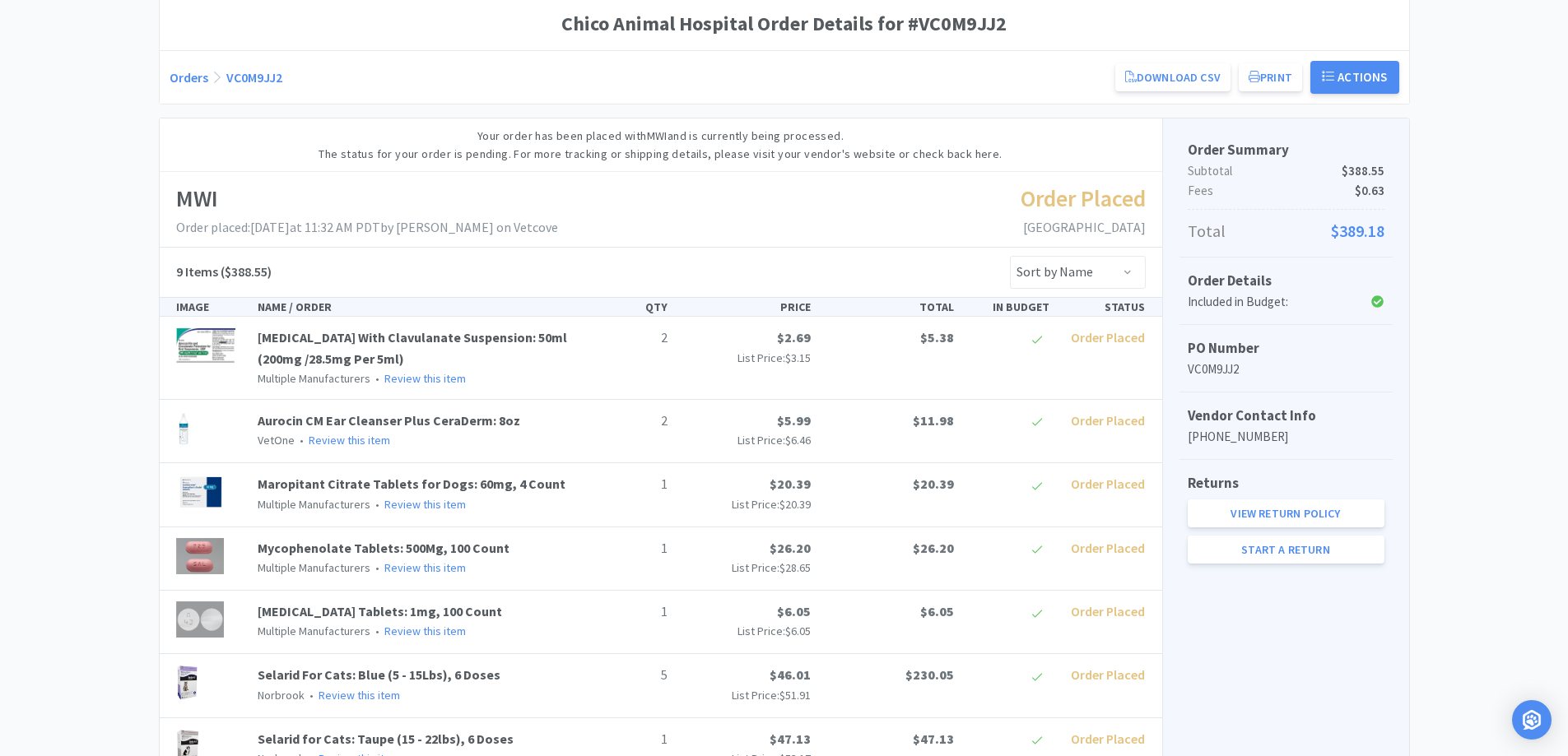
scroll to position [134, 0]
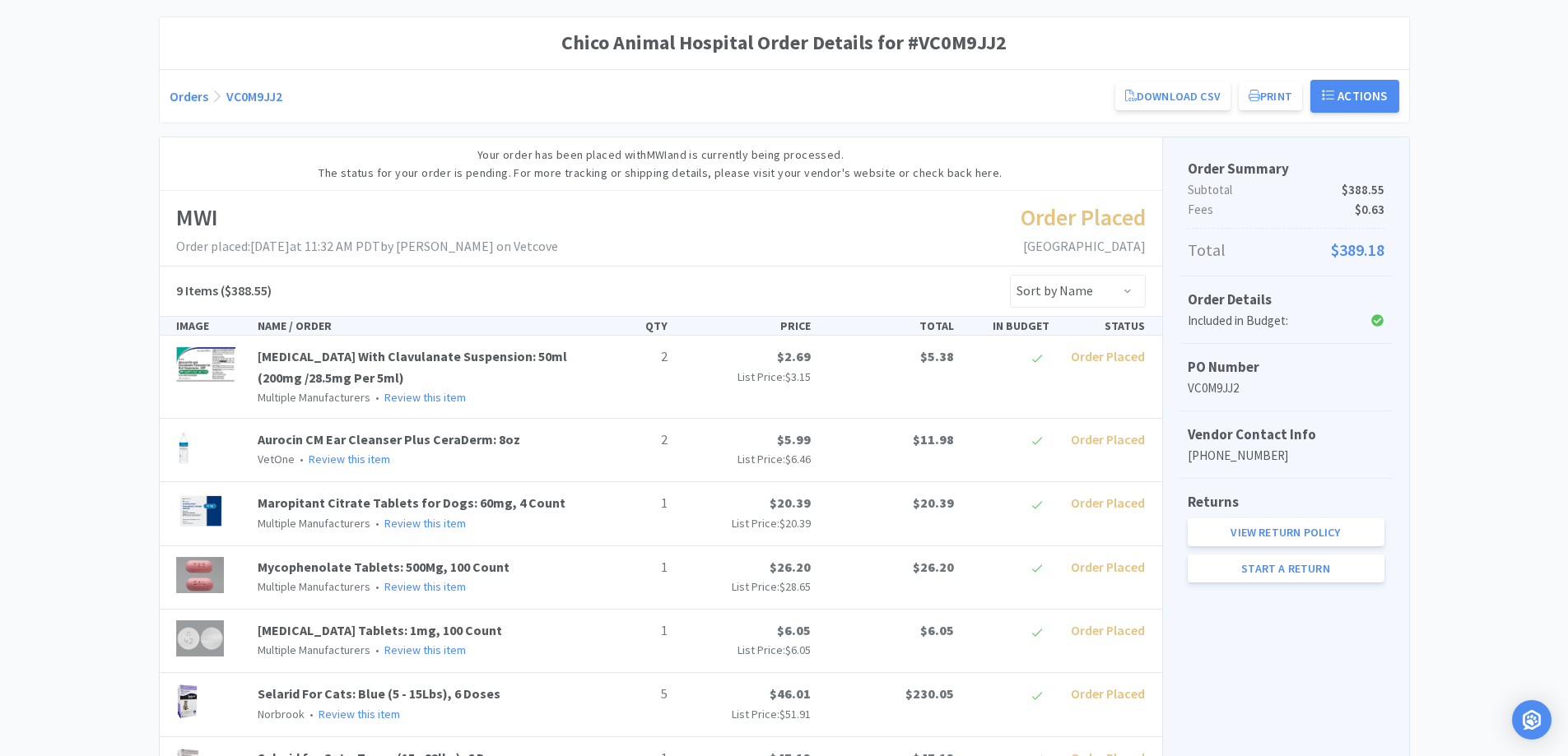
click at [1481, 410] on div "Chico Animal Hospital Order Details for #VC0M9JJ2 Orders VC0M9JJ2 Download CSV …" at bounding box center [784, 527] width 1568 height 1020
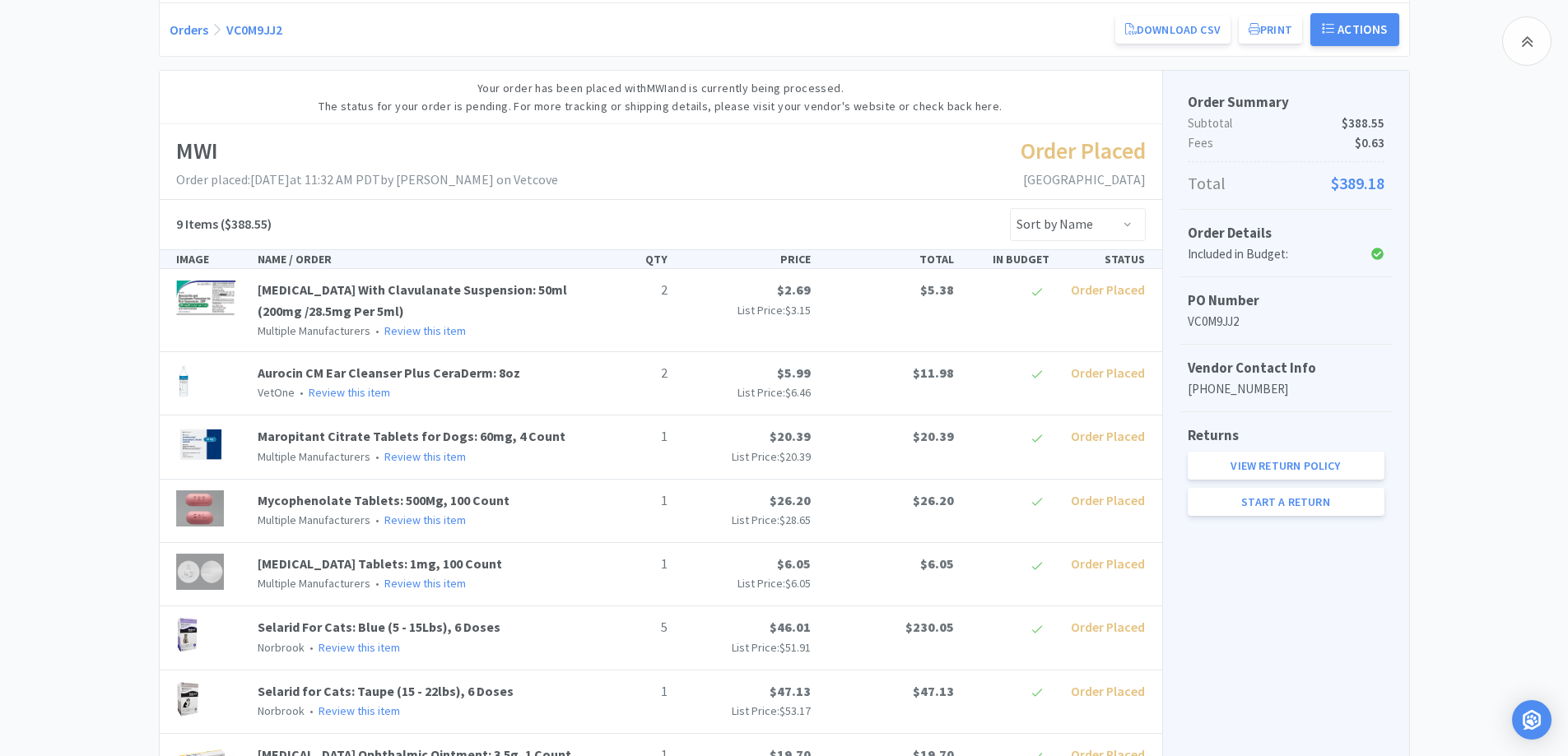
scroll to position [159, 0]
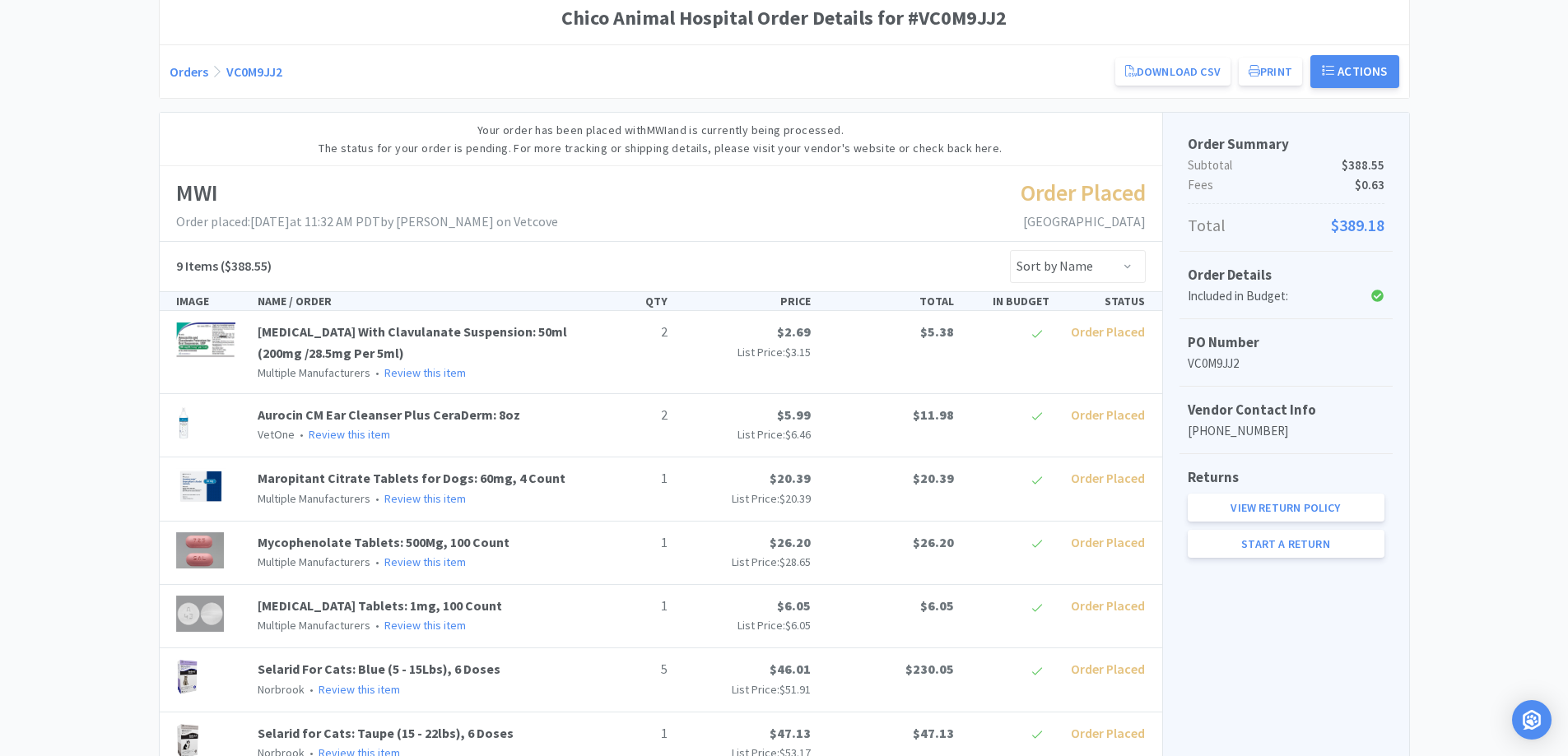
click at [1491, 389] on div "Chico Animal Hospital Order Details for #VC0M9JJ2 Orders VC0M9JJ2 Download CSV …" at bounding box center [784, 502] width 1568 height 1020
click at [1477, 441] on div "Chico Animal Hospital Order Details for #VC0M9JJ2 Orders VC0M9JJ2 Download CSV …" at bounding box center [784, 502] width 1568 height 1020
click at [72, 338] on div "Chico Animal Hospital Order Details for #VC0M9JJ2 Orders VC0M9JJ2 Download CSV …" at bounding box center [784, 502] width 1568 height 1020
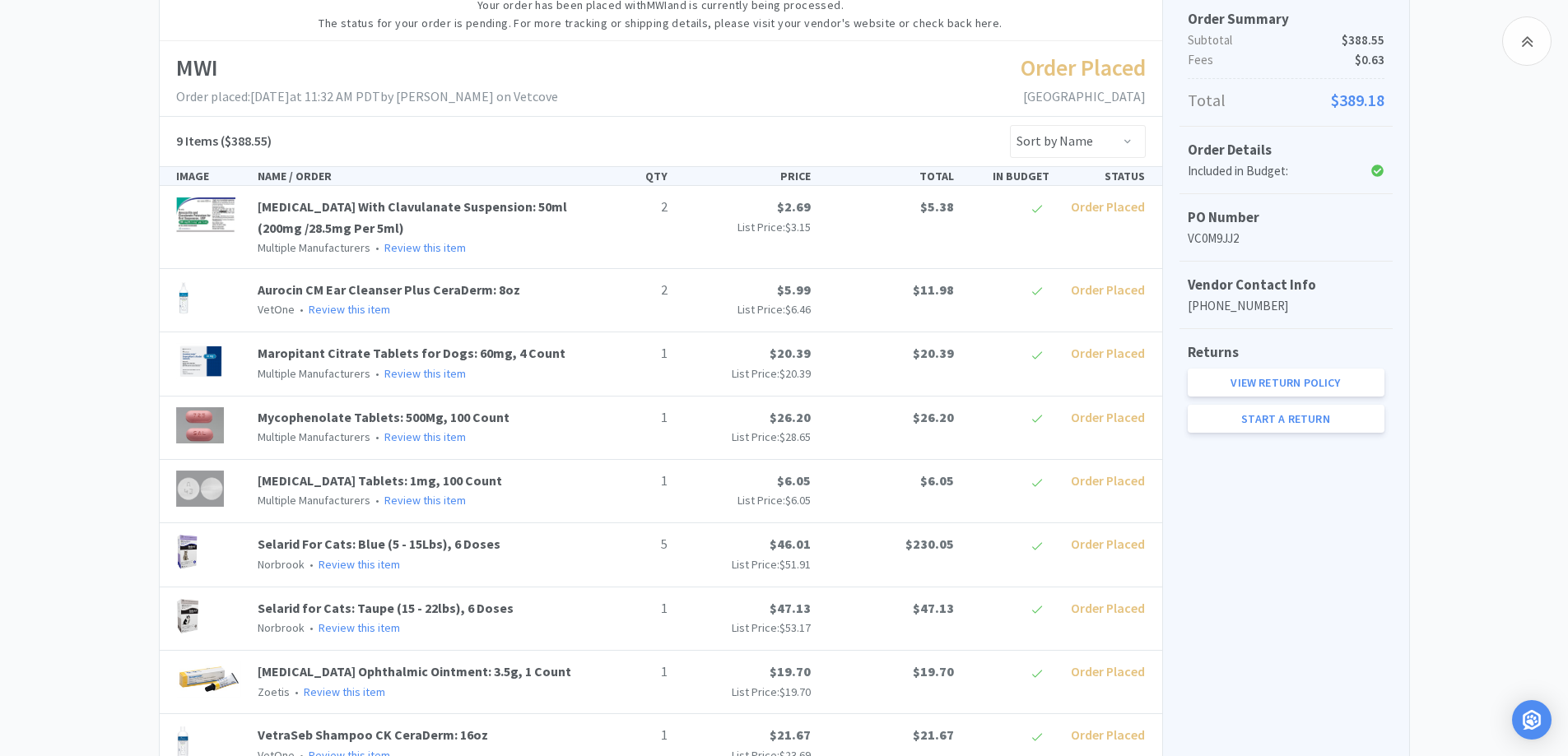
scroll to position [323, 0]
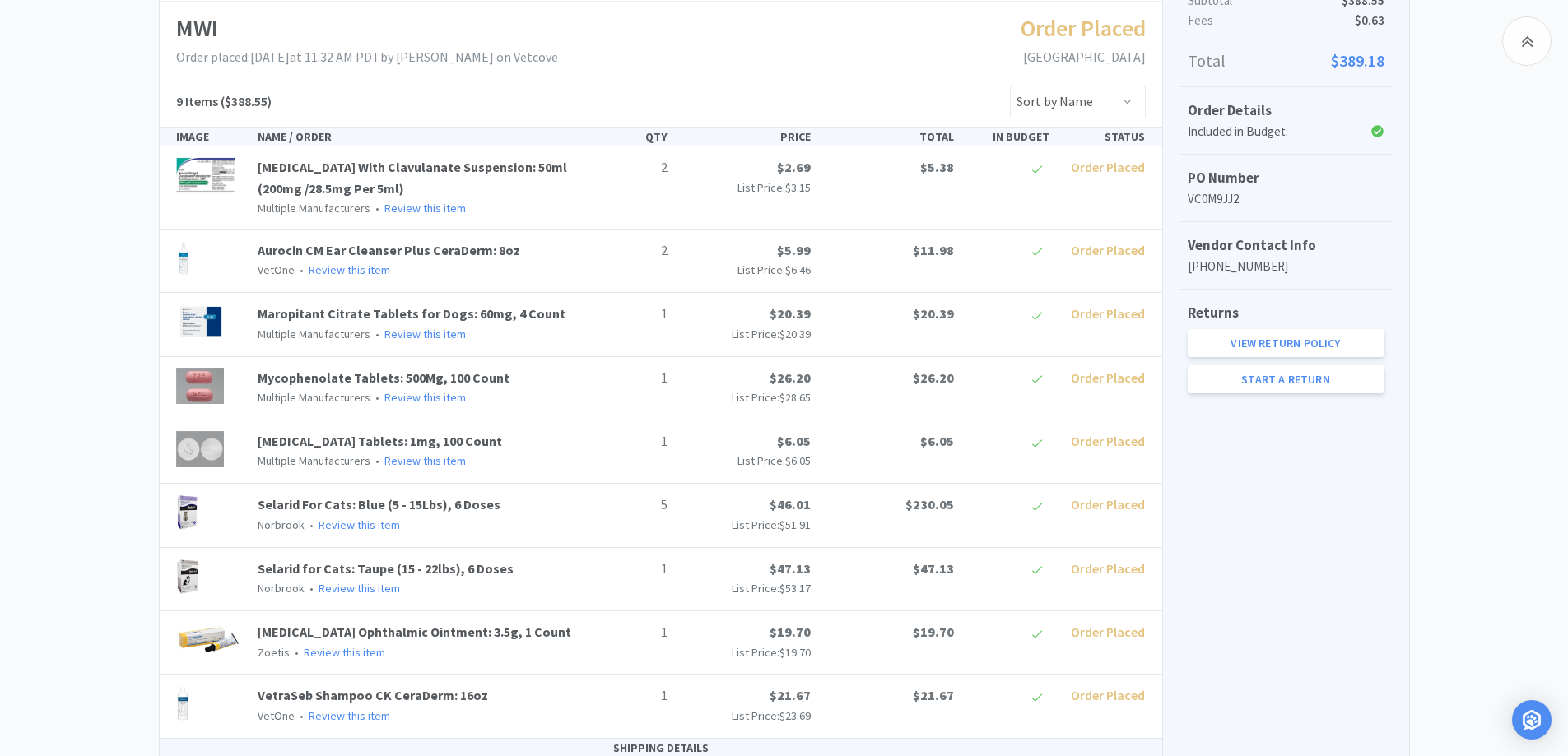
drag, startPoint x: 98, startPoint y: 347, endPoint x: 12, endPoint y: 380, distance: 92.1
click at [98, 347] on div "Chico Animal Hospital Order Details for #VC0M9JJ2 Orders VC0M9JJ2 Download CSV …" at bounding box center [784, 337] width 1568 height 1020
click at [100, 445] on div "Chico Animal Hospital Order Details for #VC0M9JJ2 Orders VC0M9JJ2 Download CSV …" at bounding box center [784, 337] width 1568 height 1020
click at [1477, 524] on div "Chico Animal Hospital Order Details for #VC0M9JJ2 Orders VC0M9JJ2 Download CSV …" at bounding box center [784, 337] width 1568 height 1020
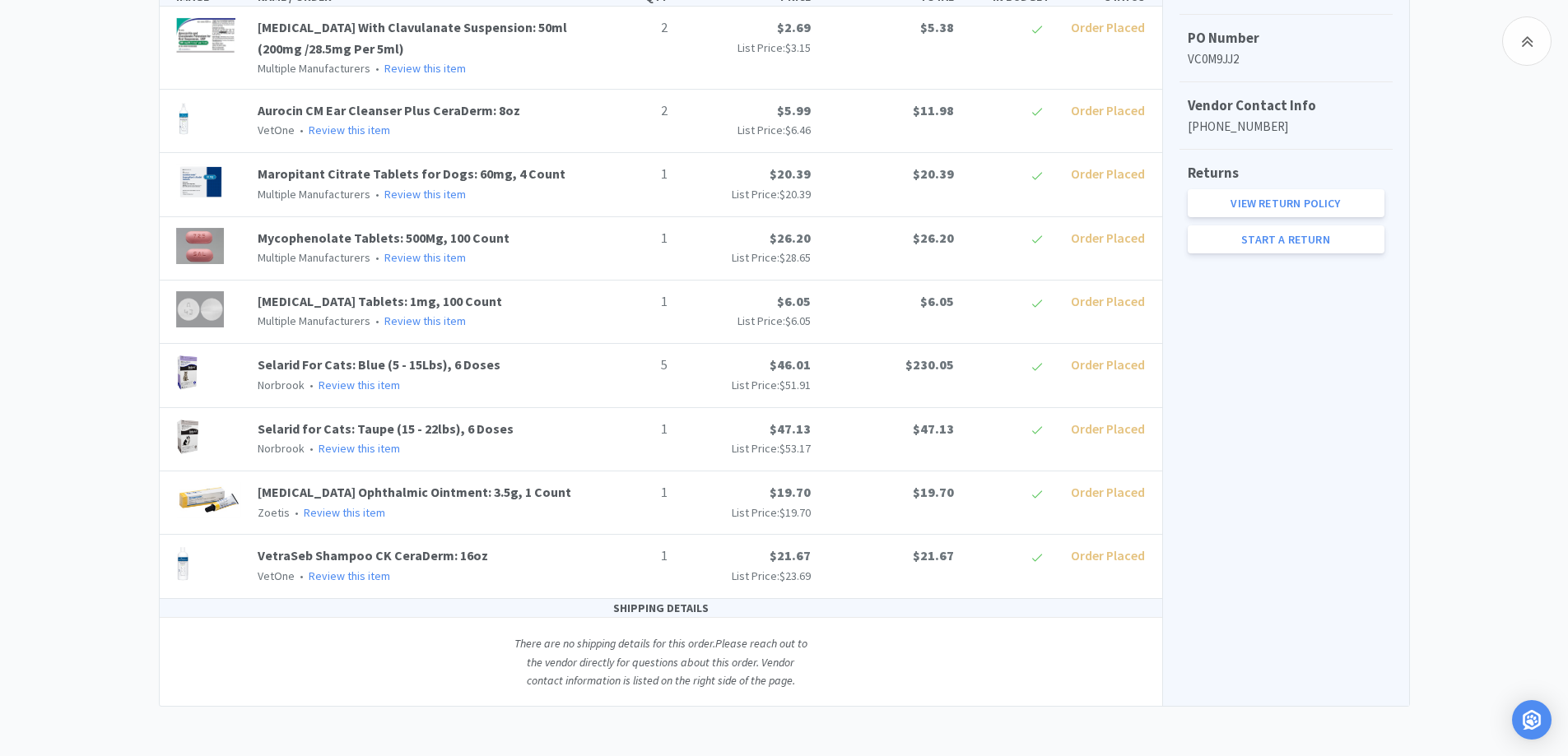
scroll to position [299, 0]
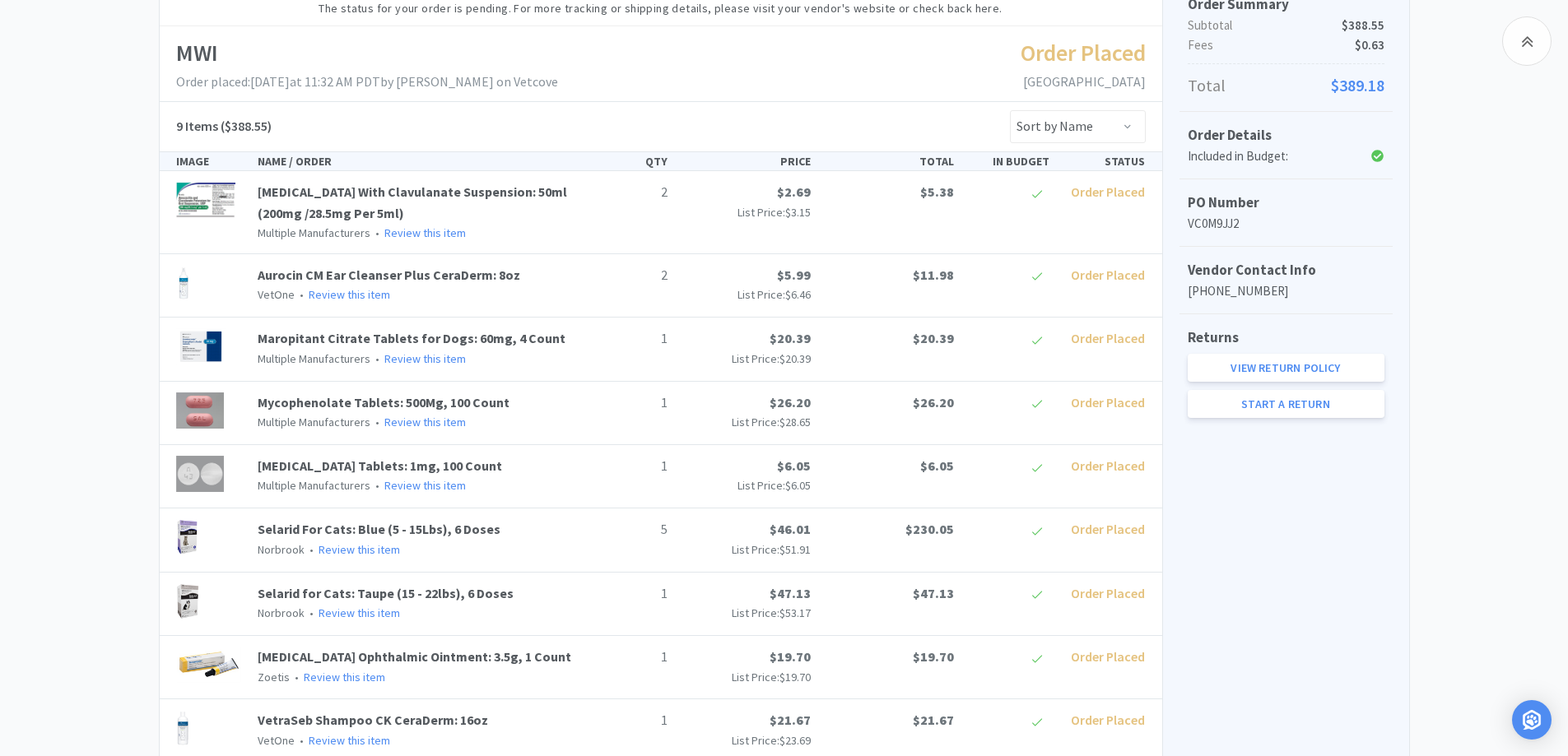
click at [135, 284] on div "Chico Animal Hospital Order Details for #VC0M9JJ2 Orders VC0M9JJ2 Download CSV …" at bounding box center [784, 362] width 1568 height 1020
click at [61, 141] on div "Chico Animal Hospital Order Details for #VC0M9JJ2 Orders VC0M9JJ2 Download CSV …" at bounding box center [784, 362] width 1568 height 1020
click at [91, 228] on div "Chico Animal Hospital Order Details for #VC0M9JJ2 Orders VC0M9JJ2 Download CSV …" at bounding box center [784, 362] width 1568 height 1020
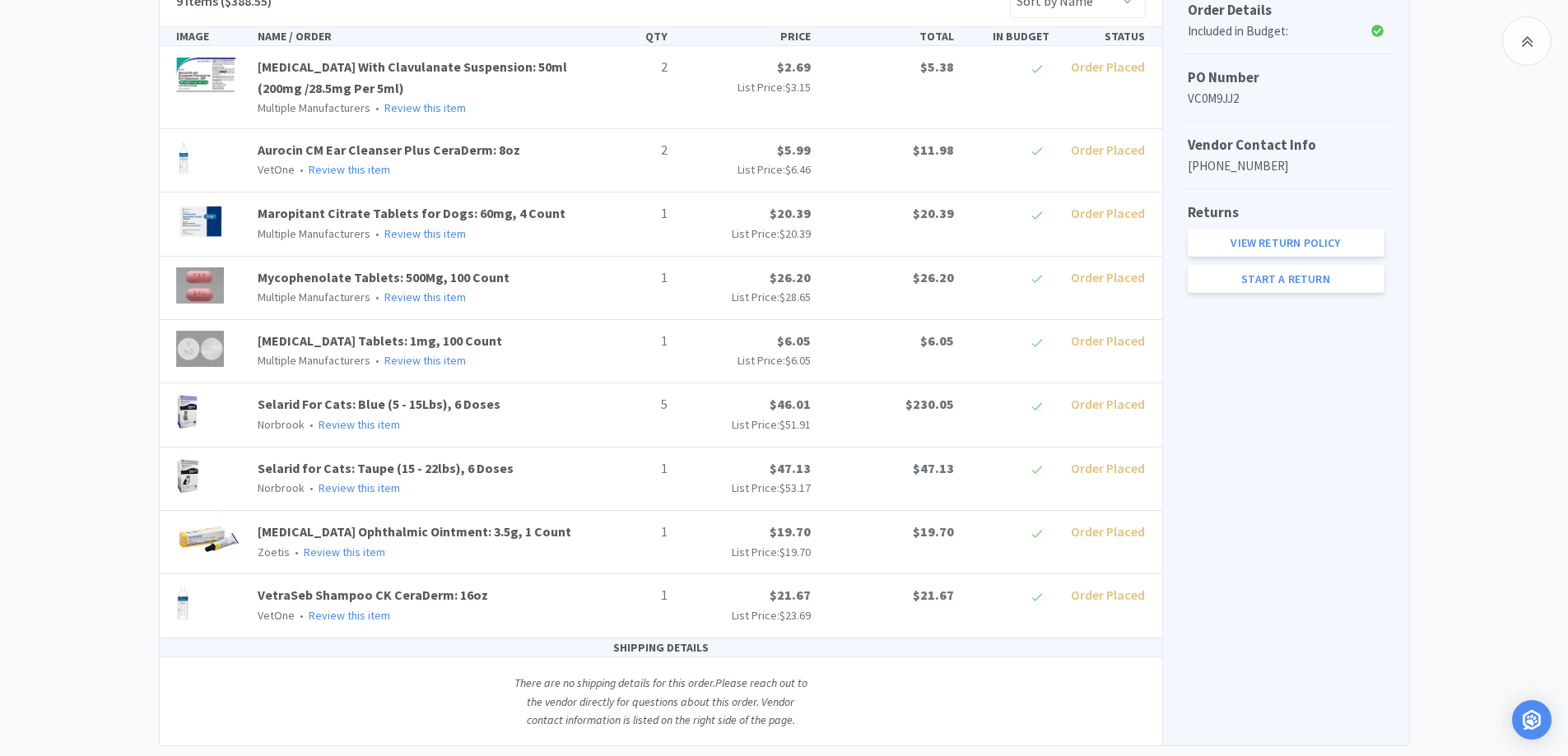
scroll to position [463, 0]
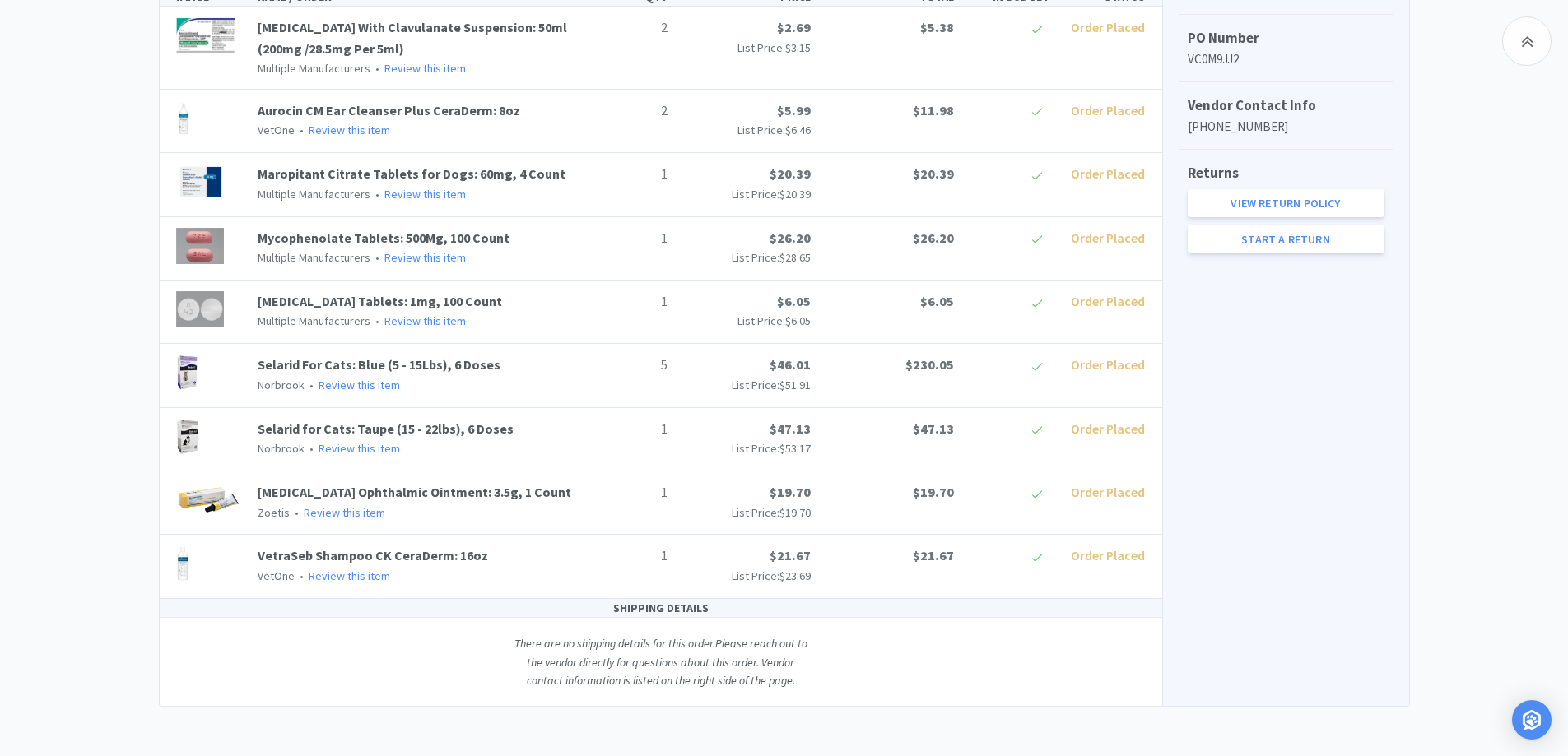
click at [1504, 503] on div "Chico Animal Hospital Order Details for #VC0M9JJ2 Orders VC0M9JJ2 Download CSV …" at bounding box center [784, 197] width 1568 height 1020
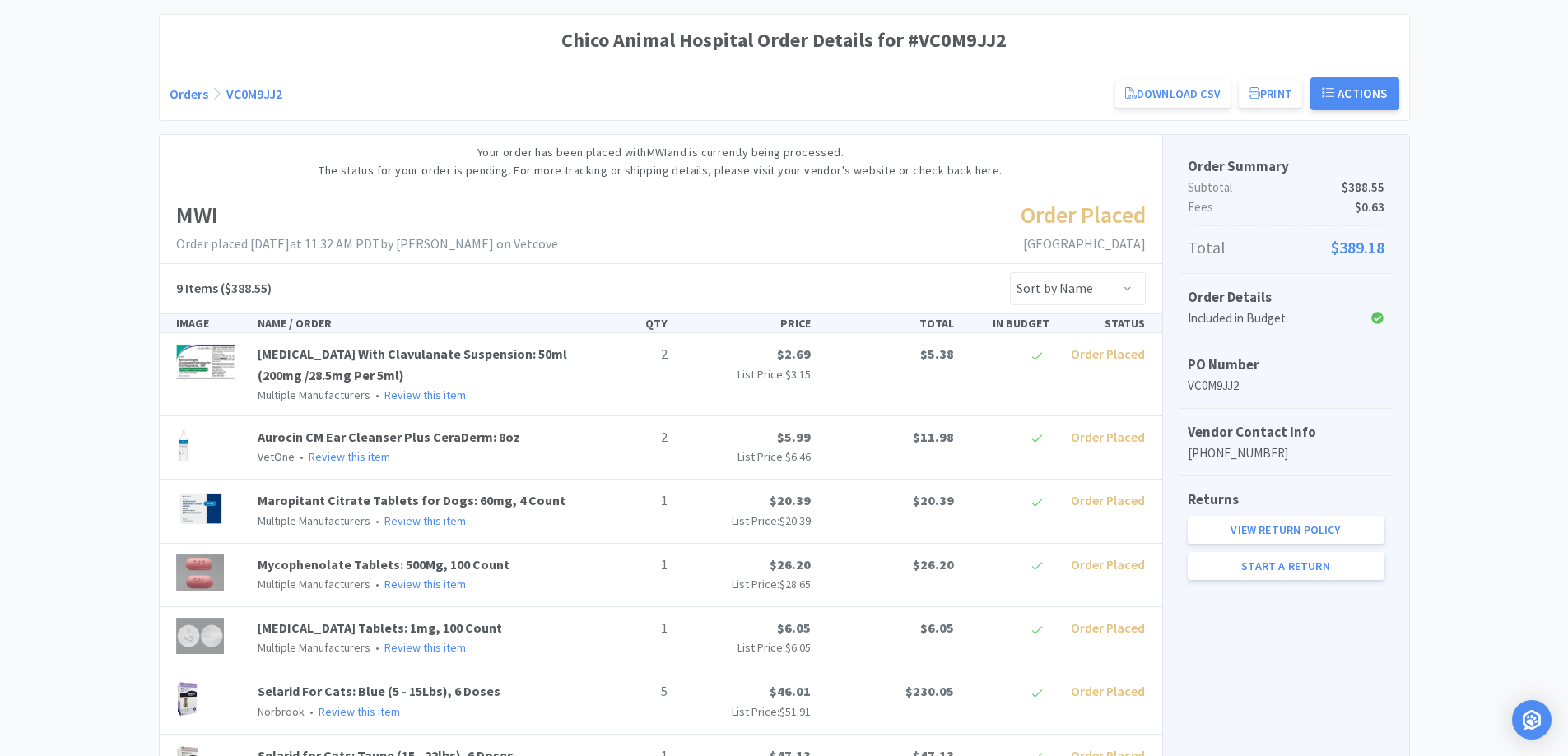
scroll to position [0, 0]
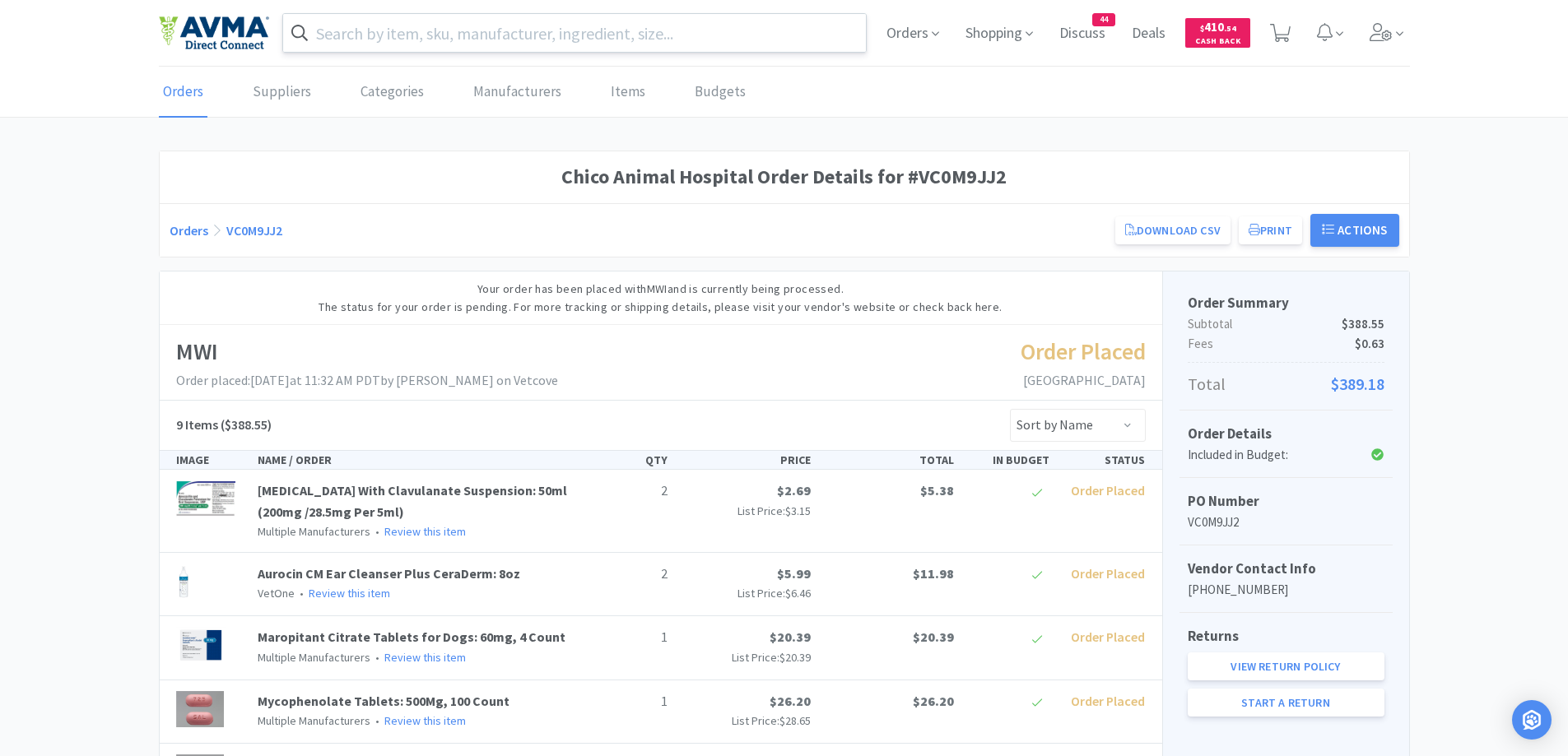
click at [494, 33] on input "text" at bounding box center [575, 33] width 584 height 38
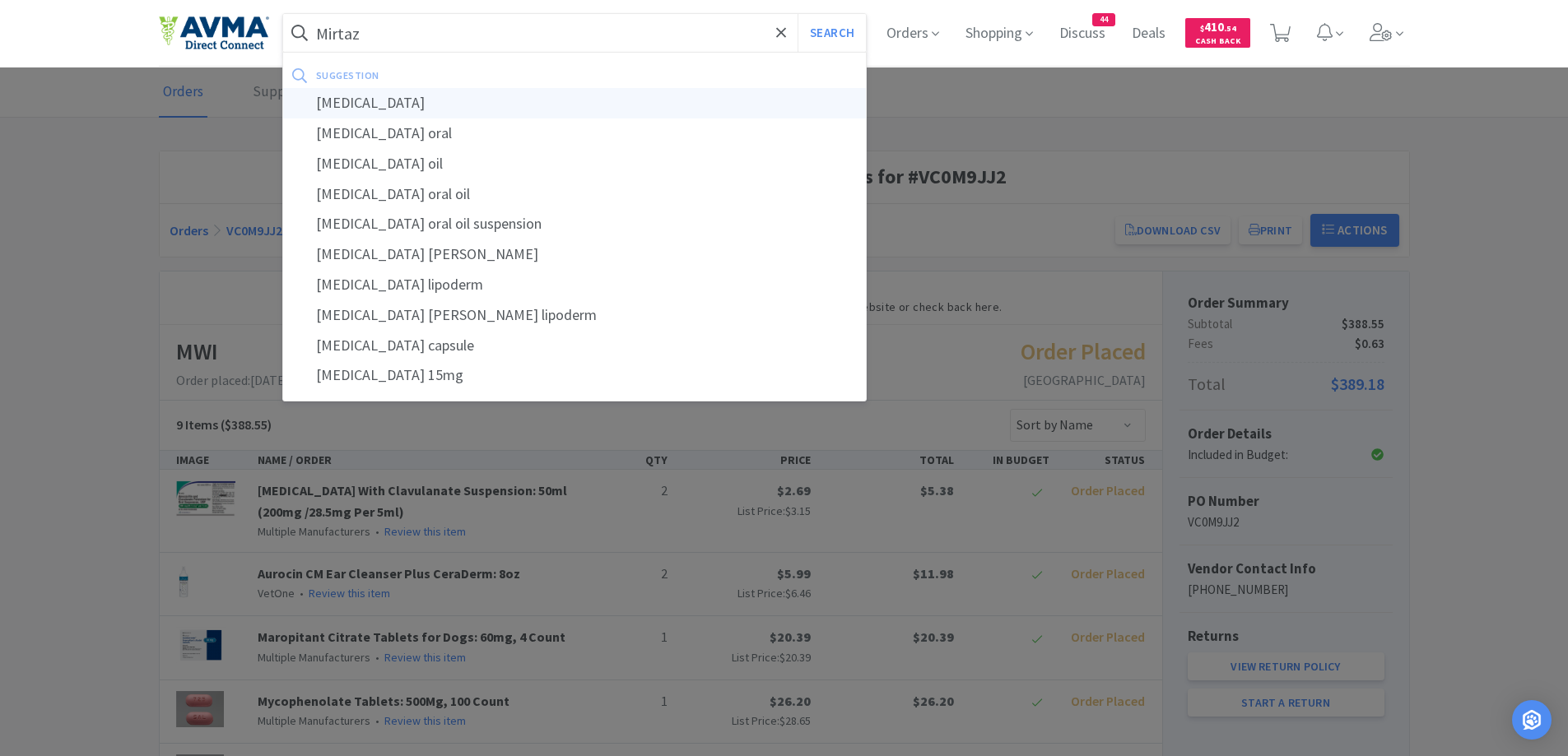
type input "[MEDICAL_DATA]"
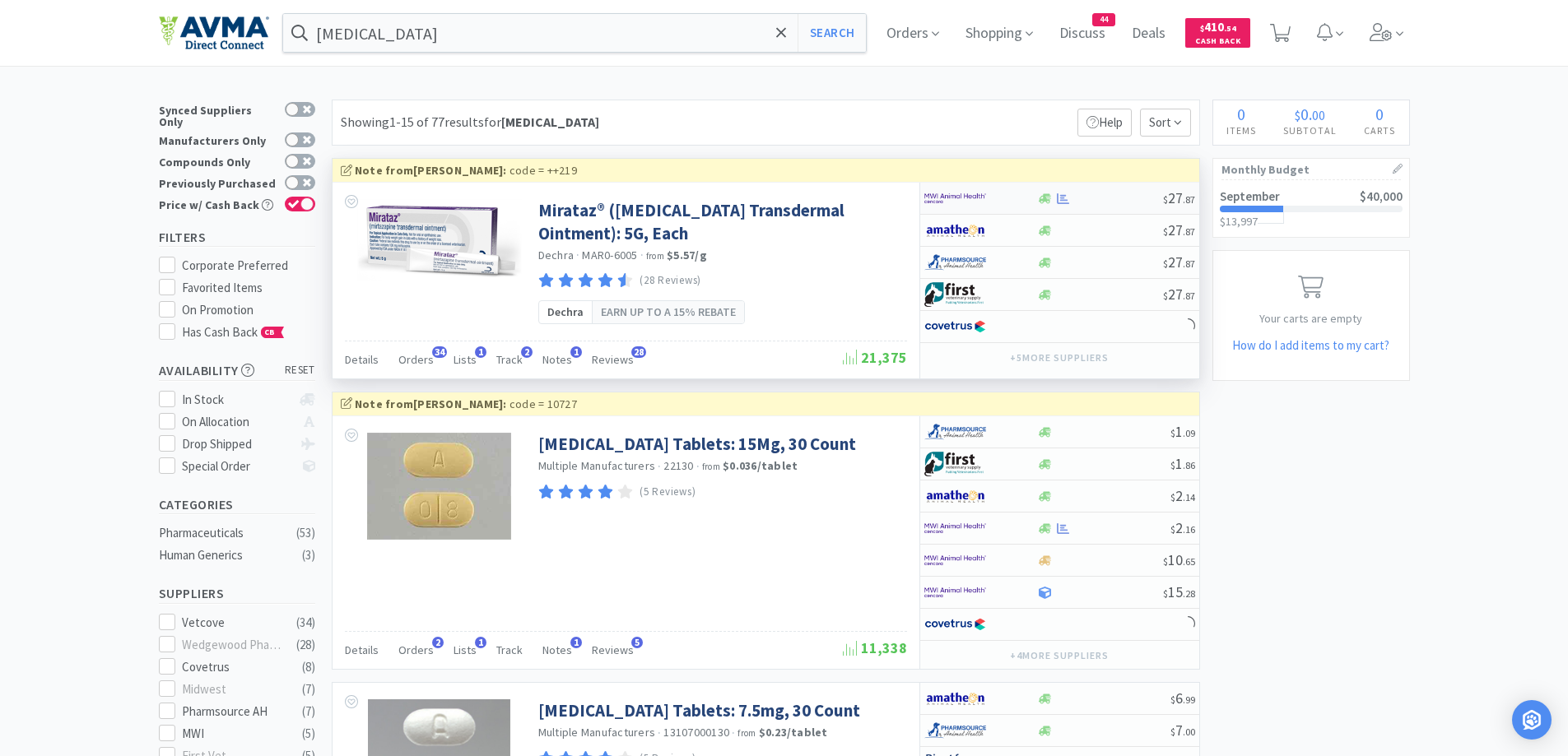
click at [1020, 198] on div at bounding box center [981, 199] width 113 height 28
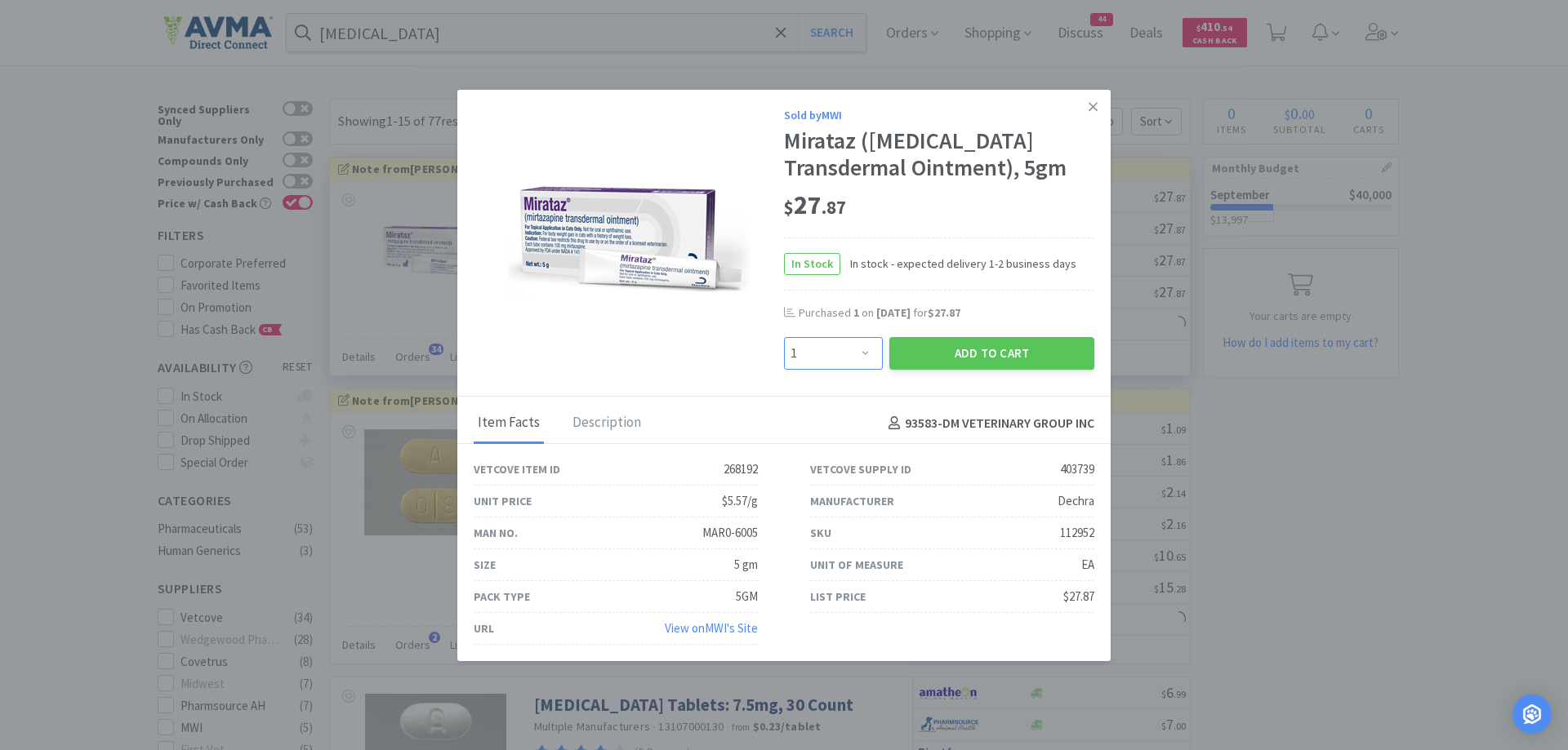
click at [865, 352] on select "Enter Quantity 1 2 3 4 5 6 7 8 9 10 11 12 13 14 15 16 17 18 19 20 Enter Quantity" at bounding box center [832, 353] width 99 height 32
select select "2"
click at [784, 338] on select "Enter Quantity 1 2 3 4 5 6 7 8 9 10 11 12 13 14 15 16 17 18 19 20 Enter Quantity" at bounding box center [832, 353] width 99 height 32
click at [973, 363] on button "Add to Cart" at bounding box center [991, 353] width 205 height 32
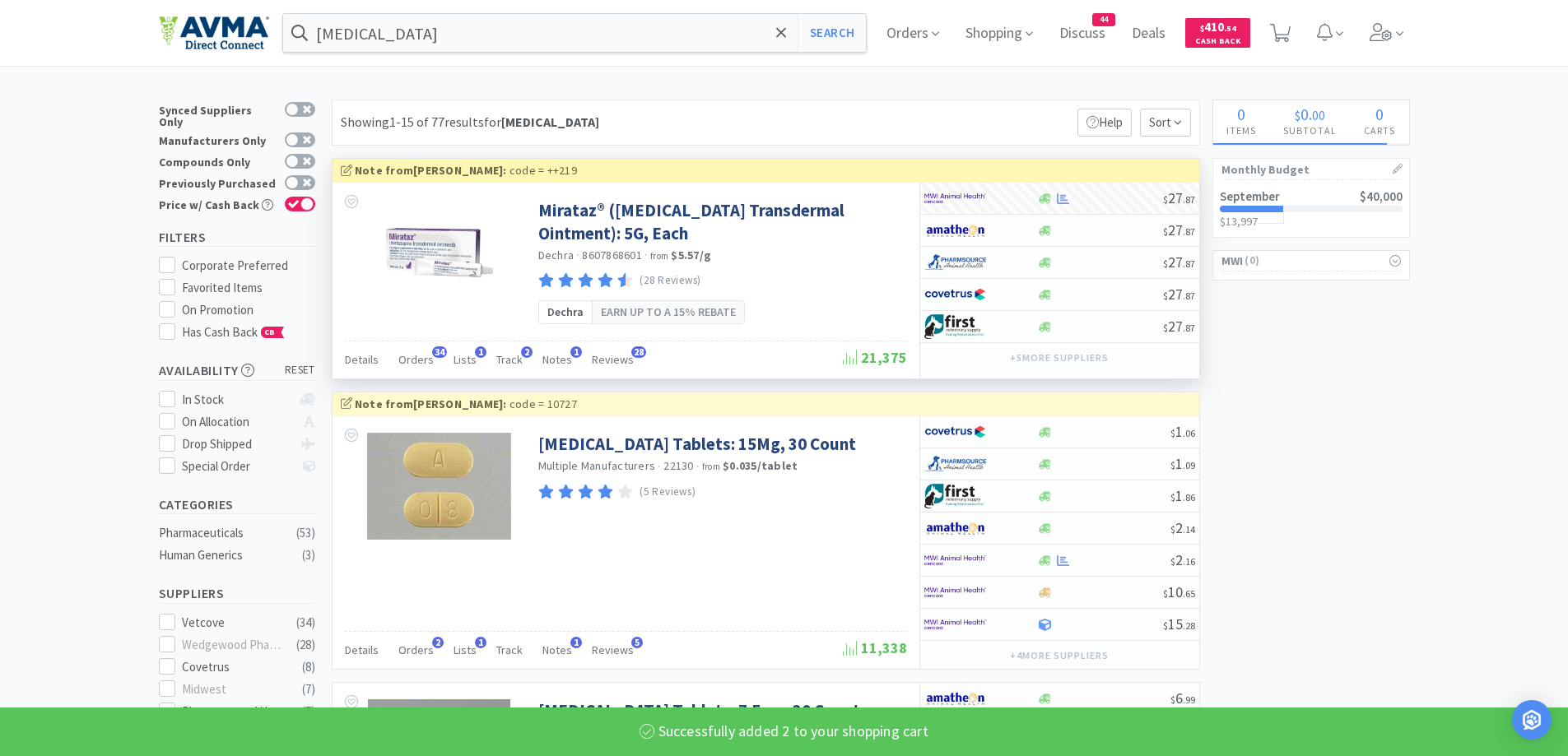
select select "2"
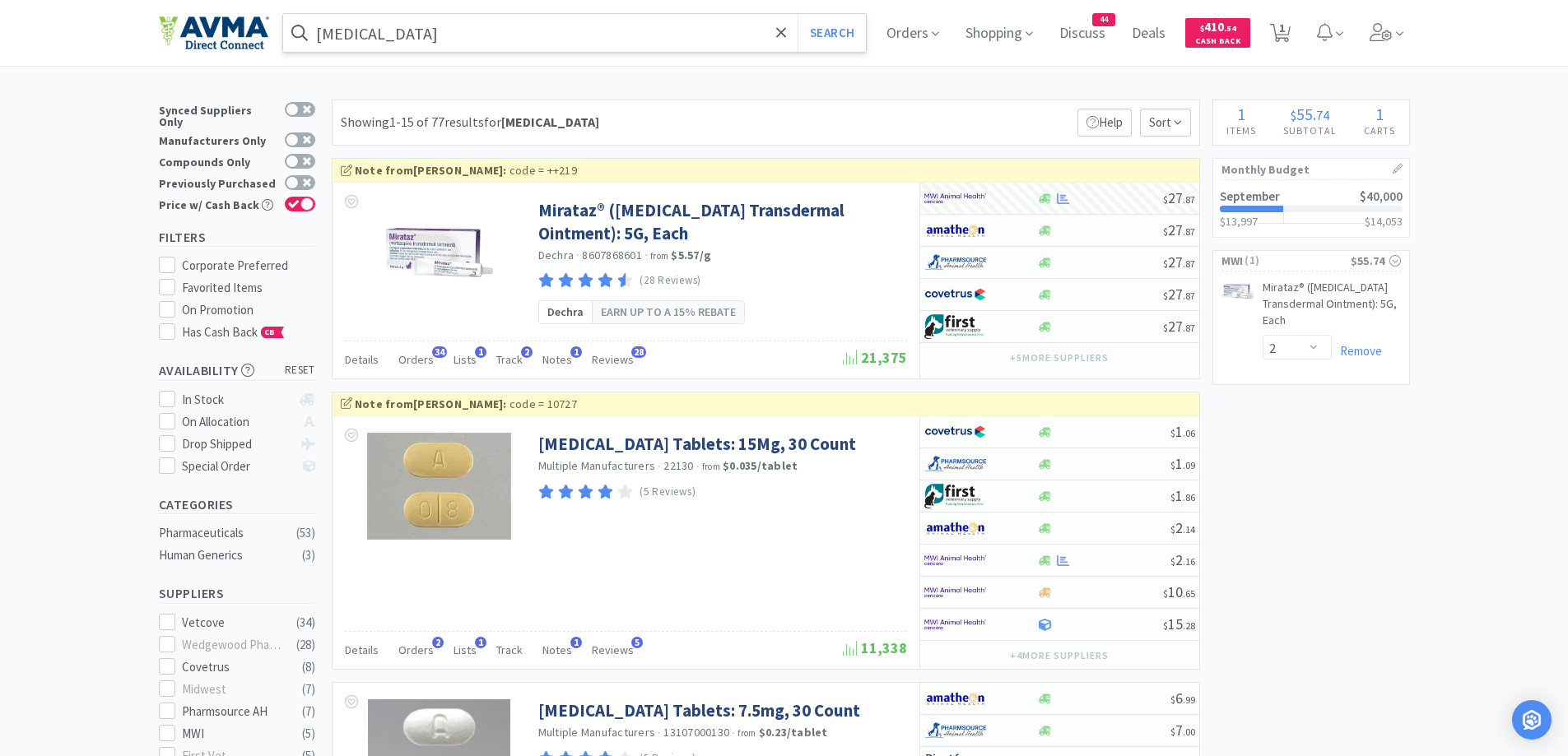
click at [438, 36] on input "[MEDICAL_DATA]" at bounding box center [575, 33] width 584 height 38
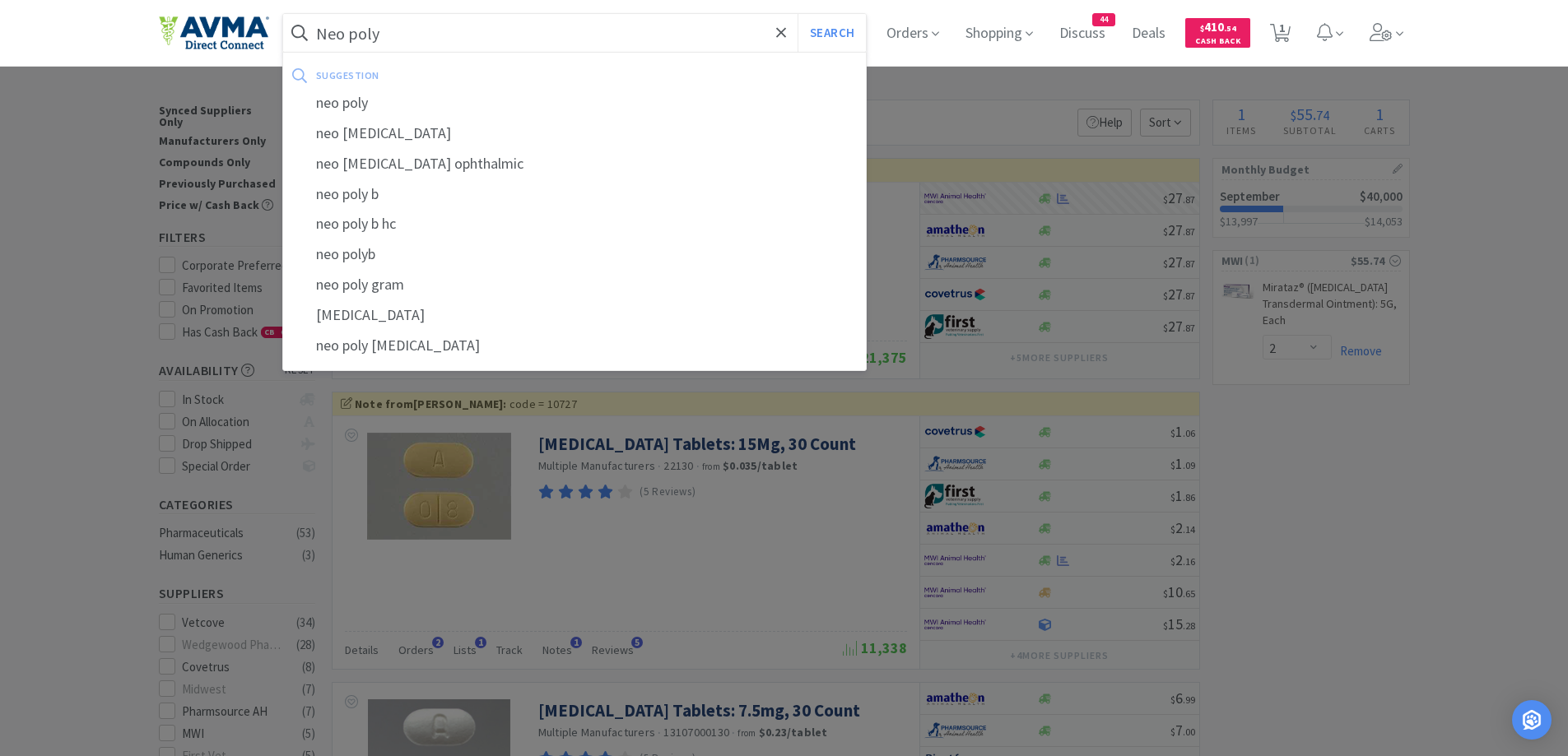
type input "Neo poly"
click at [798, 14] on button "Search" at bounding box center [832, 33] width 69 height 38
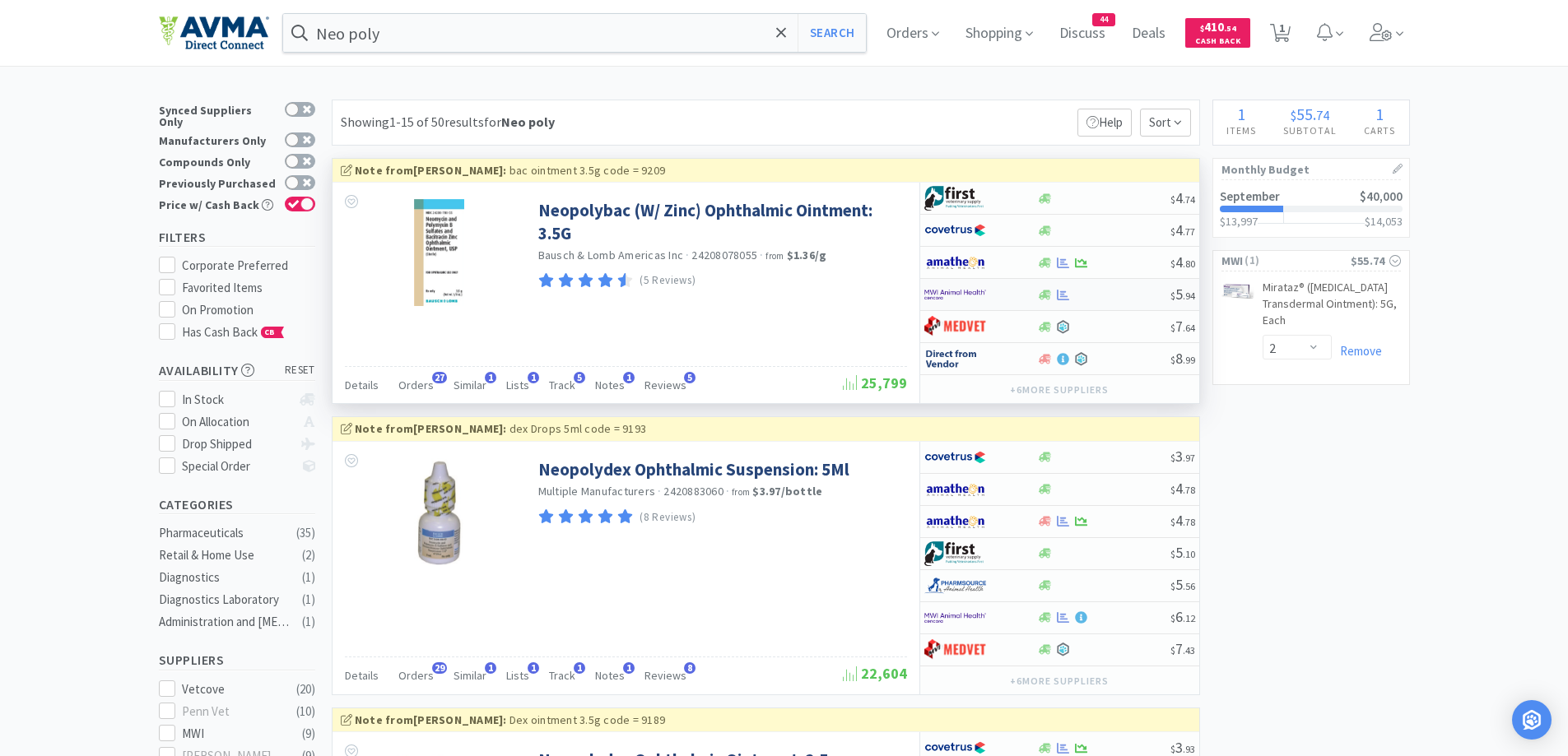
click at [1021, 292] on div at bounding box center [981, 294] width 113 height 28
select select "1"
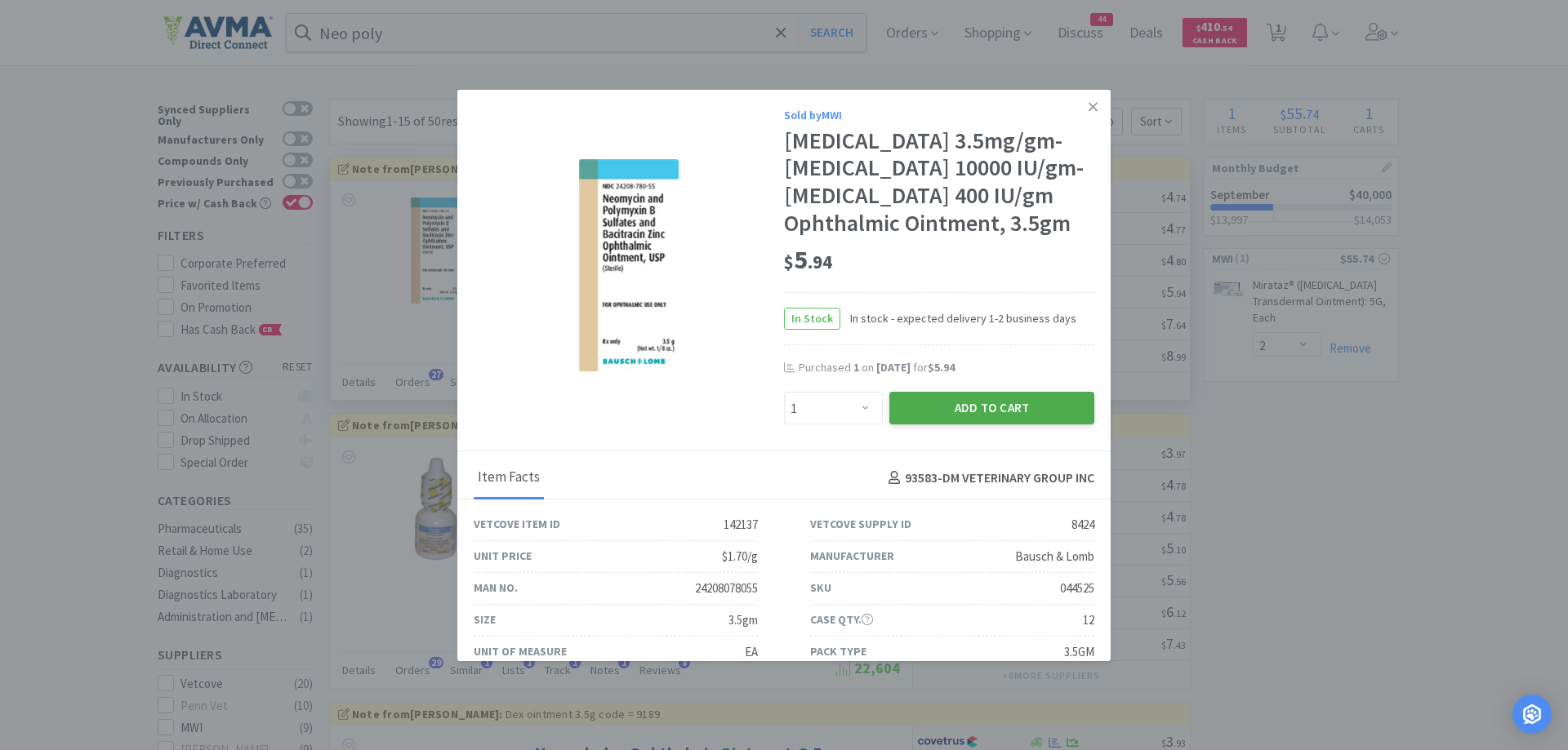
click at [970, 425] on button "Add to Cart" at bounding box center [991, 407] width 205 height 32
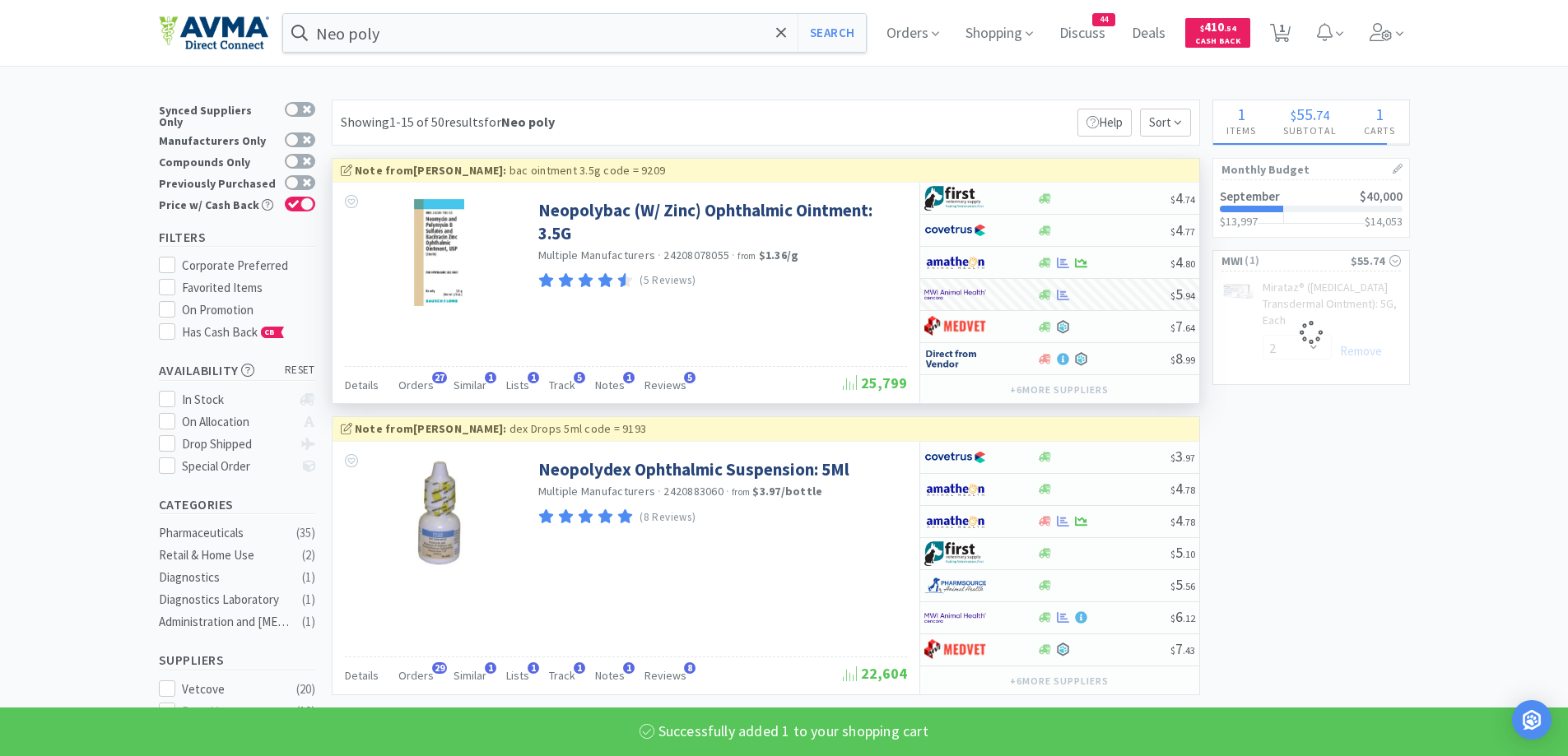
select select "1"
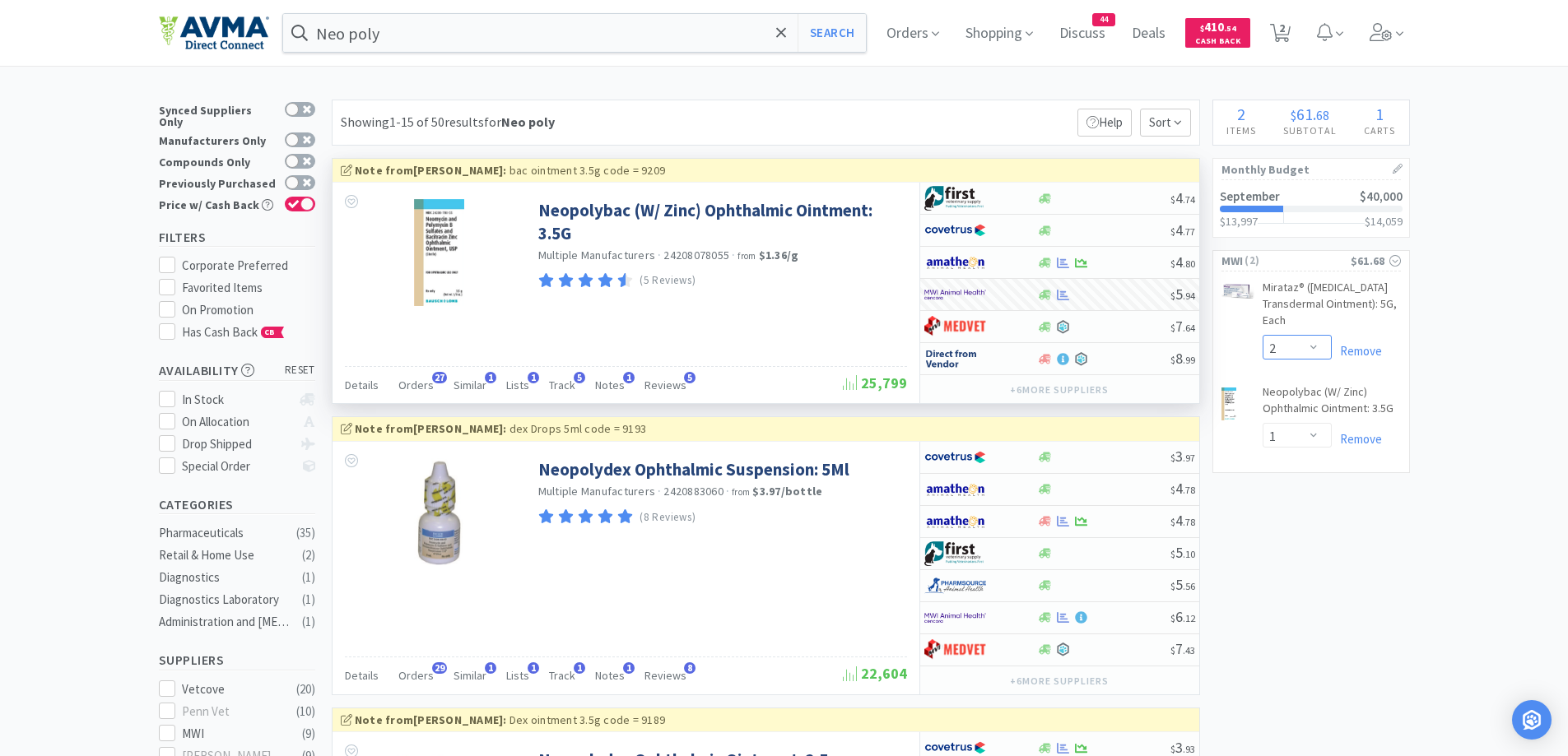
click at [1316, 345] on select "Enter Quantity 1 2 3 4 5 6 7 8 9 10 11 12 13 14 15 16 17 18 19 20 Enter Quantity" at bounding box center [1297, 347] width 69 height 25
click at [1263, 335] on select "Enter Quantity 1 2 3 4 5 6 7 8 9 10 11 12 13 14 15 16 17 18 19 20 Enter Quantity" at bounding box center [1297, 347] width 69 height 25
select select "1"
click at [1285, 30] on span "2" at bounding box center [1281, 27] width 6 height 66
select select "1"
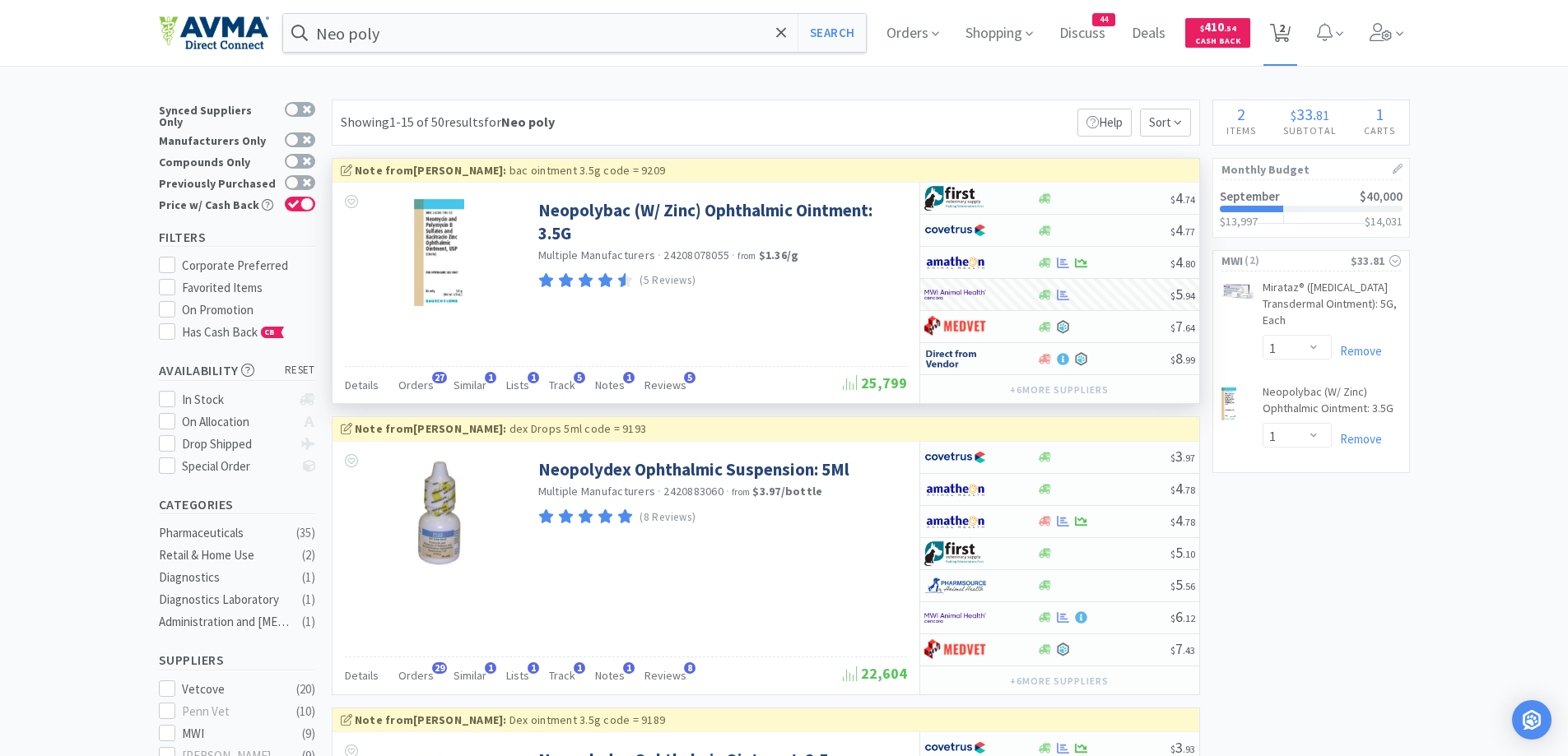
select select "1"
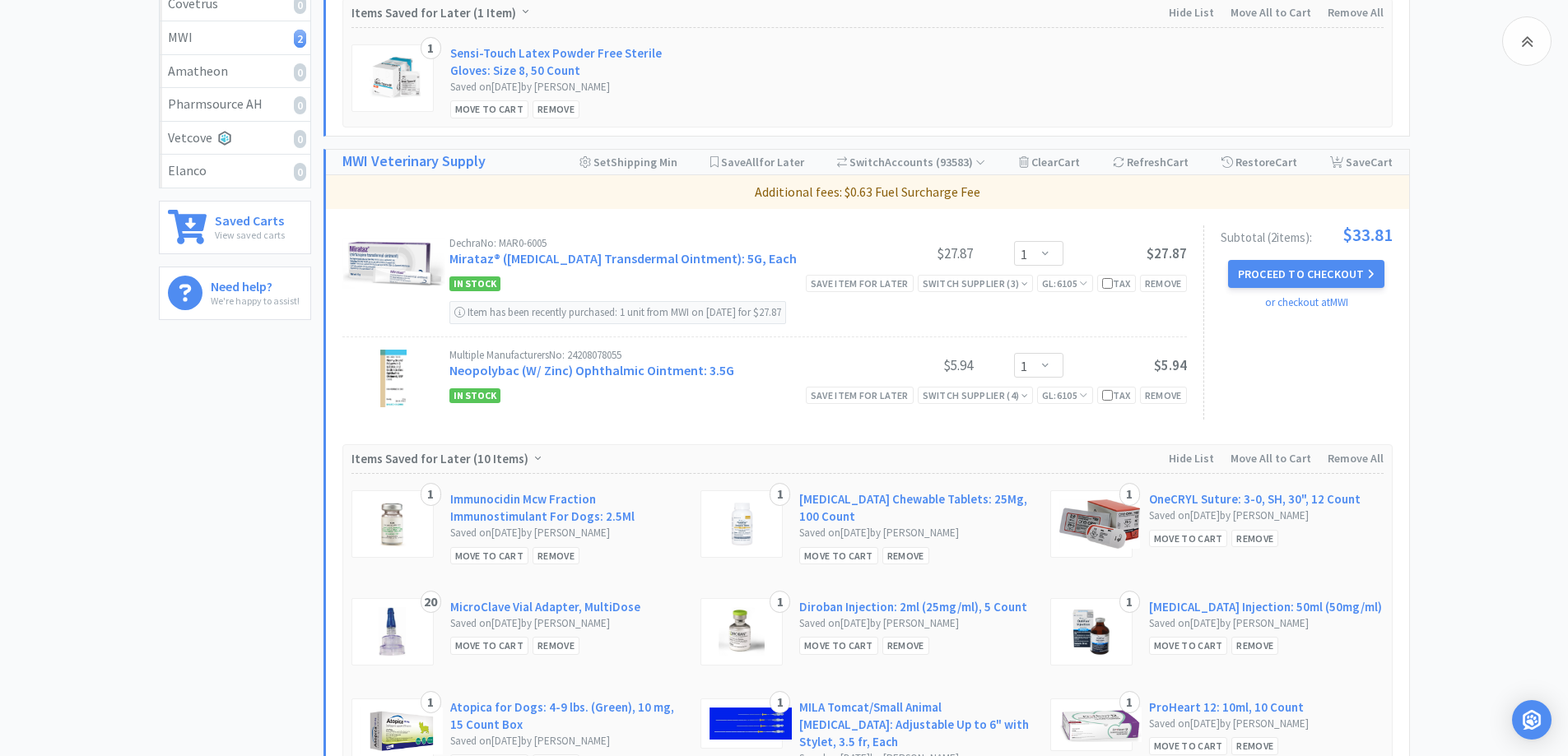
scroll to position [494, 0]
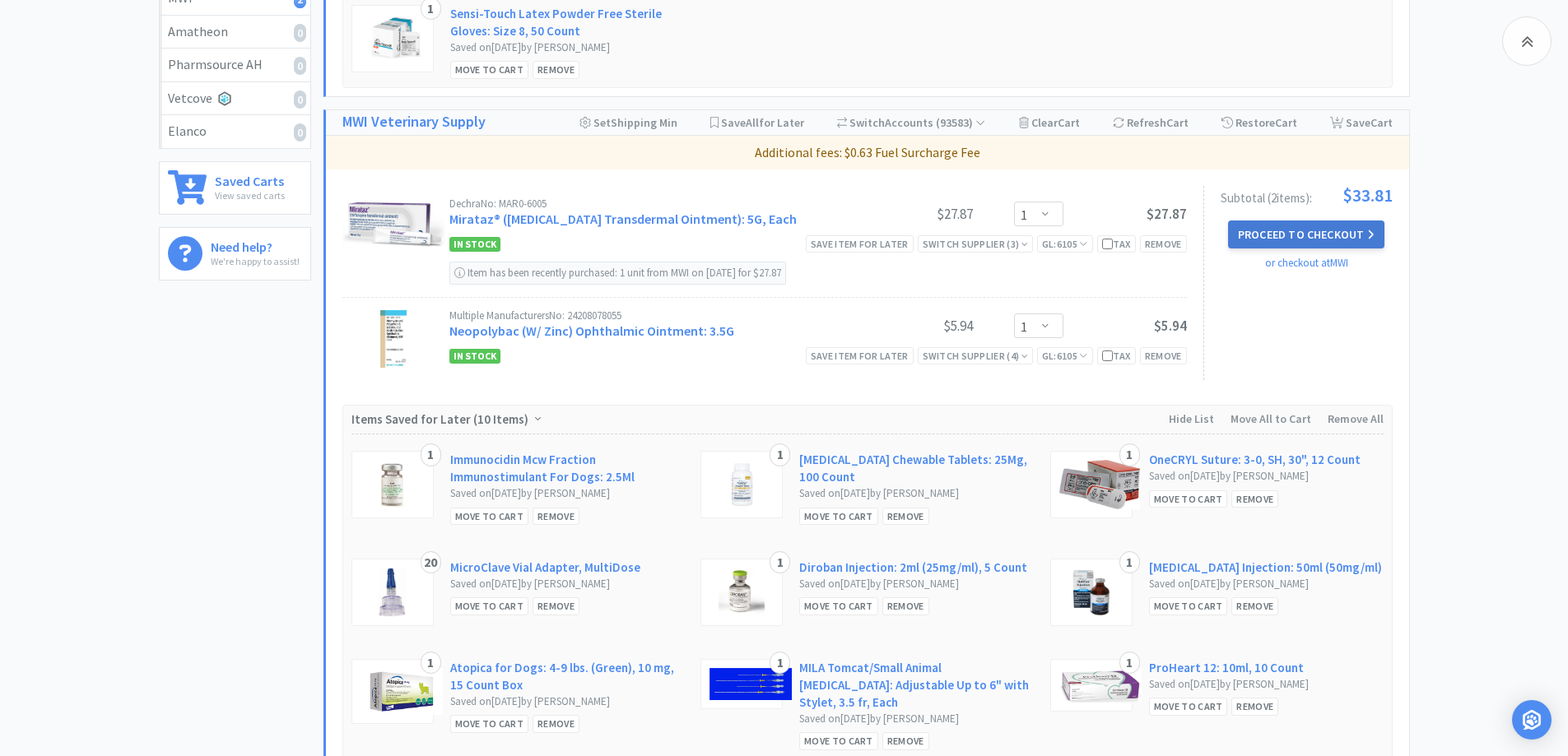
click at [1290, 236] on button "Proceed to Checkout" at bounding box center [1306, 235] width 157 height 28
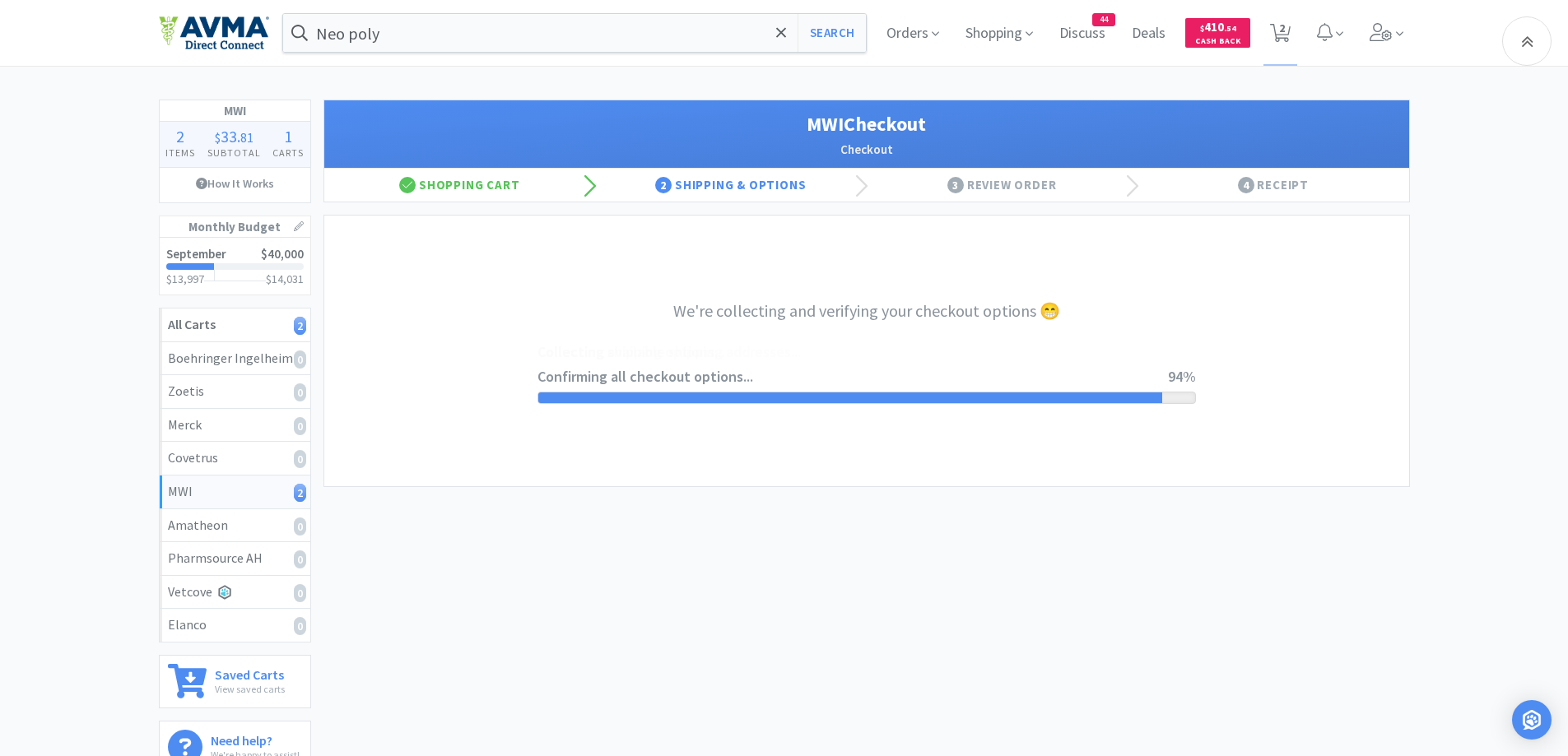
select select "CC_9421154621689816"
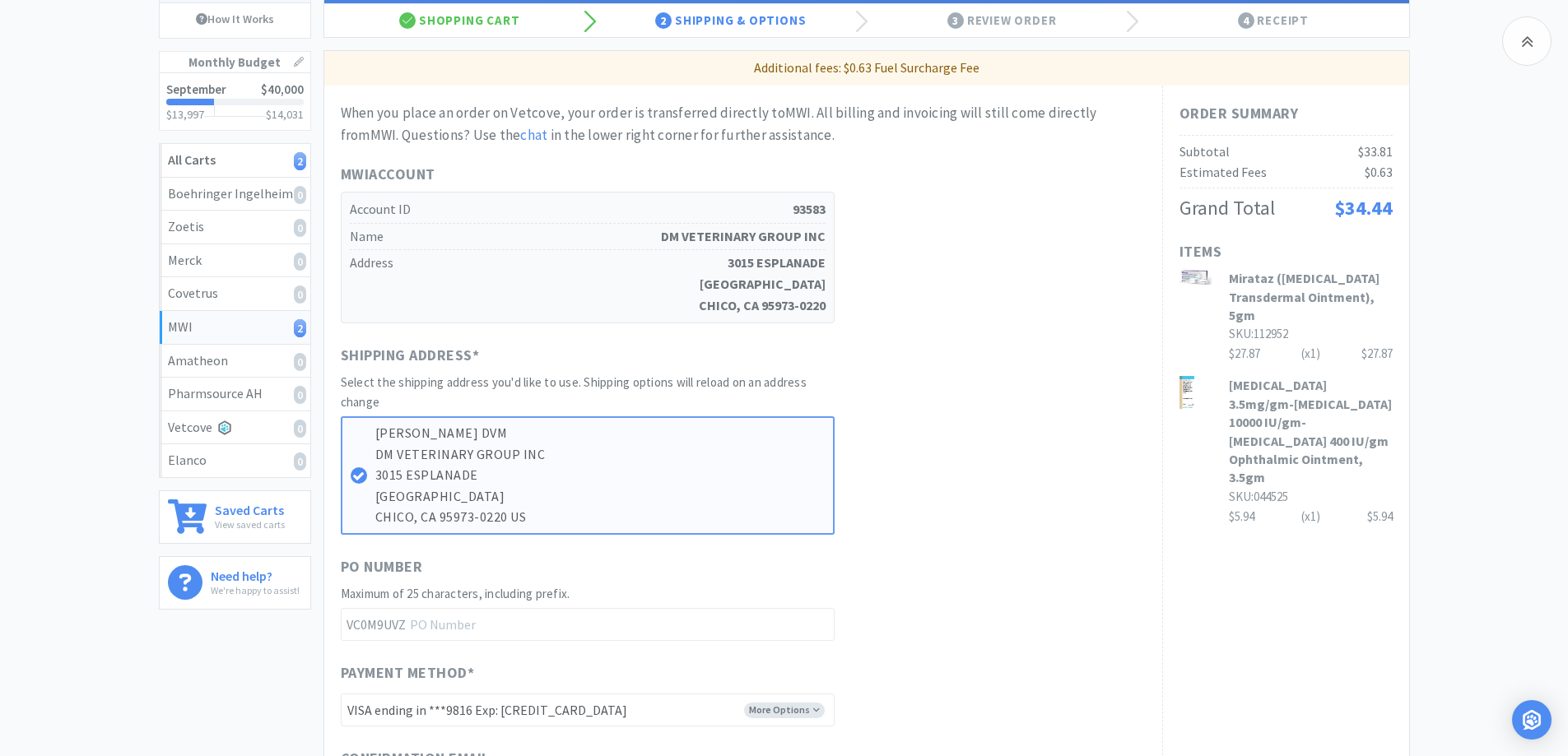
scroll to position [329, 0]
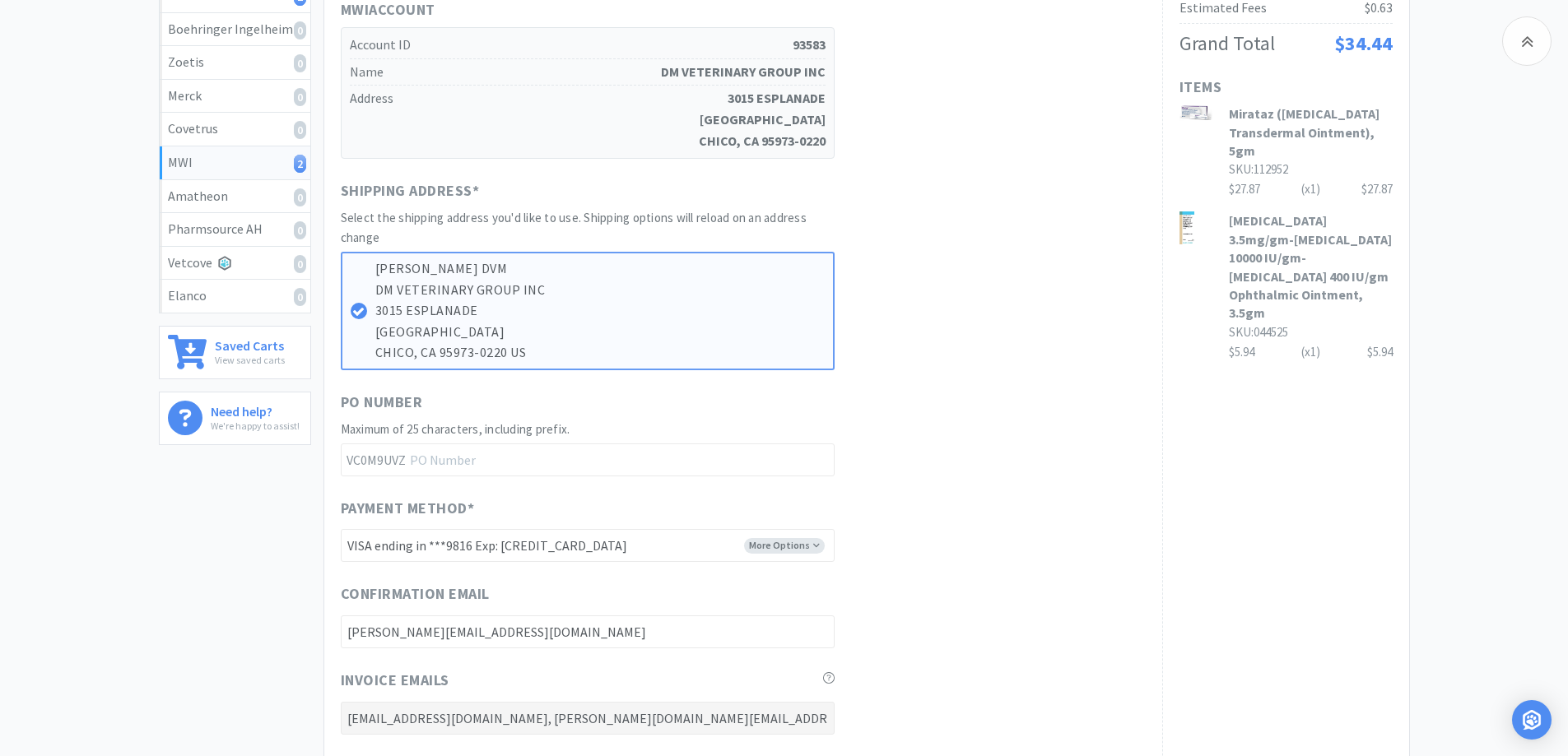
click at [1476, 181] on div "MWI 2 Items $ 33 . 81 Subtotal 1 Carts How It Works Monthly Budget September $4…" at bounding box center [784, 433] width 1568 height 1325
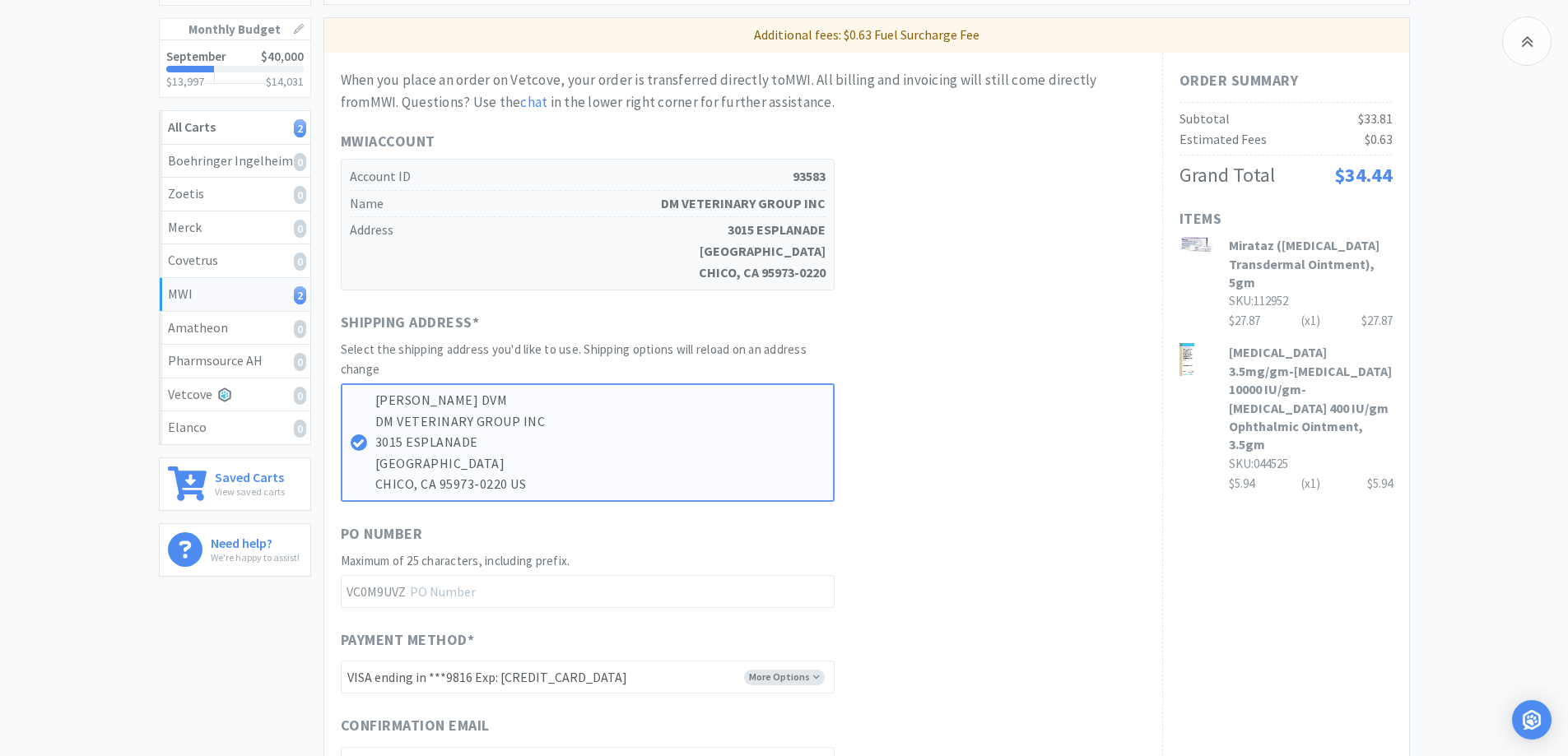
scroll to position [164, 0]
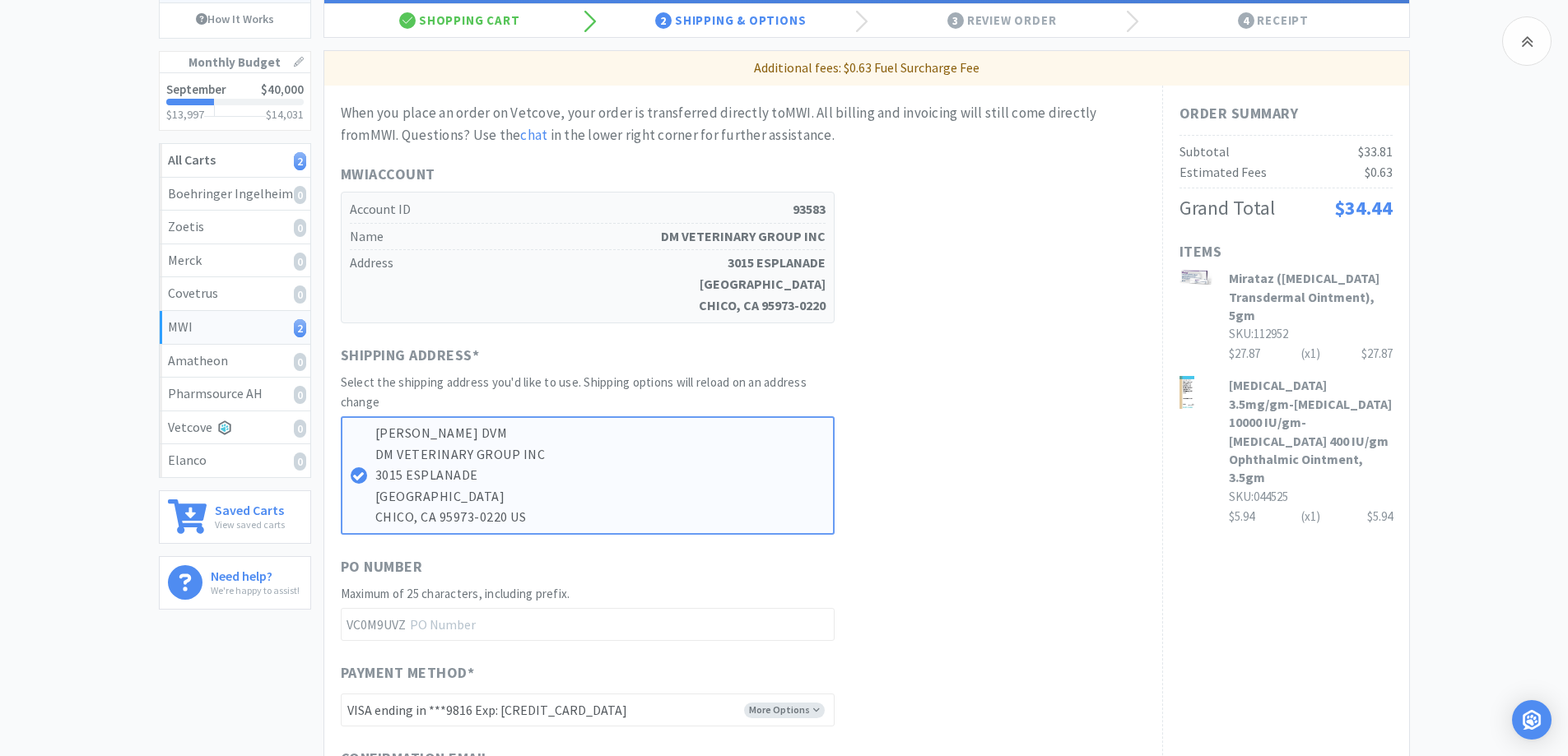
click at [1423, 277] on div "MWI 2 Items $ 33 . 81 Subtotal 1 Carts How It Works Monthly Budget September $4…" at bounding box center [784, 597] width 1568 height 1325
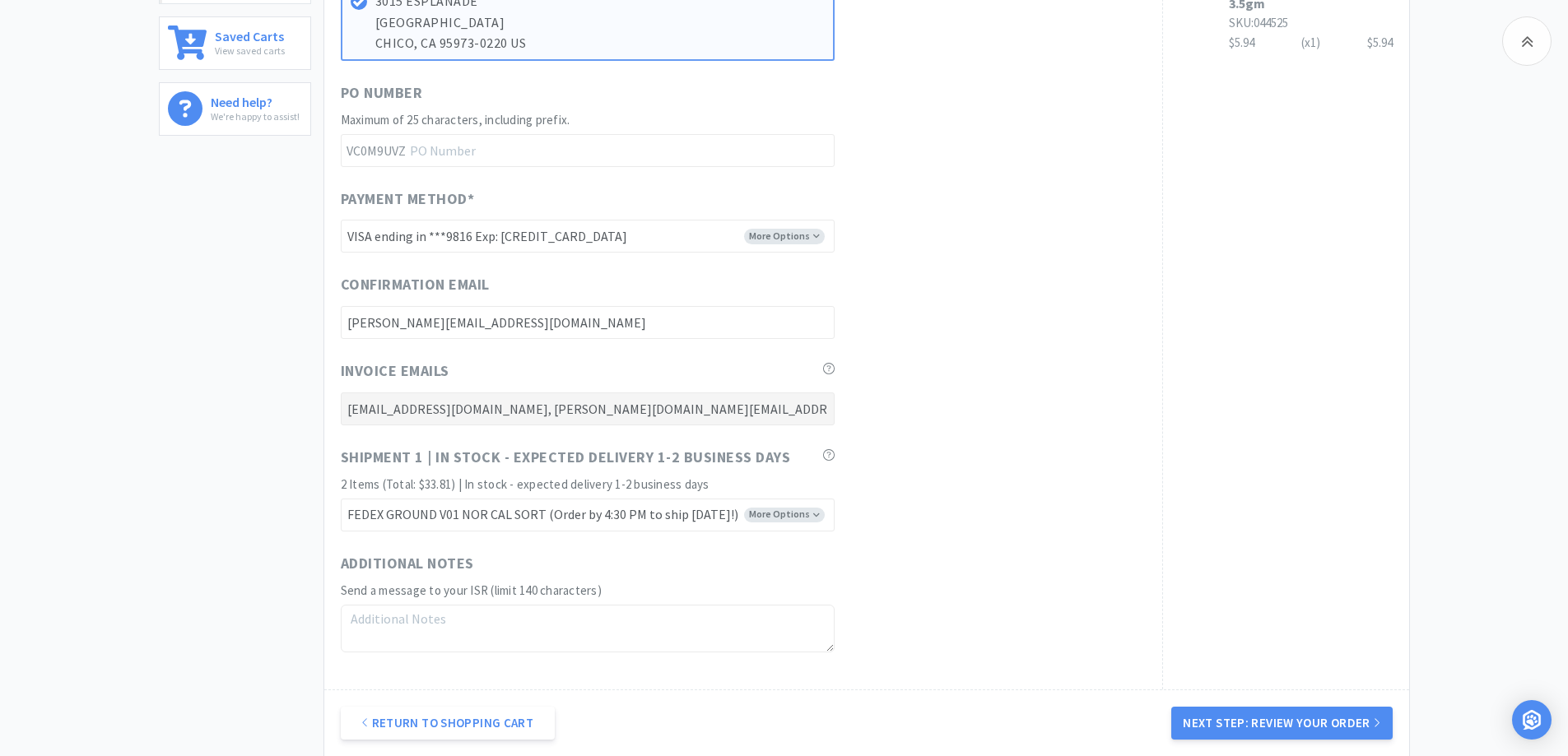
scroll to position [636, 0]
click at [1301, 723] on button "Next Step: Review Your Order" at bounding box center [1281, 724] width 221 height 33
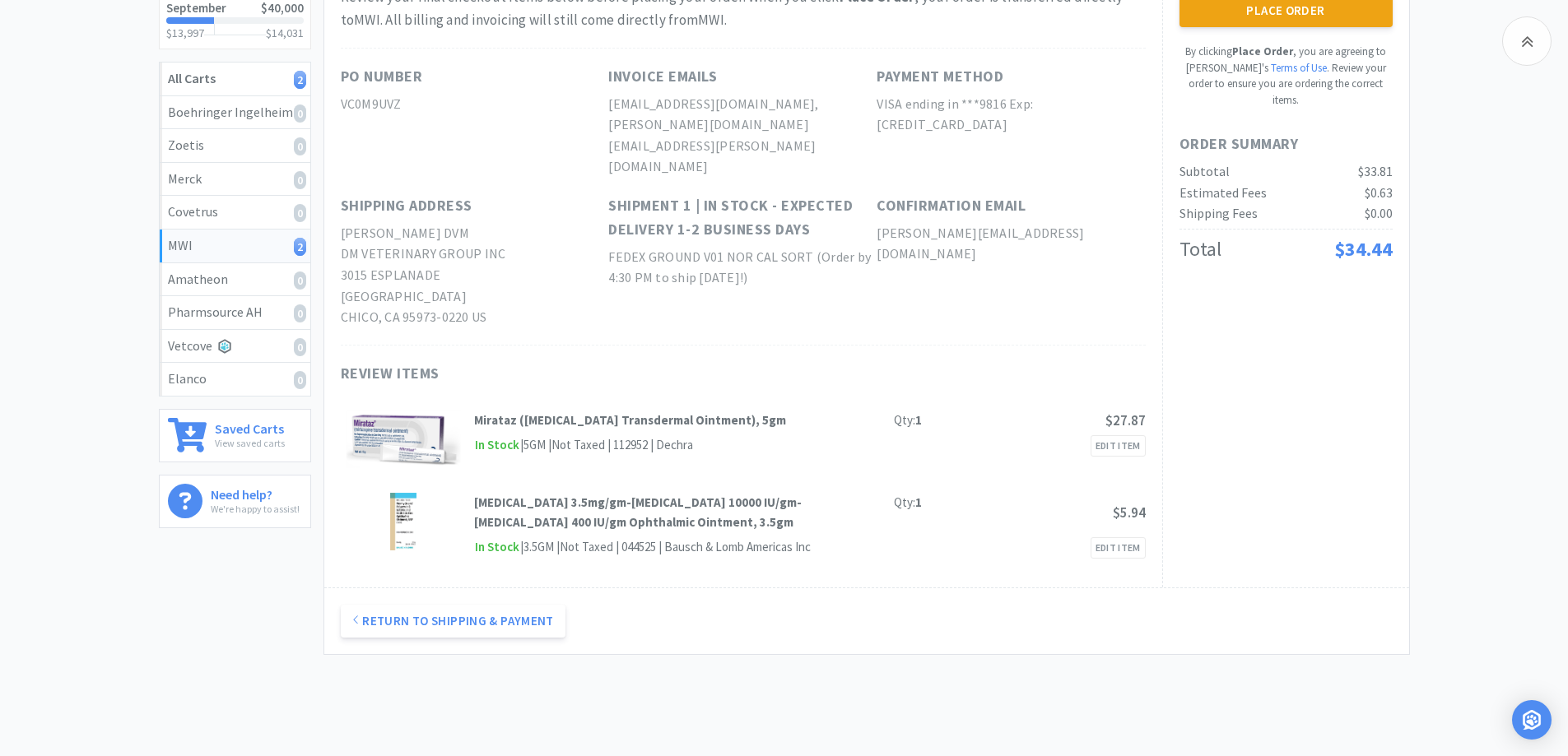
scroll to position [271, 0]
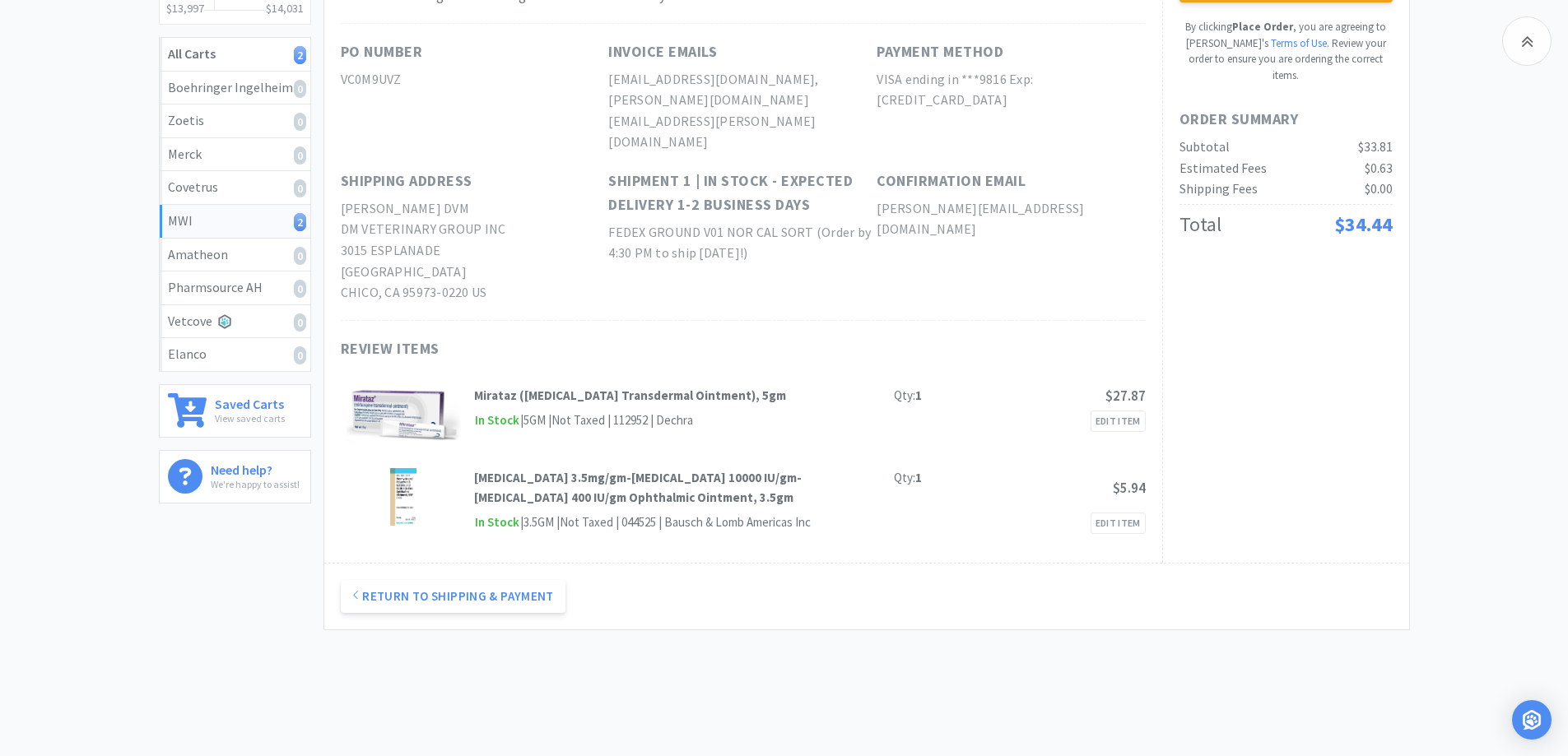
click at [1448, 367] on div "MWI 2 Items $ 33 . 81 Subtotal 1 Carts How It Works Monthly Budget September $4…" at bounding box center [784, 244] width 1568 height 830
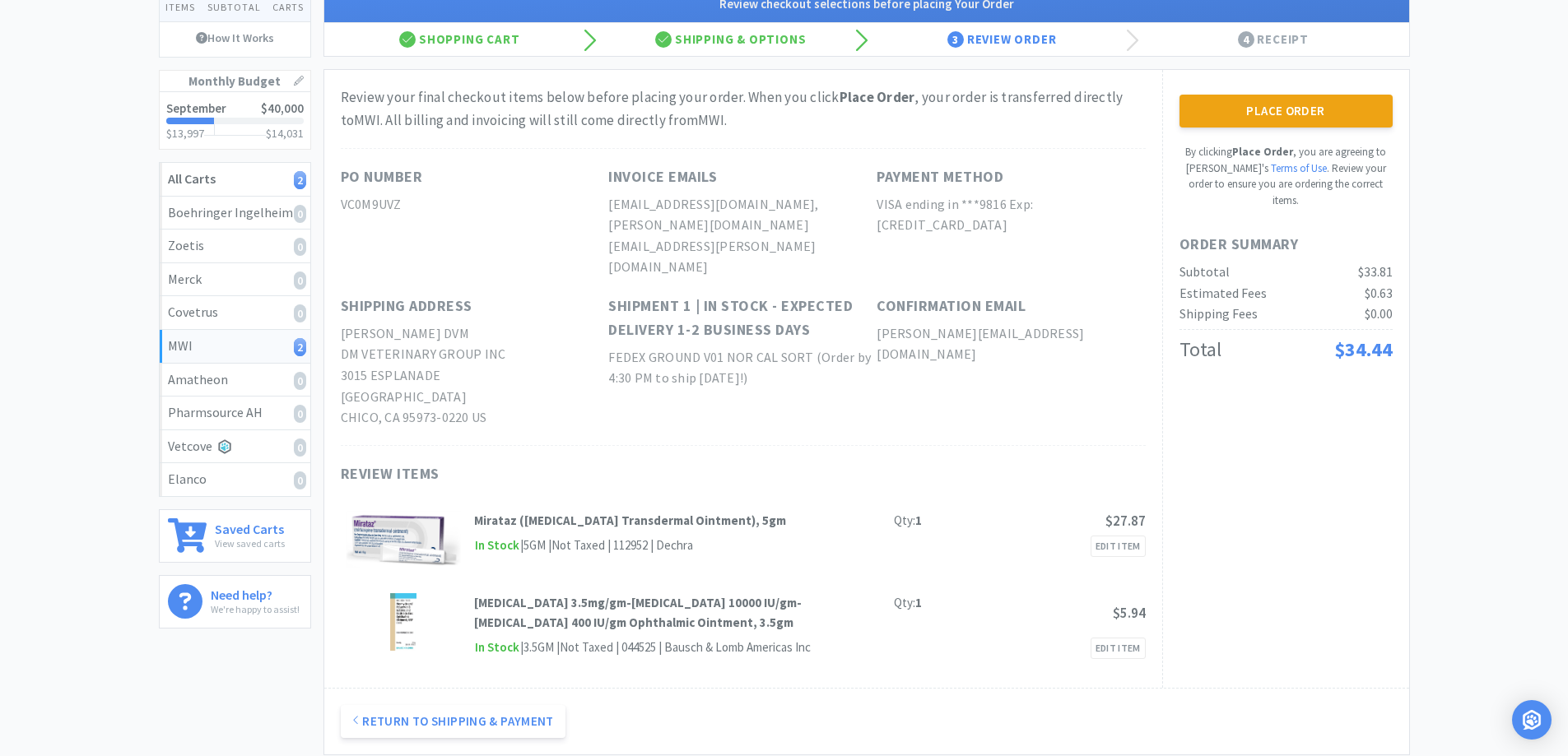
scroll to position [106, 0]
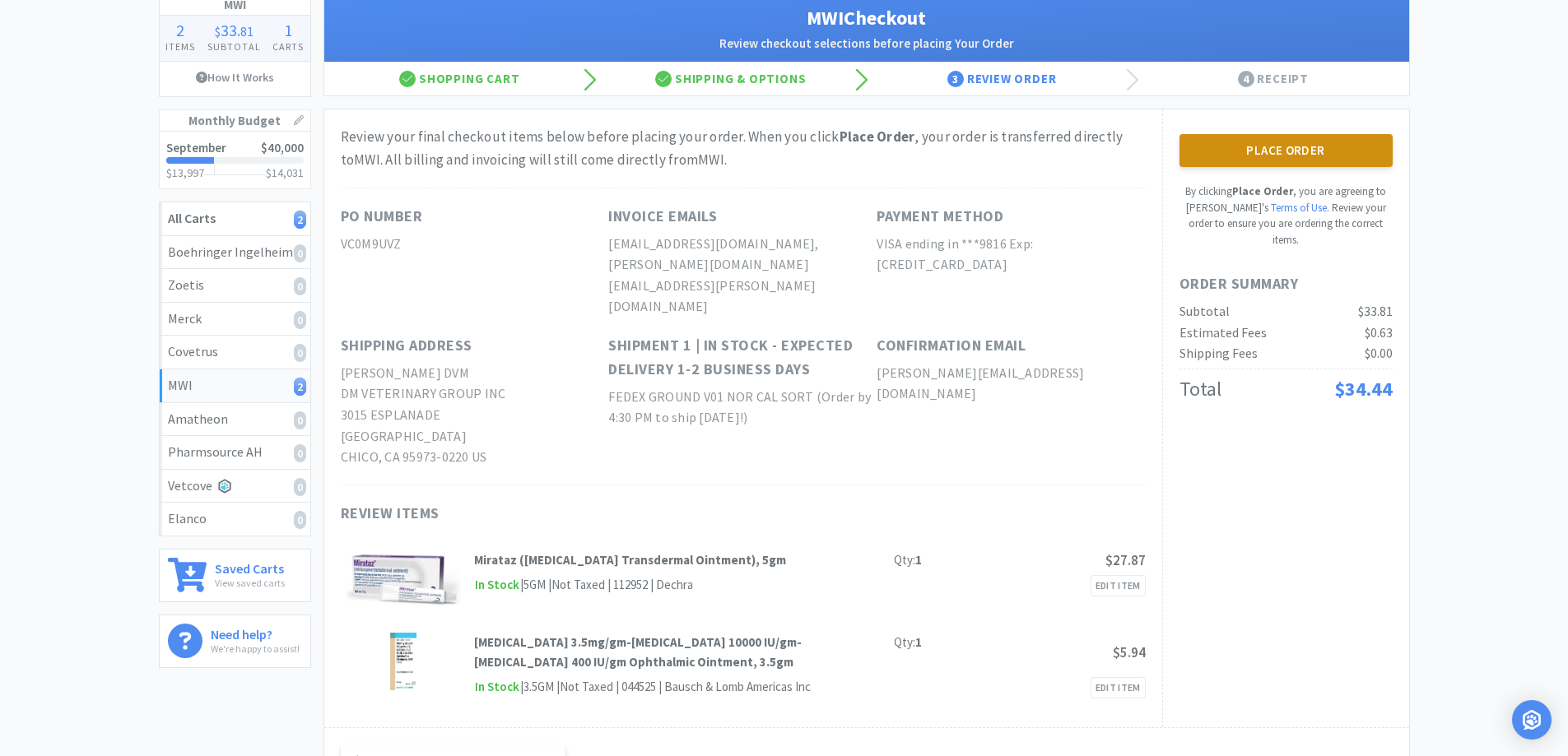
click at [1300, 147] on button "Place Order" at bounding box center [1286, 150] width 213 height 33
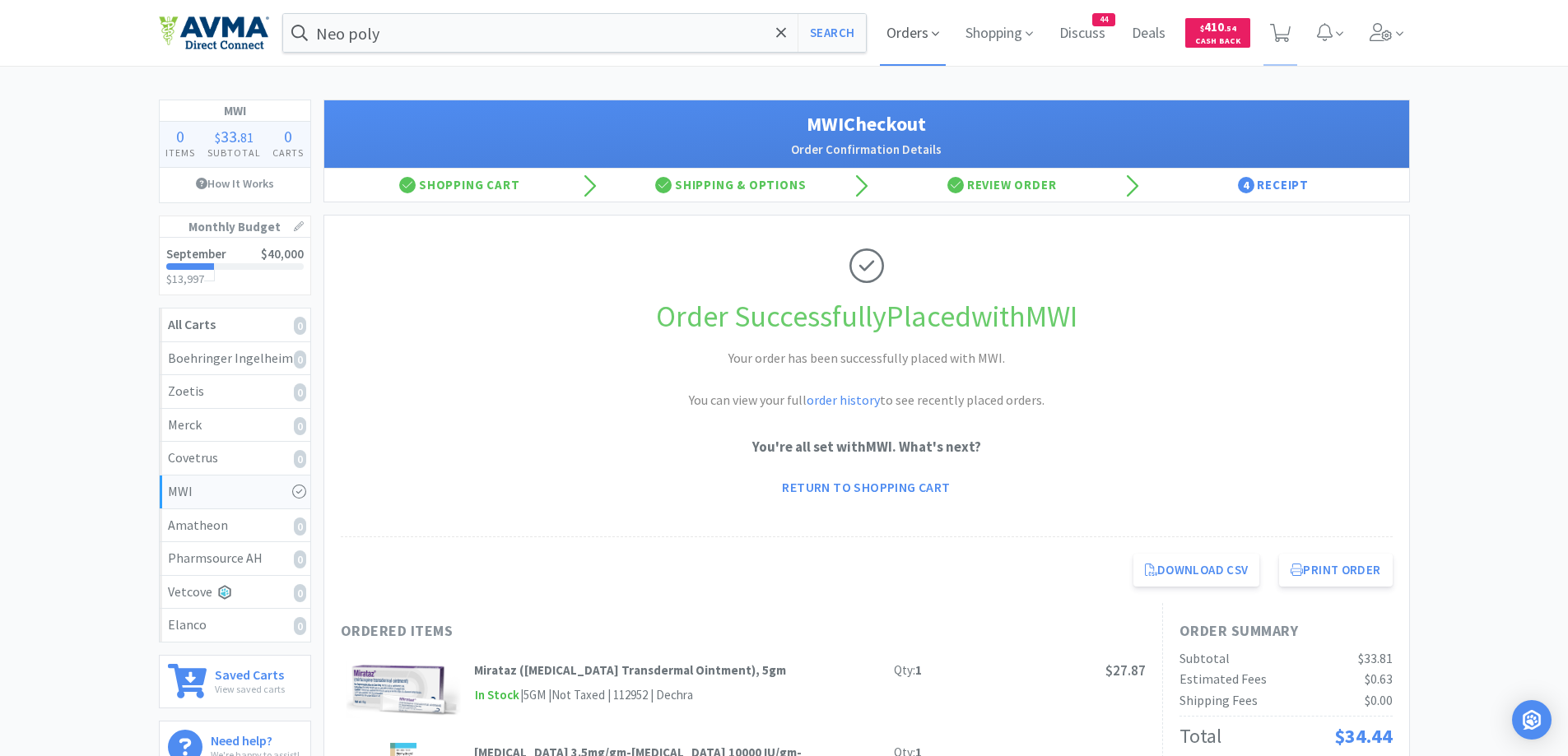
click at [906, 25] on span "Orders" at bounding box center [912, 33] width 66 height 66
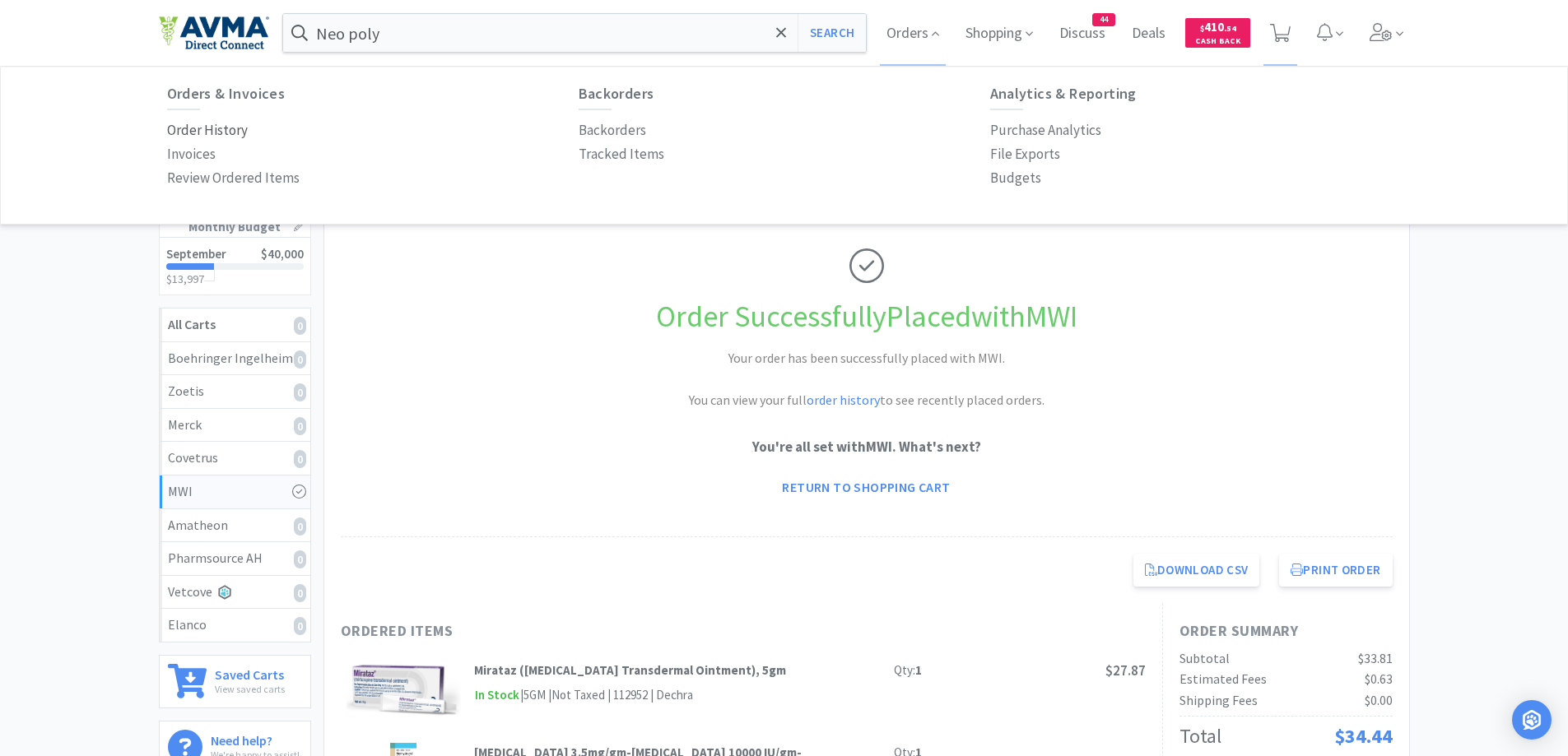
click at [190, 134] on p "Order History" at bounding box center [208, 130] width 81 height 22
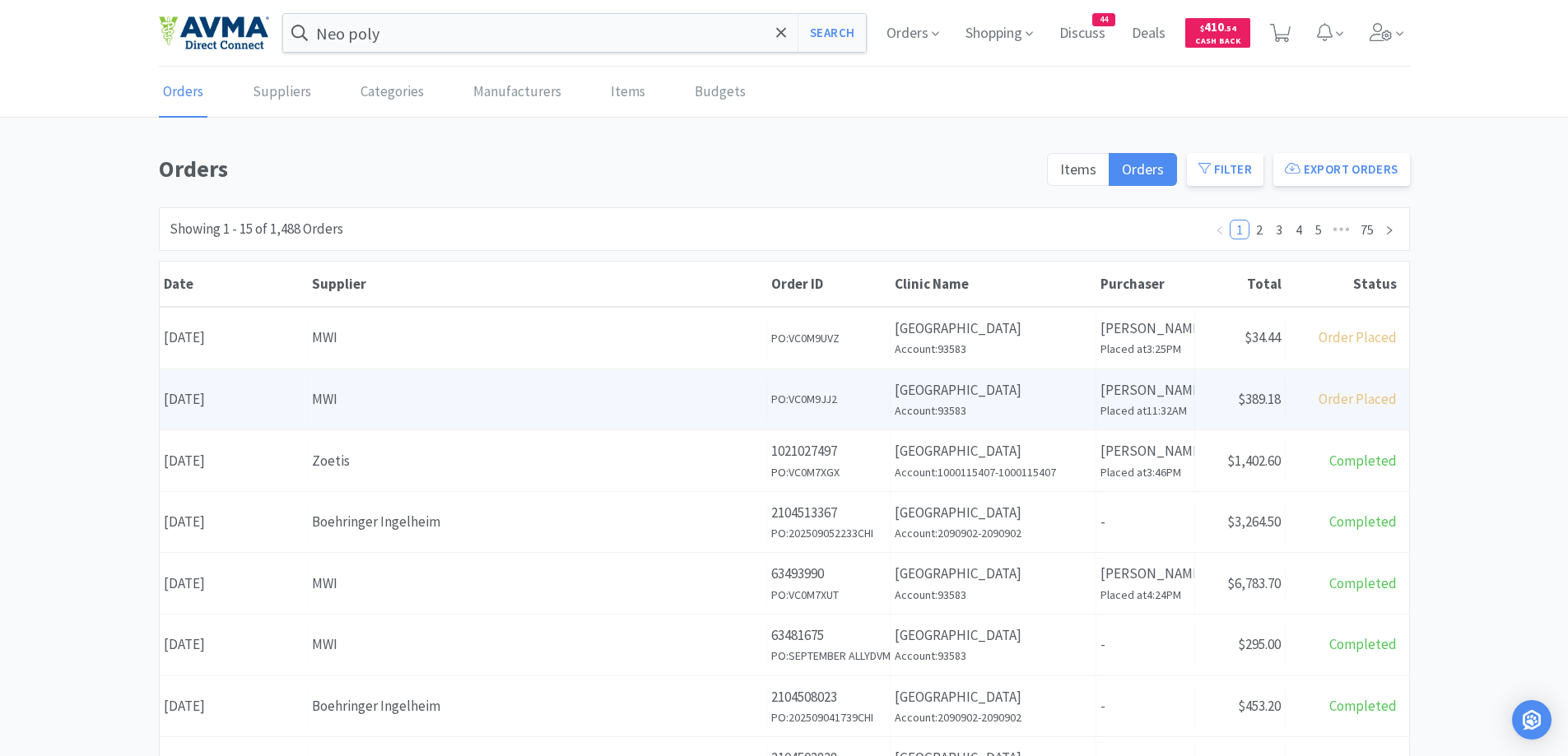
click at [1210, 411] on div "Receipt Status $389.18" at bounding box center [1240, 400] width 91 height 42
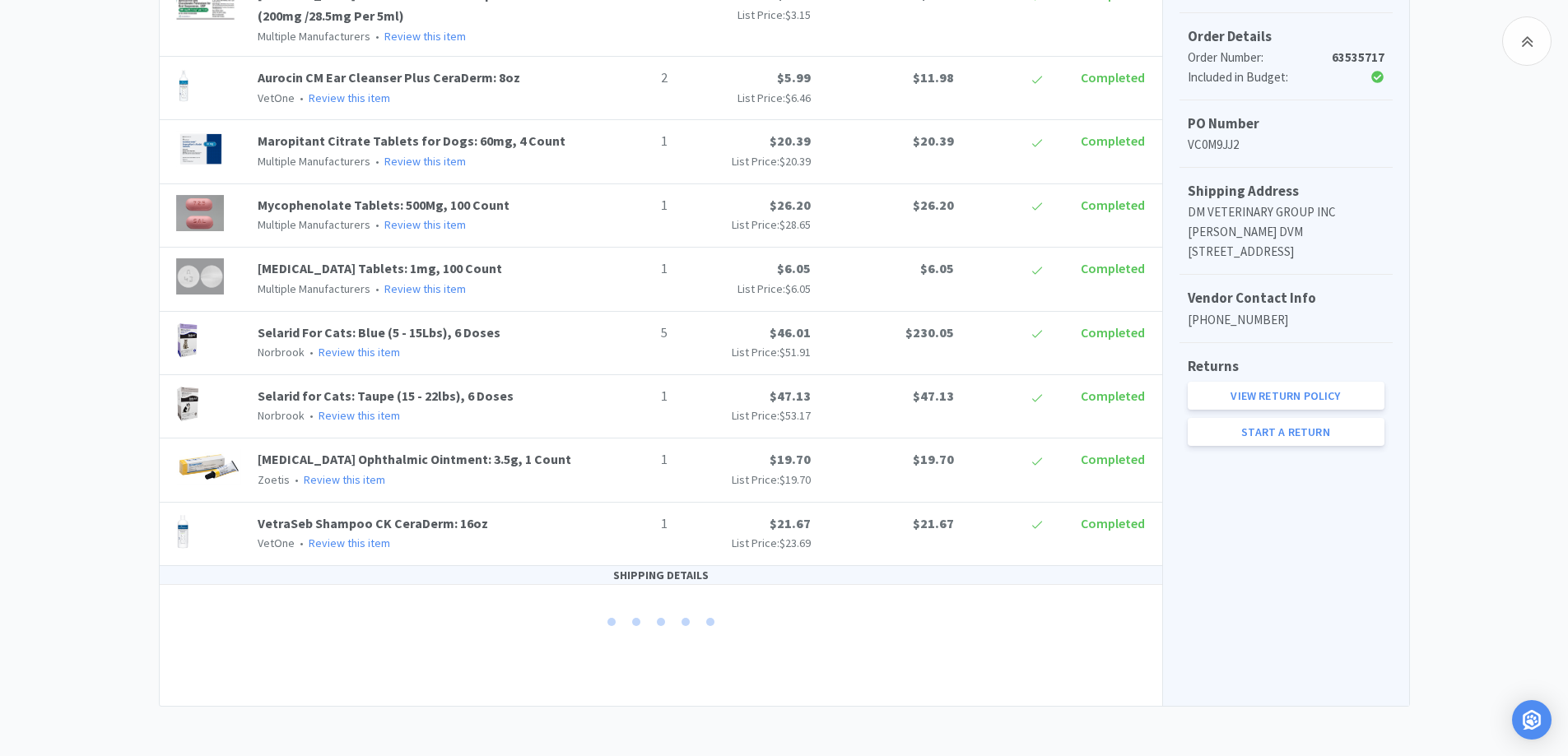
scroll to position [113, 0]
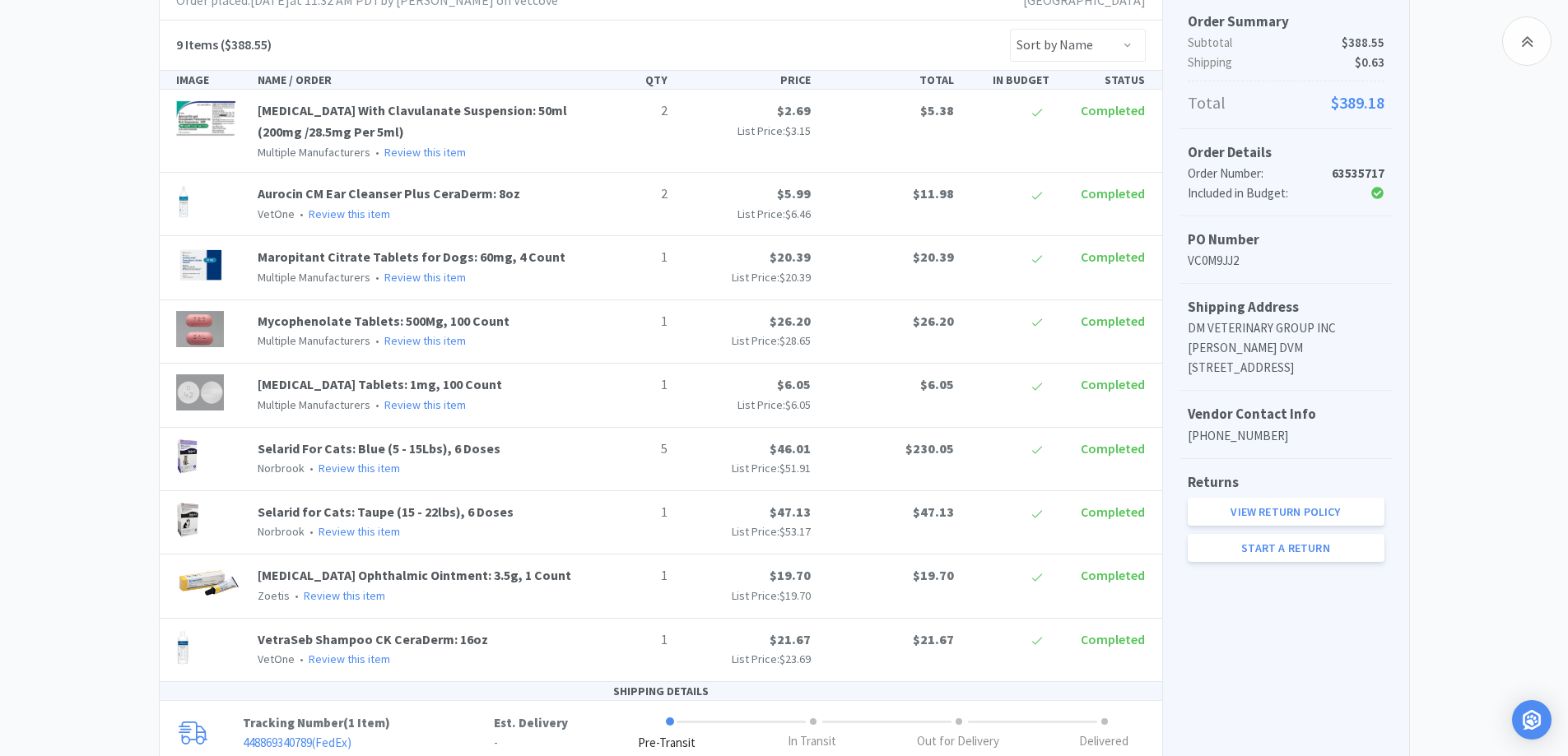
scroll to position [491, 0]
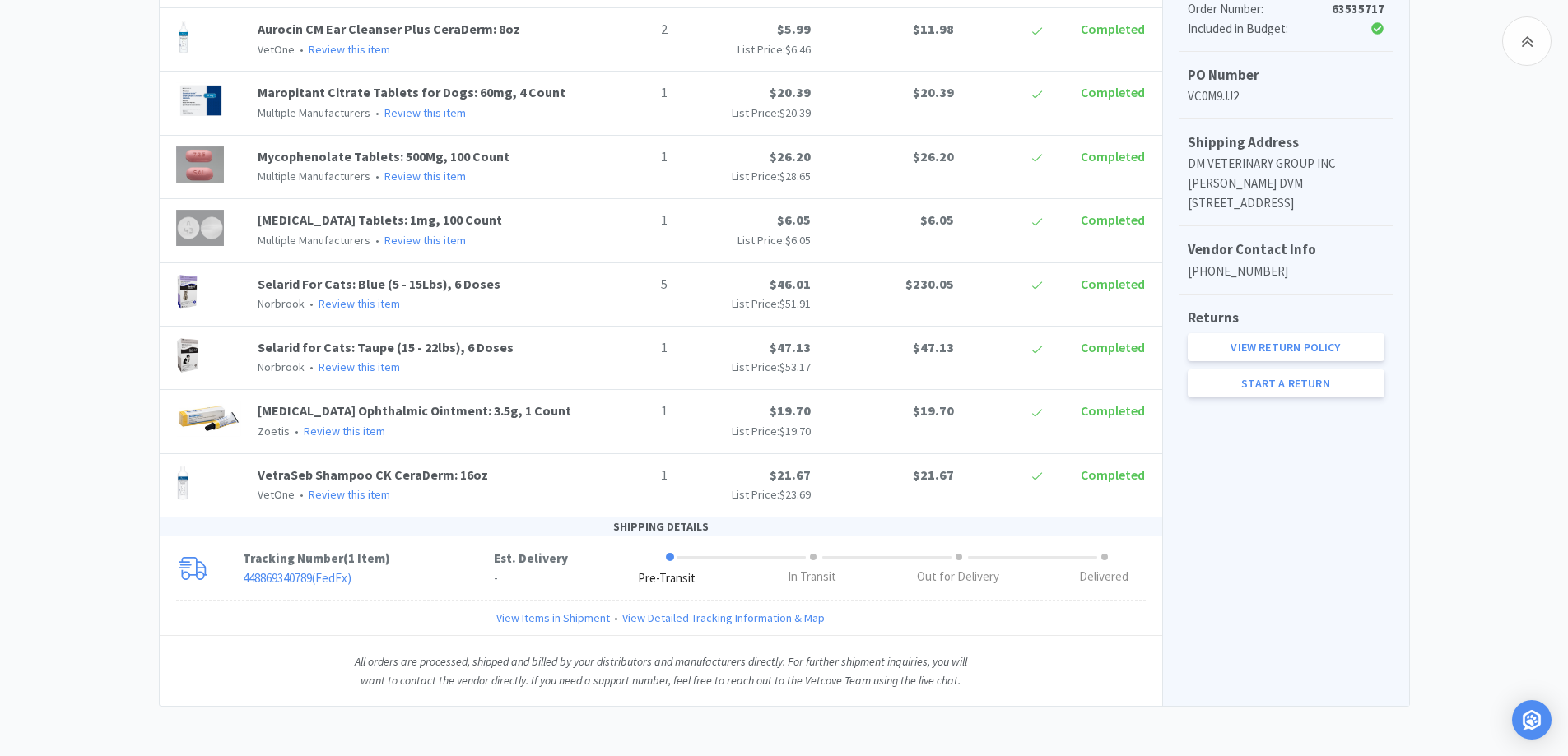
click at [109, 410] on div "Chico Animal Hospital Order Details for #63535717 Orders 63535717 Download CSV …" at bounding box center [784, 183] width 1568 height 1046
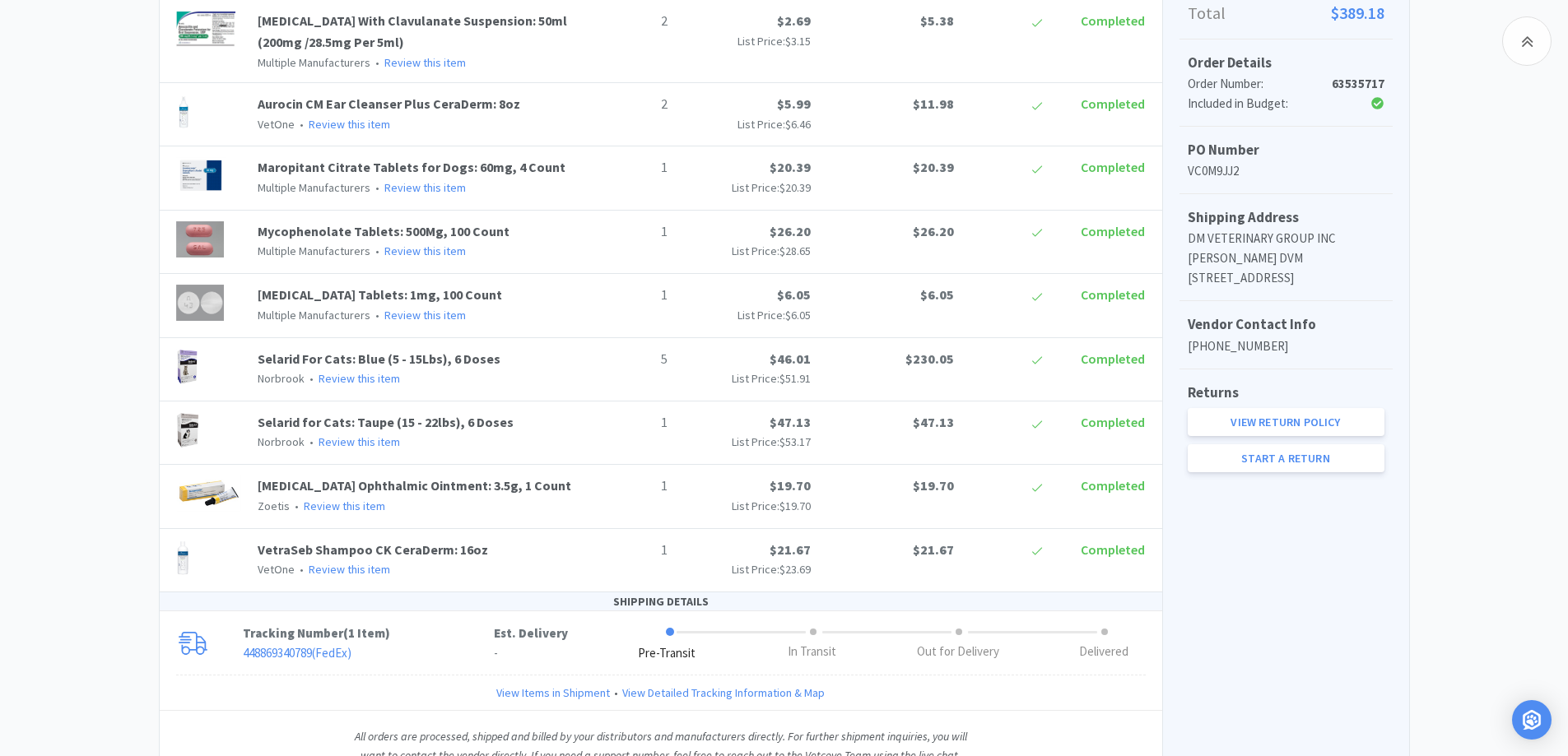
scroll to position [372, 0]
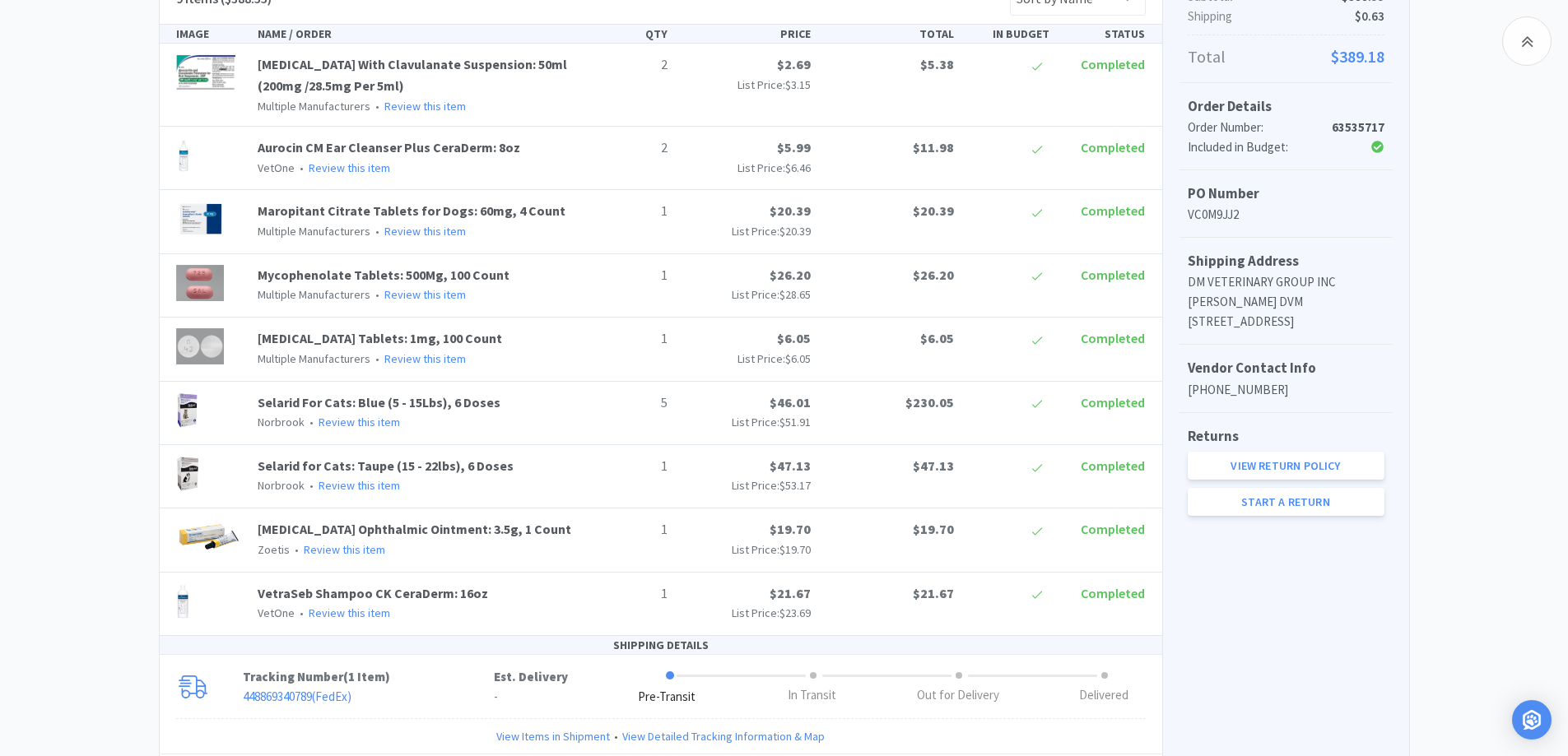
click at [46, 367] on div "Chico Animal Hospital Order Details for #63535717 Orders 63535717 Download CSV …" at bounding box center [784, 302] width 1568 height 1046
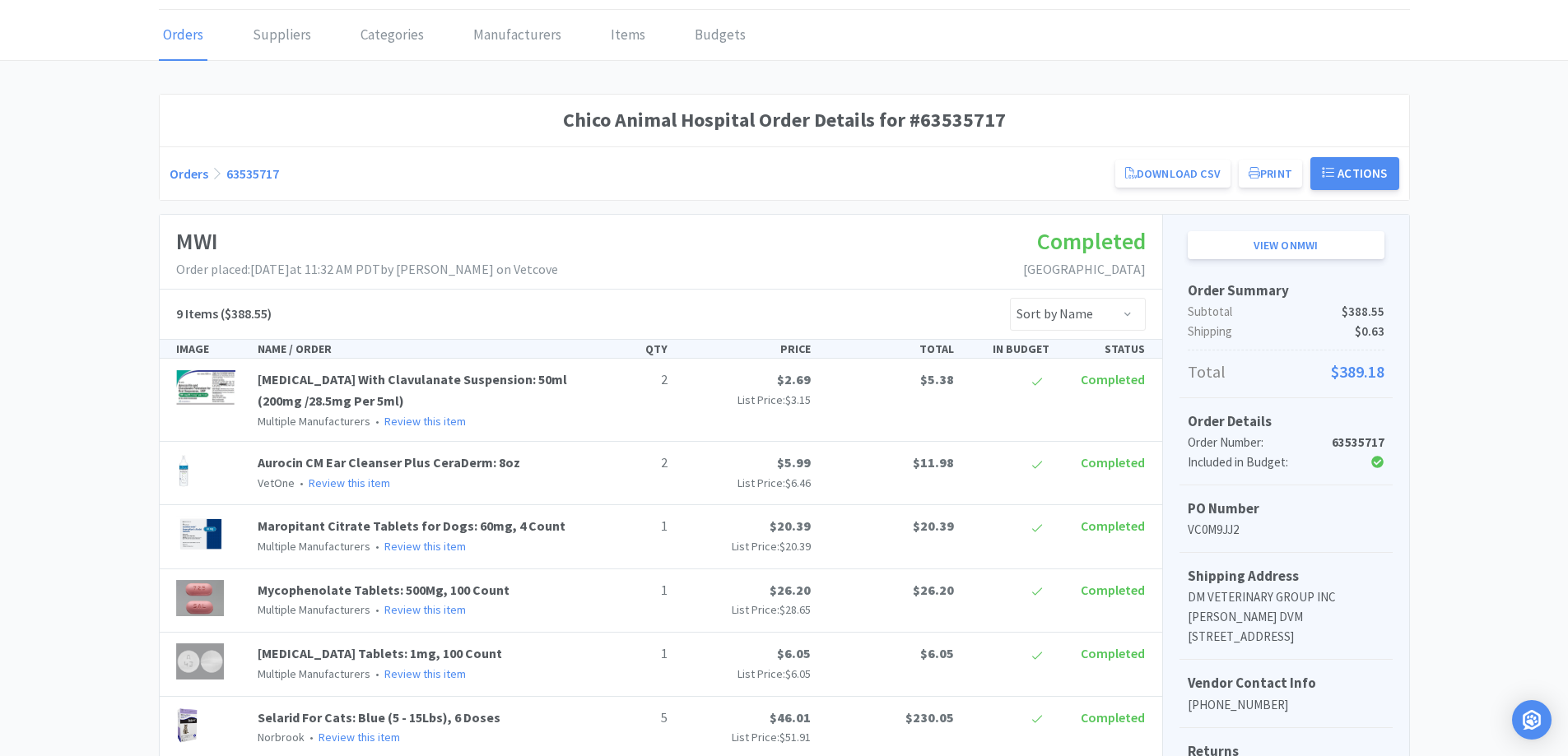
scroll to position [0, 0]
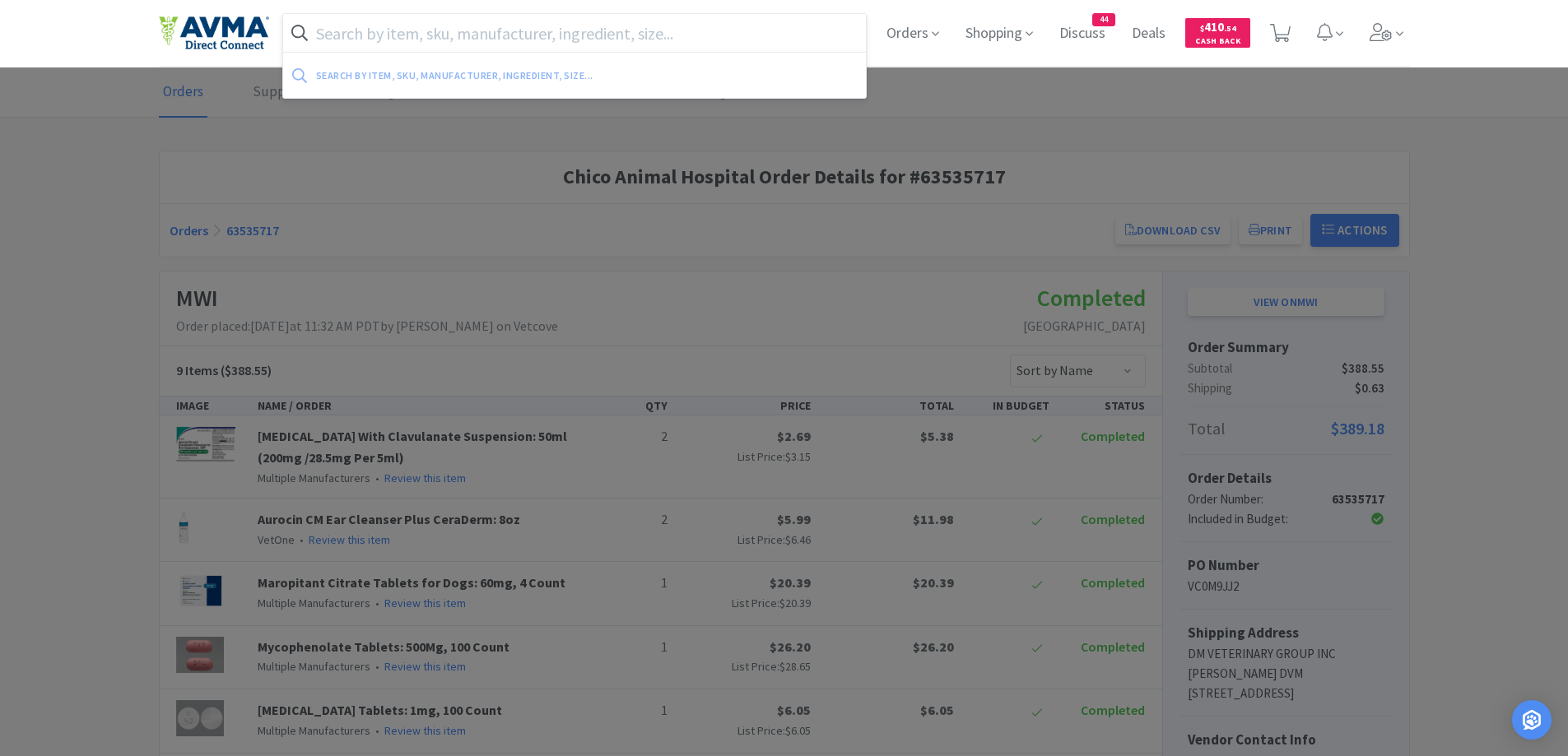
click at [423, 40] on input "text" at bounding box center [575, 33] width 584 height 38
paste input "crosyntropin"
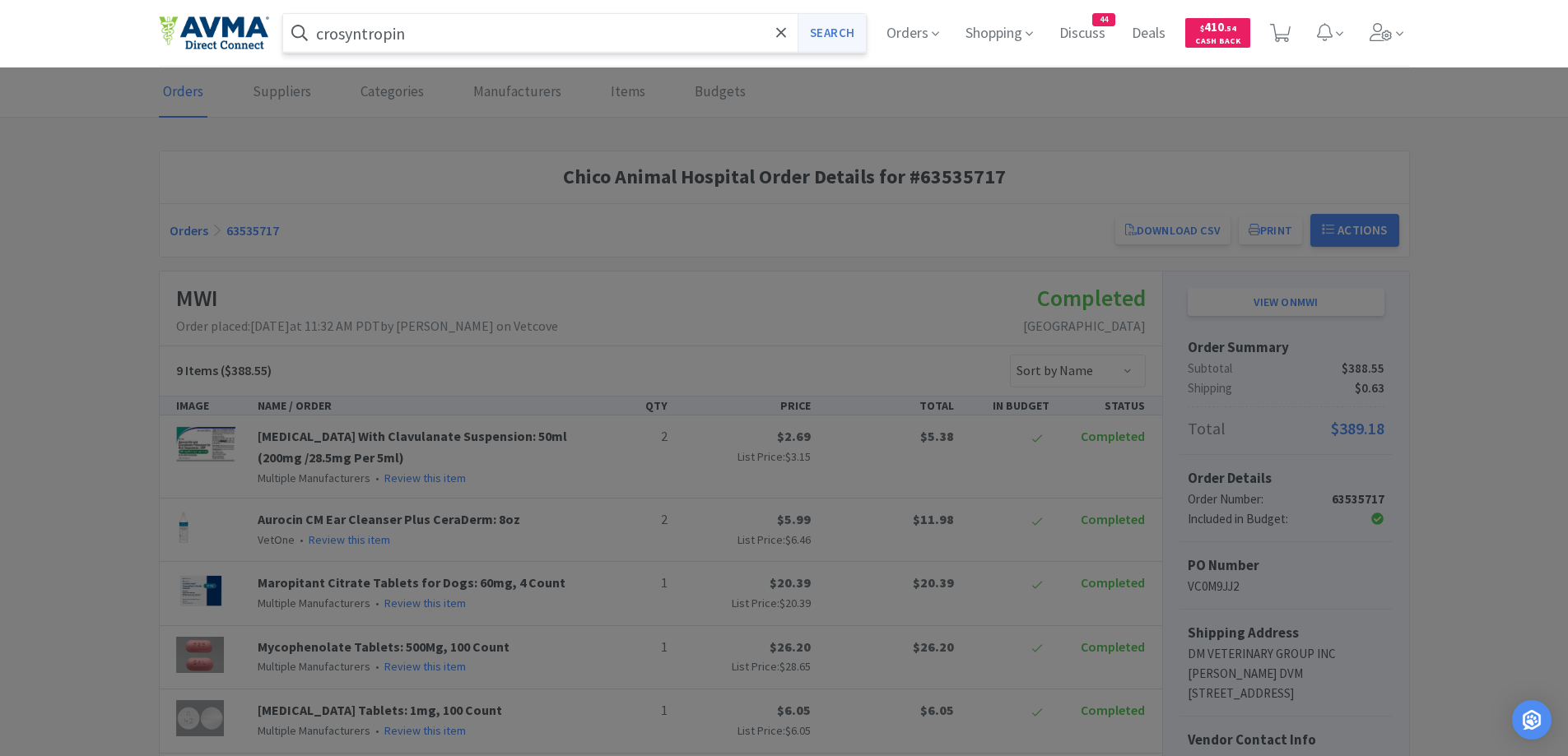
click at [836, 14] on button "Search" at bounding box center [832, 33] width 69 height 38
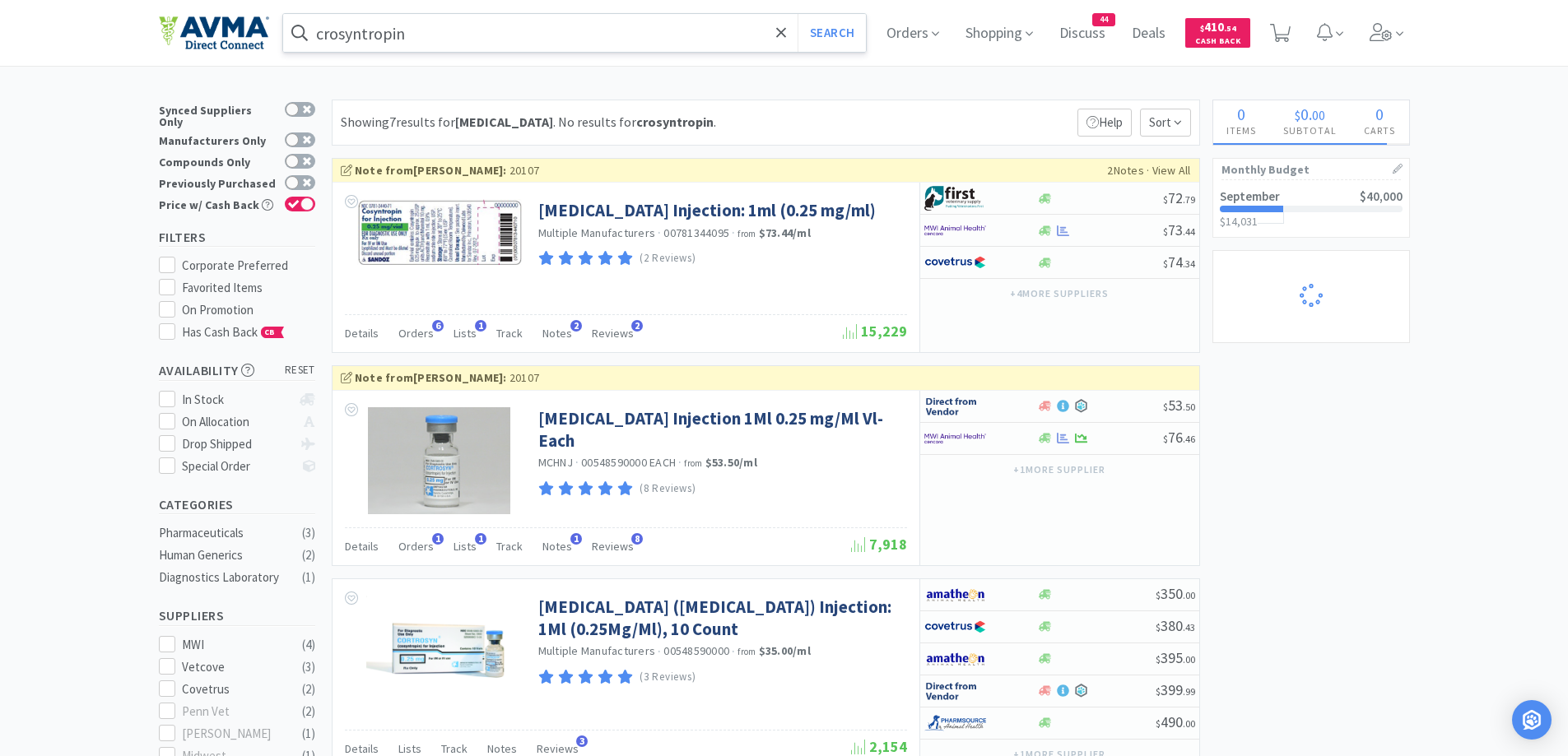
click at [332, 43] on input "crosyntropin" at bounding box center [575, 33] width 584 height 38
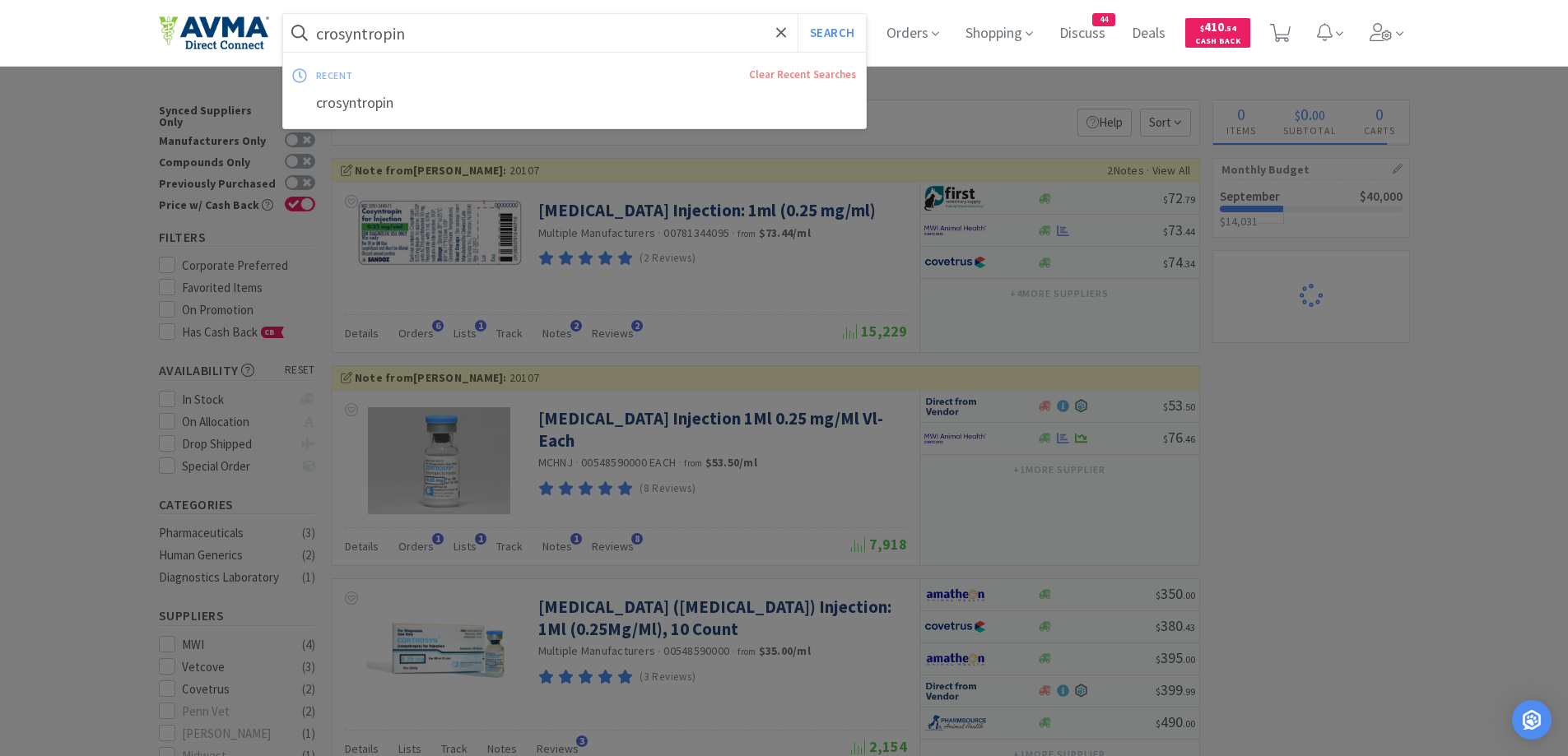
click at [339, 34] on input "crosyntropin" at bounding box center [575, 33] width 584 height 38
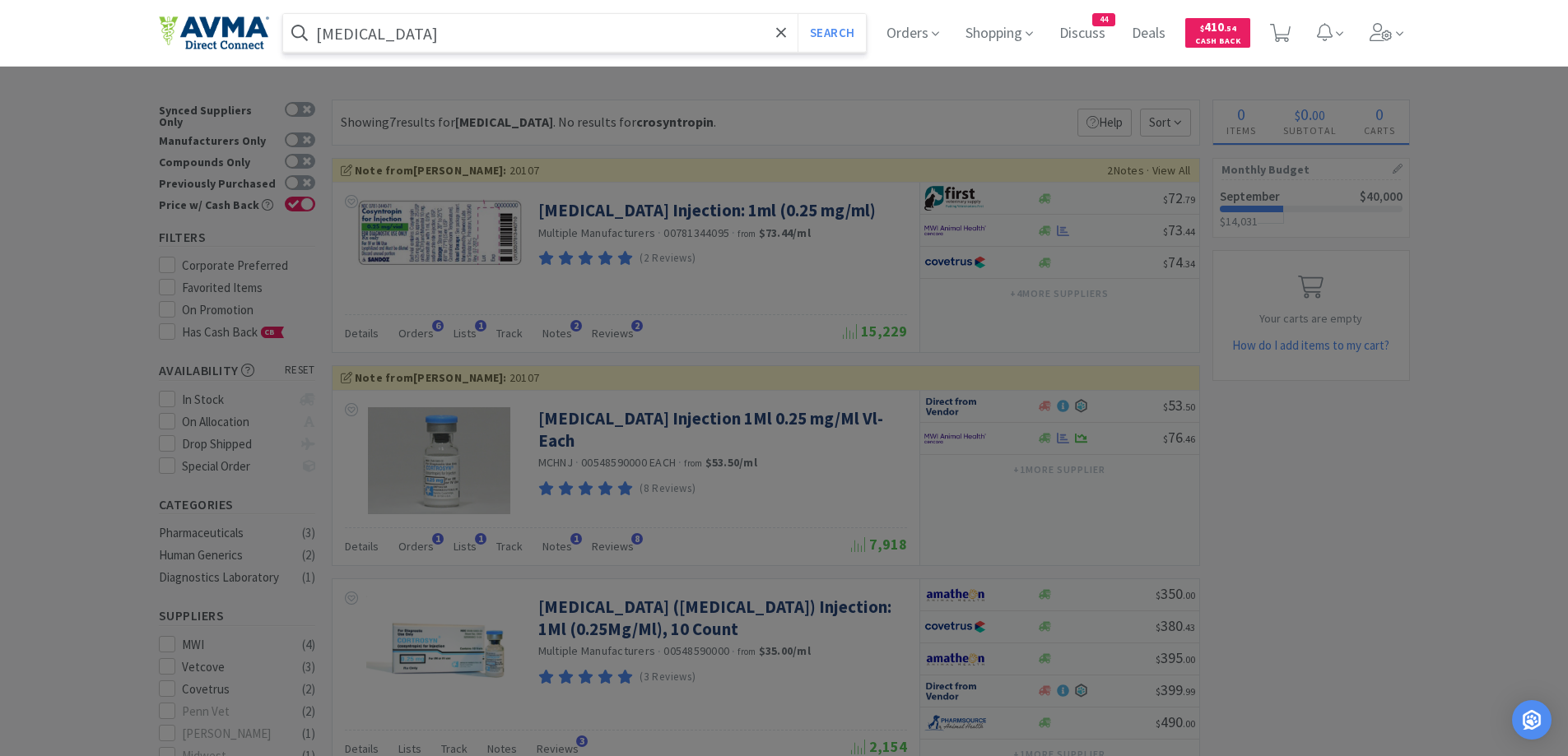
type input "cosyntropin"
click at [798, 14] on button "Search" at bounding box center [832, 33] width 69 height 38
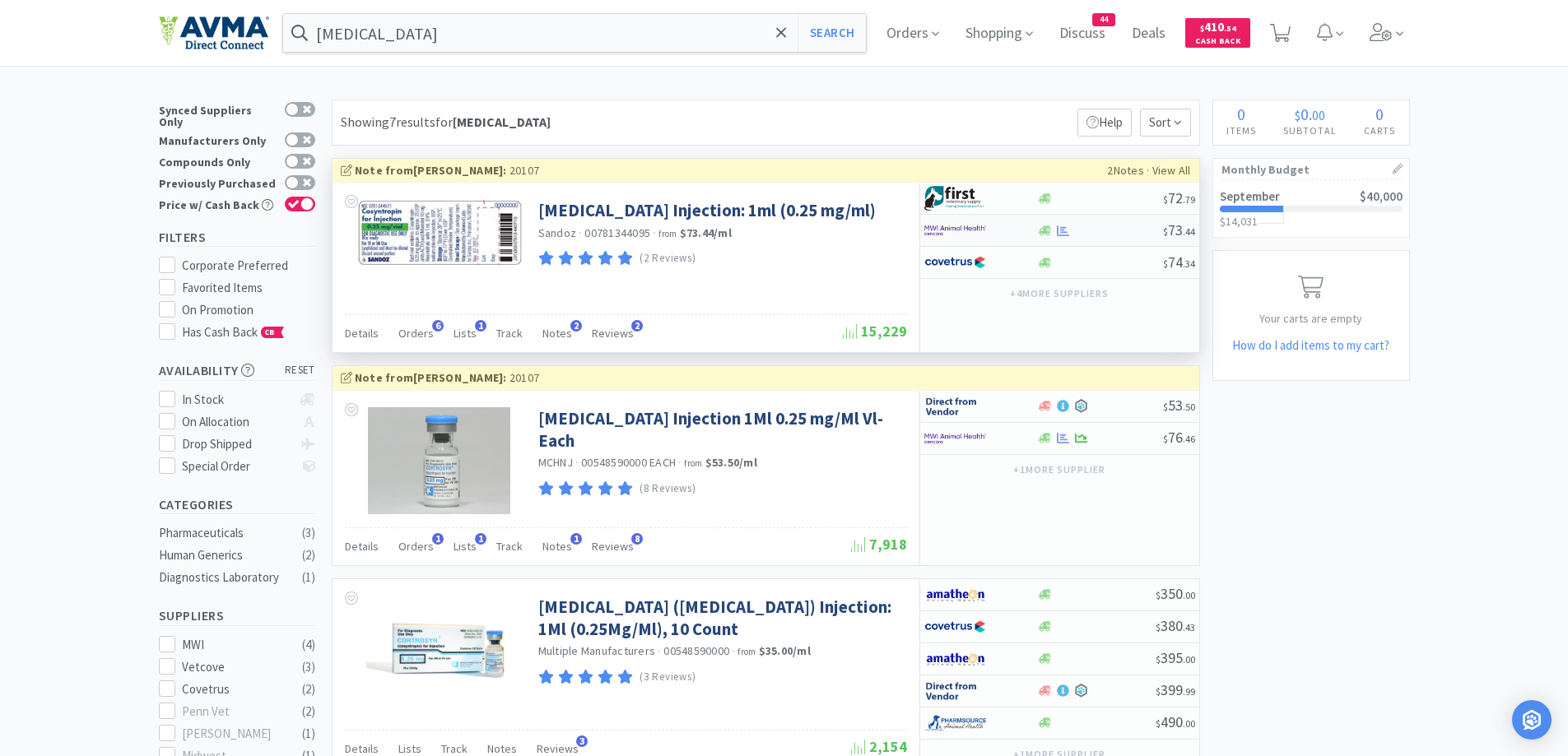
click at [1002, 235] on div at bounding box center [969, 230] width 91 height 28
select select "1"
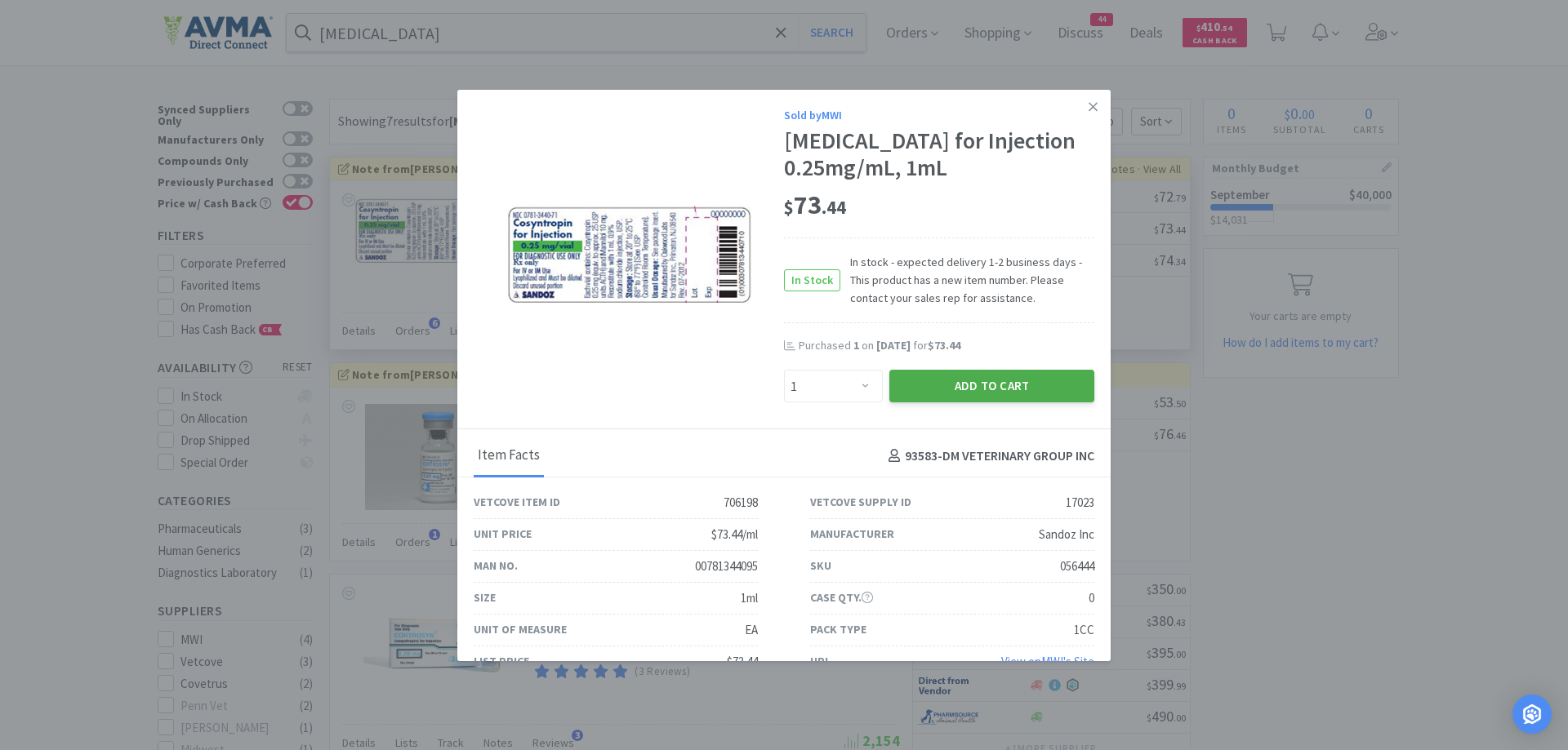
click at [951, 384] on button "Add to Cart" at bounding box center [991, 385] width 205 height 32
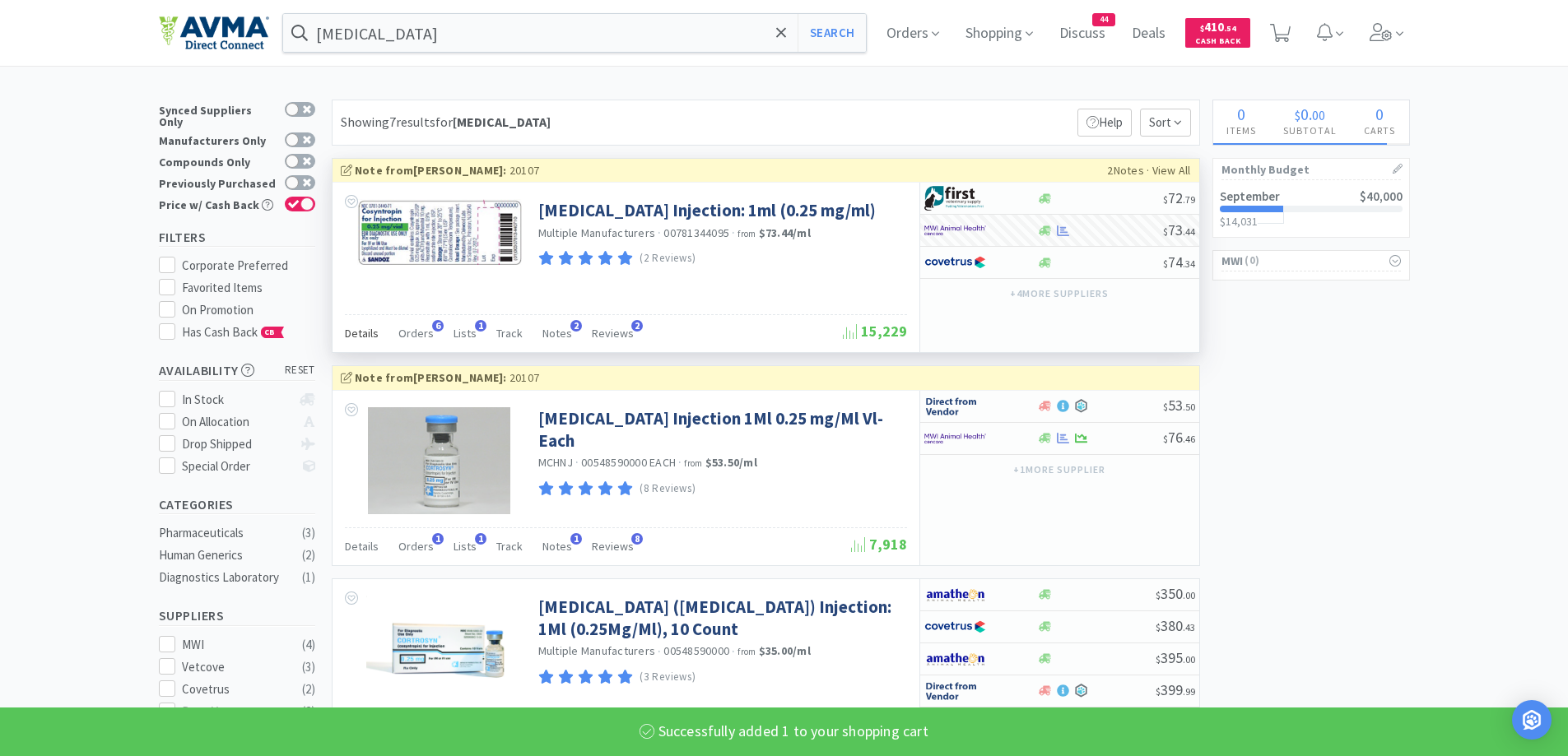
select select "1"
click at [368, 333] on span "Details" at bounding box center [361, 333] width 33 height 15
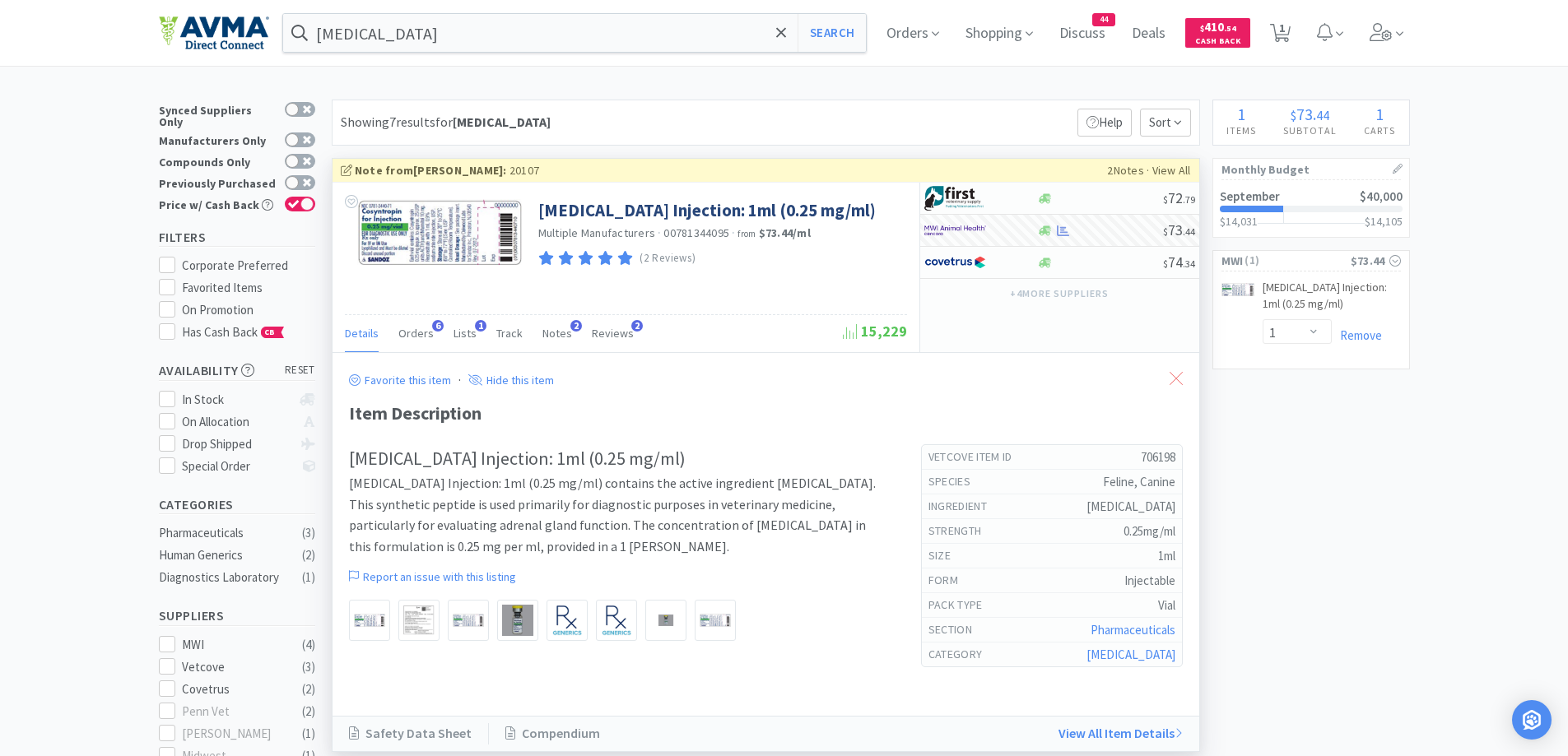
click at [1171, 375] on icon at bounding box center [1176, 378] width 13 height 13
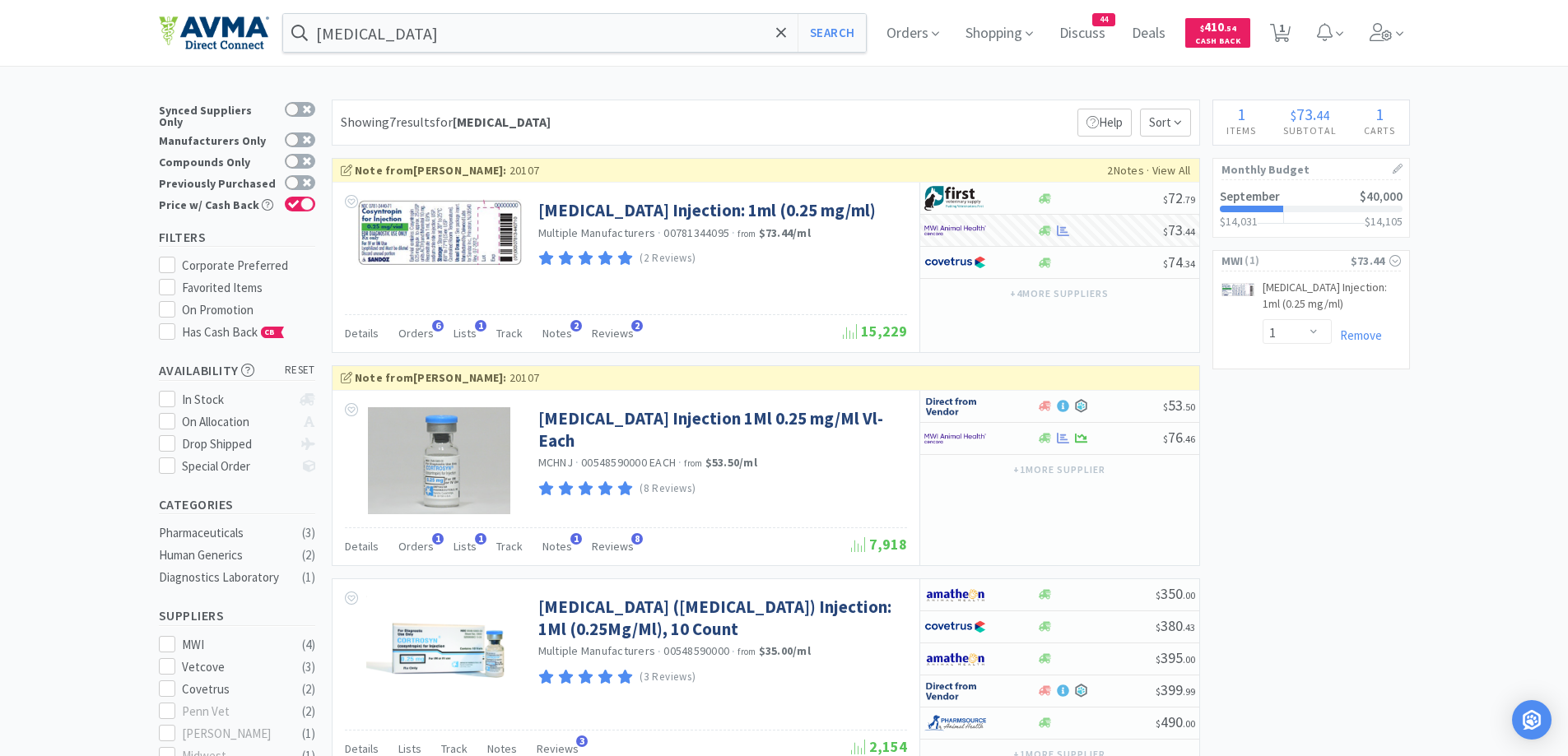
click at [427, 332] on span "Orders" at bounding box center [416, 333] width 35 height 15
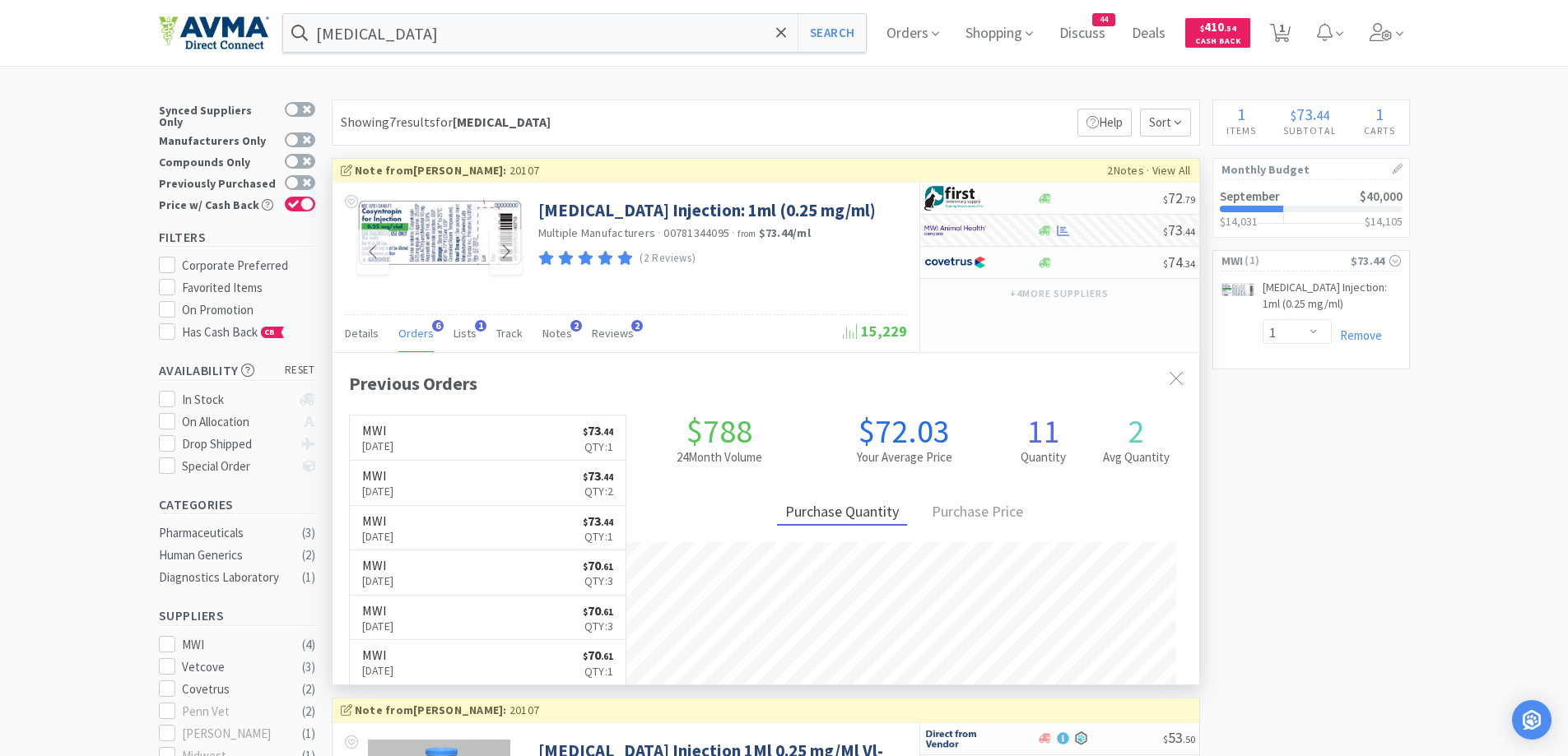
scroll to position [426, 867]
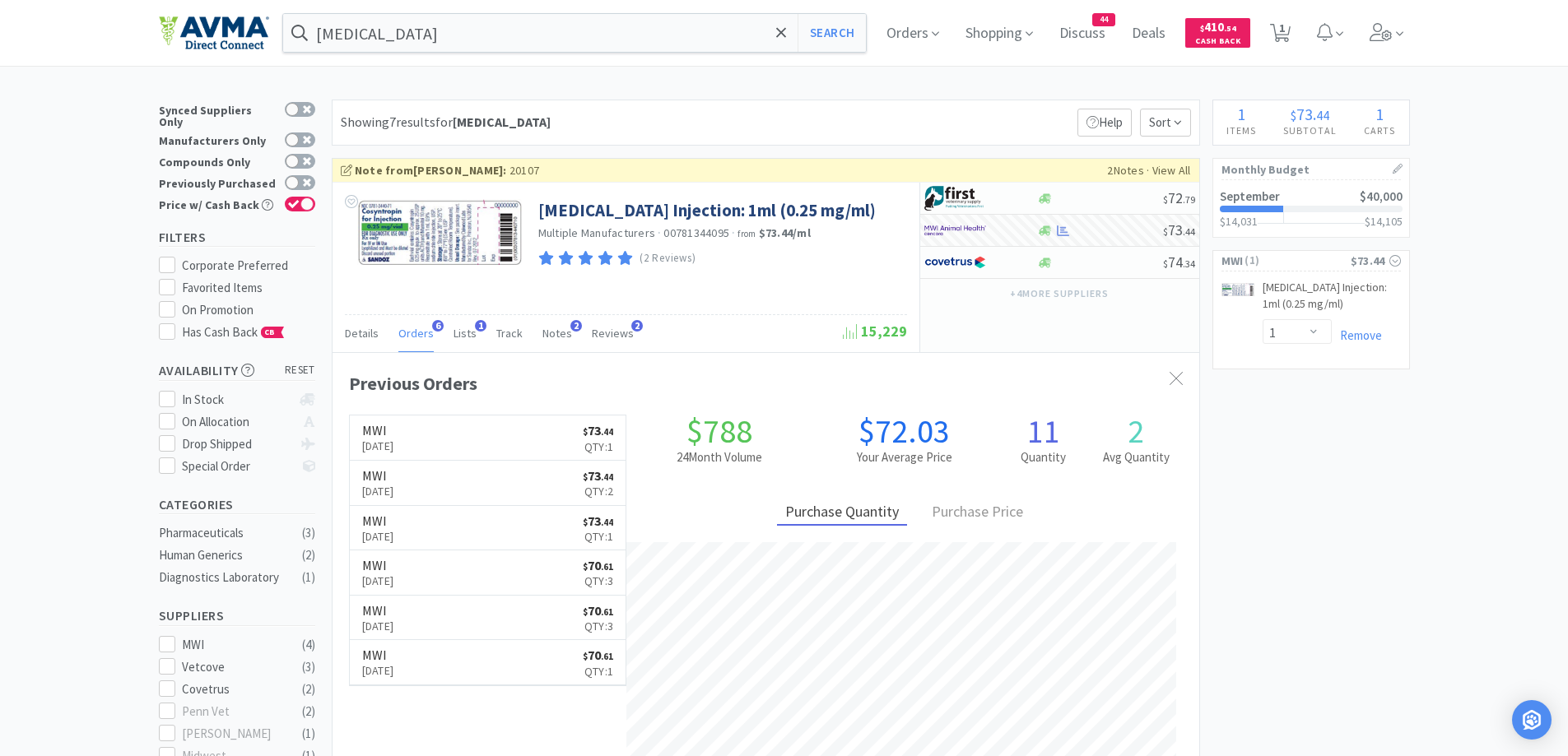
click at [1373, 331] on link "Remove" at bounding box center [1356, 335] width 50 height 16
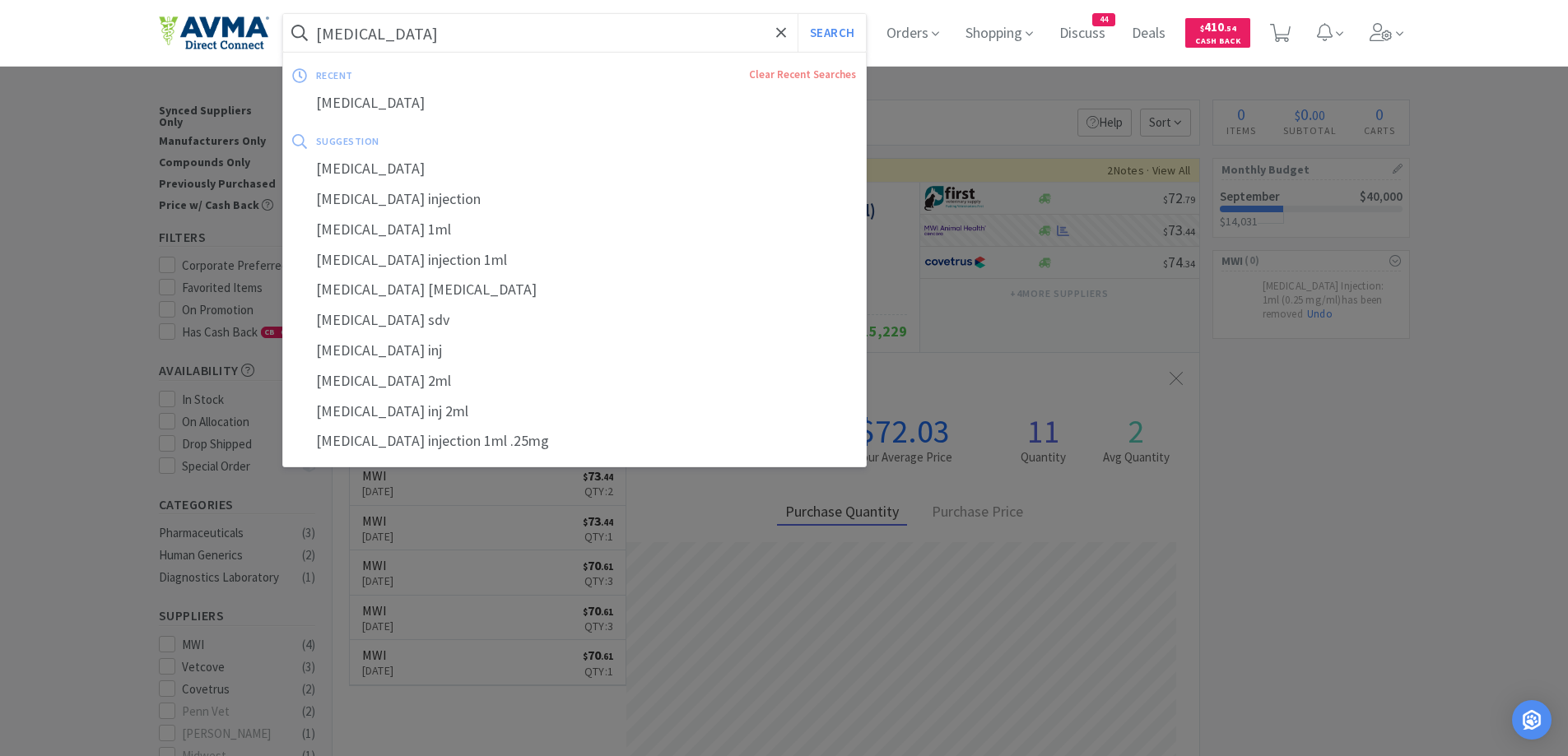
click at [591, 33] on input "cosyntropin" at bounding box center [575, 33] width 584 height 38
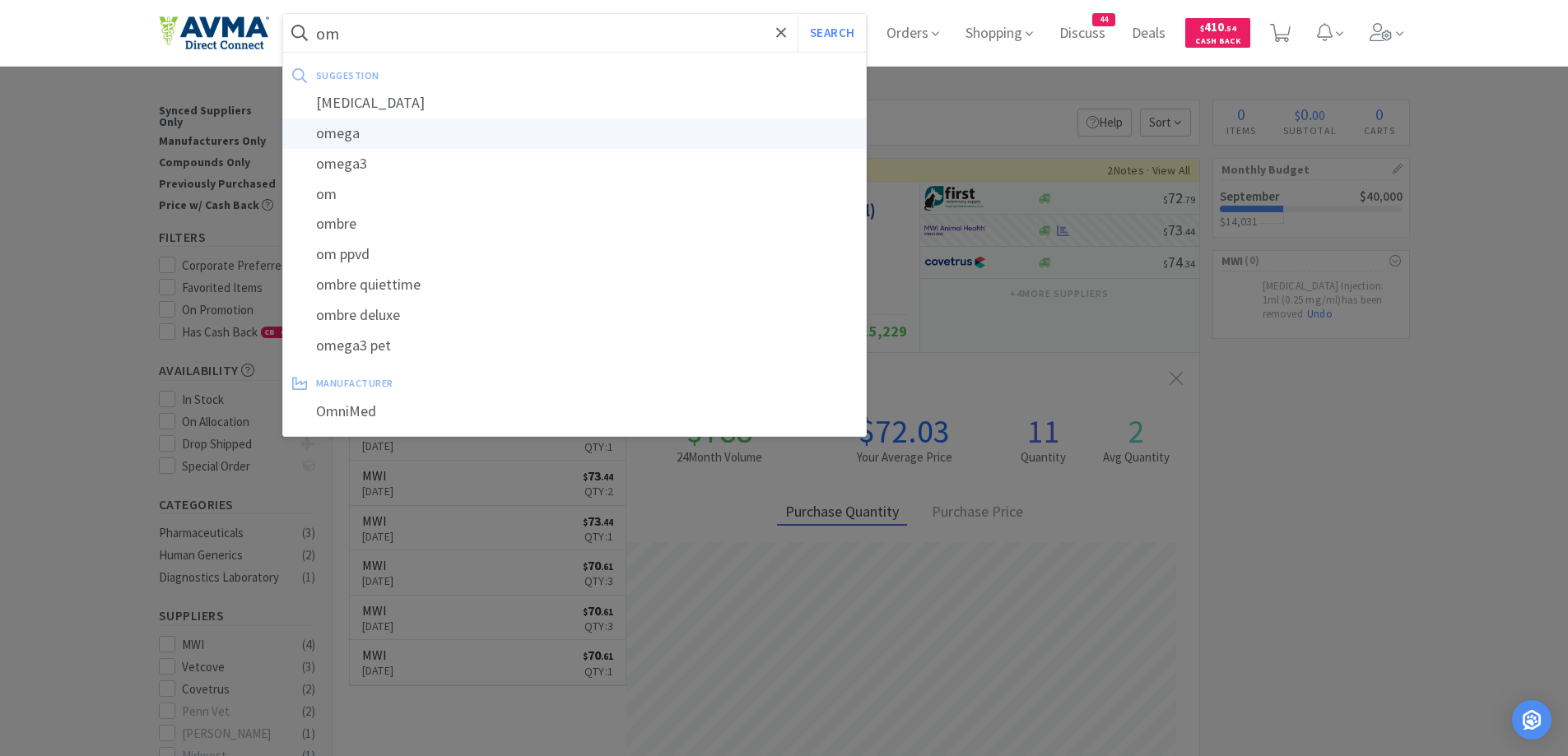
click at [477, 119] on div "omega" at bounding box center [575, 134] width 584 height 31
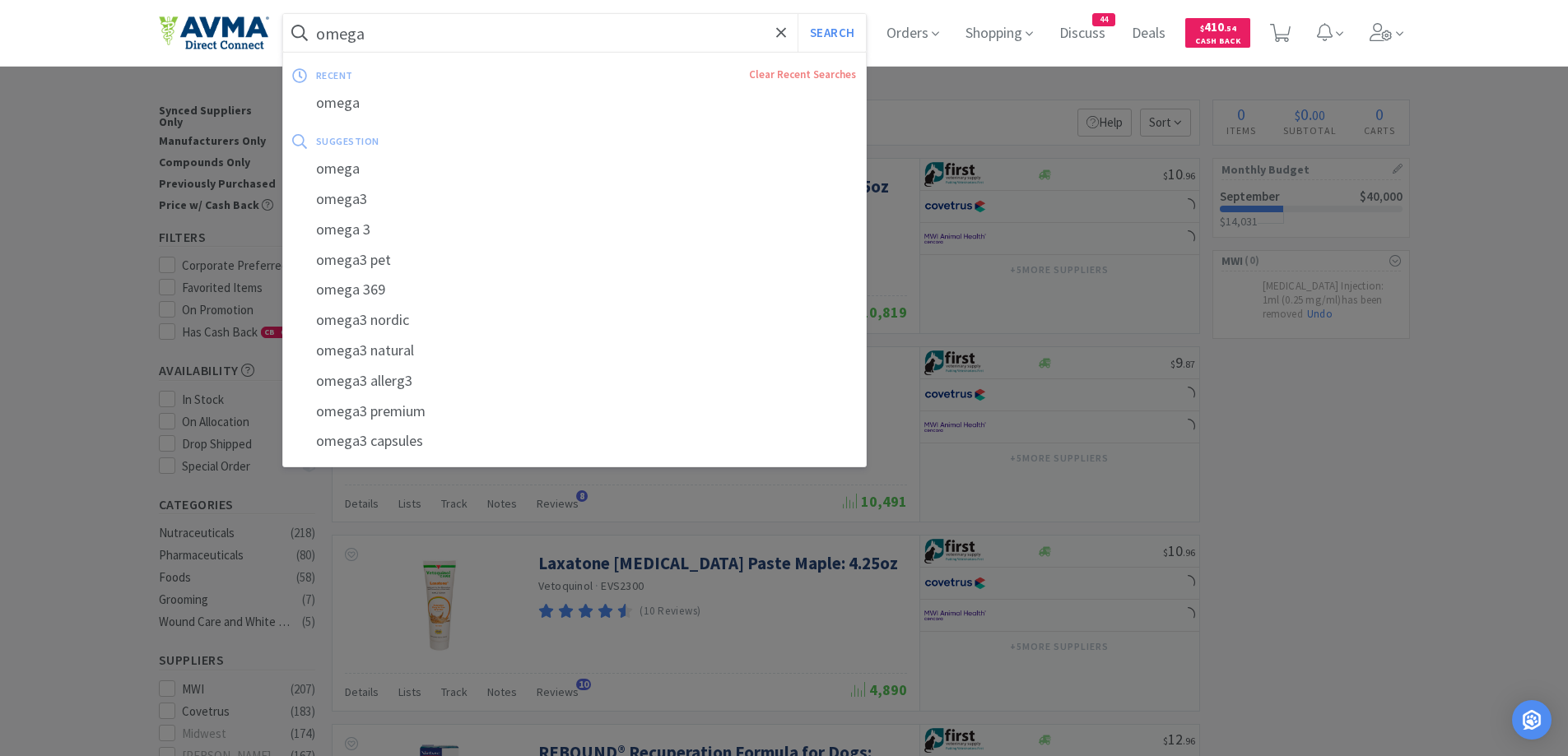
click at [456, 46] on input "omega" at bounding box center [575, 33] width 584 height 38
click at [462, 40] on input "omega" at bounding box center [575, 33] width 584 height 38
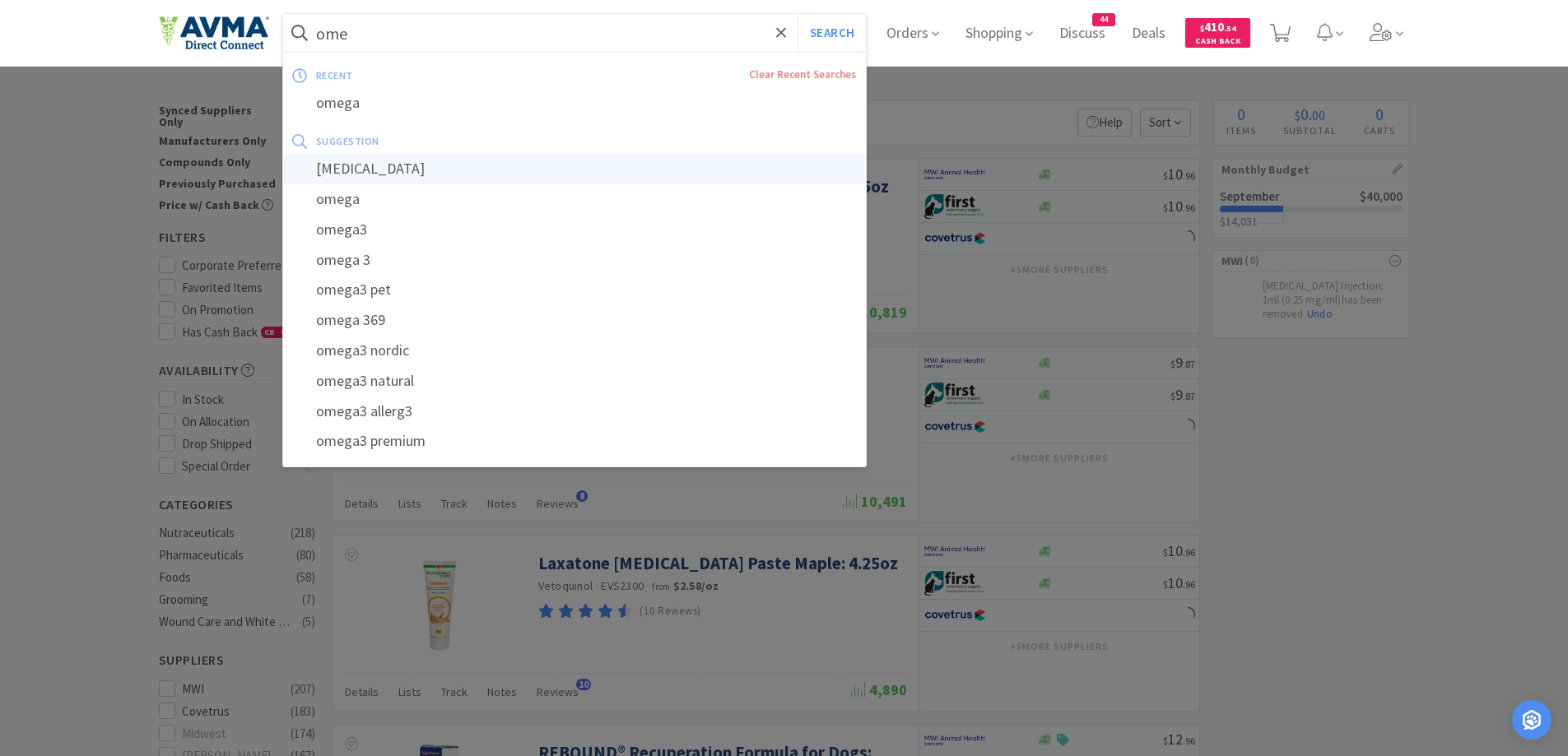
click at [402, 168] on div "omeprazole" at bounding box center [575, 169] width 584 height 31
type input "omeprazole"
